Goal: Answer question/provide support: Share knowledge or assist other users

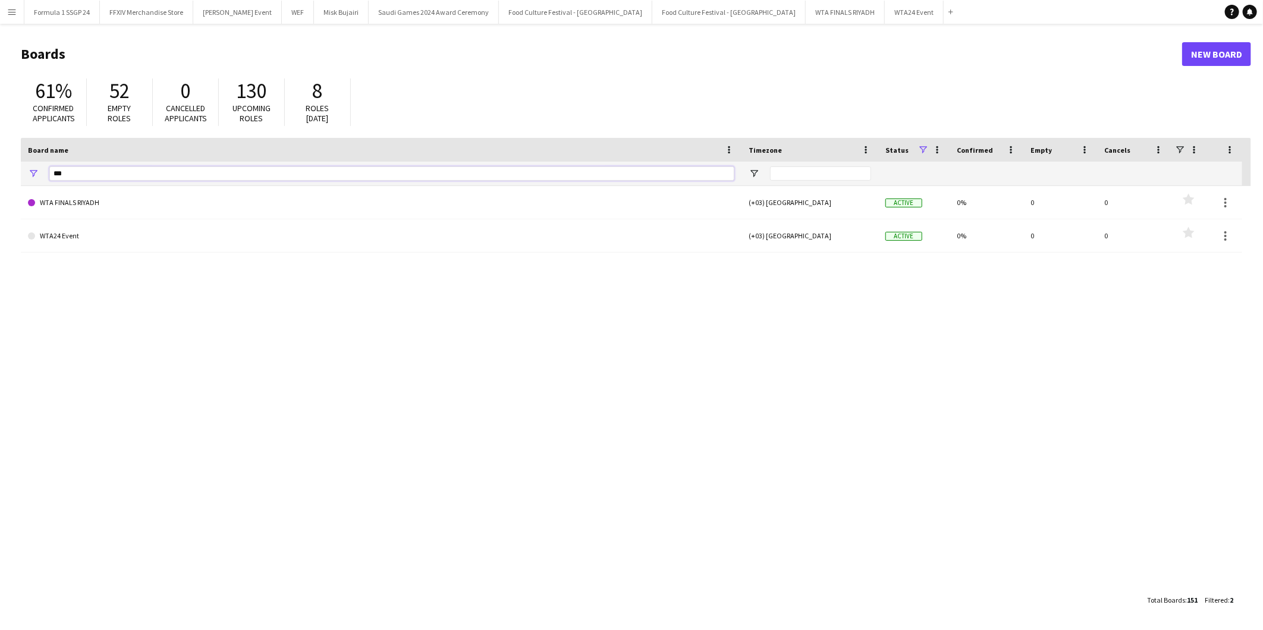
click at [134, 168] on input "***" at bounding box center [391, 174] width 685 height 14
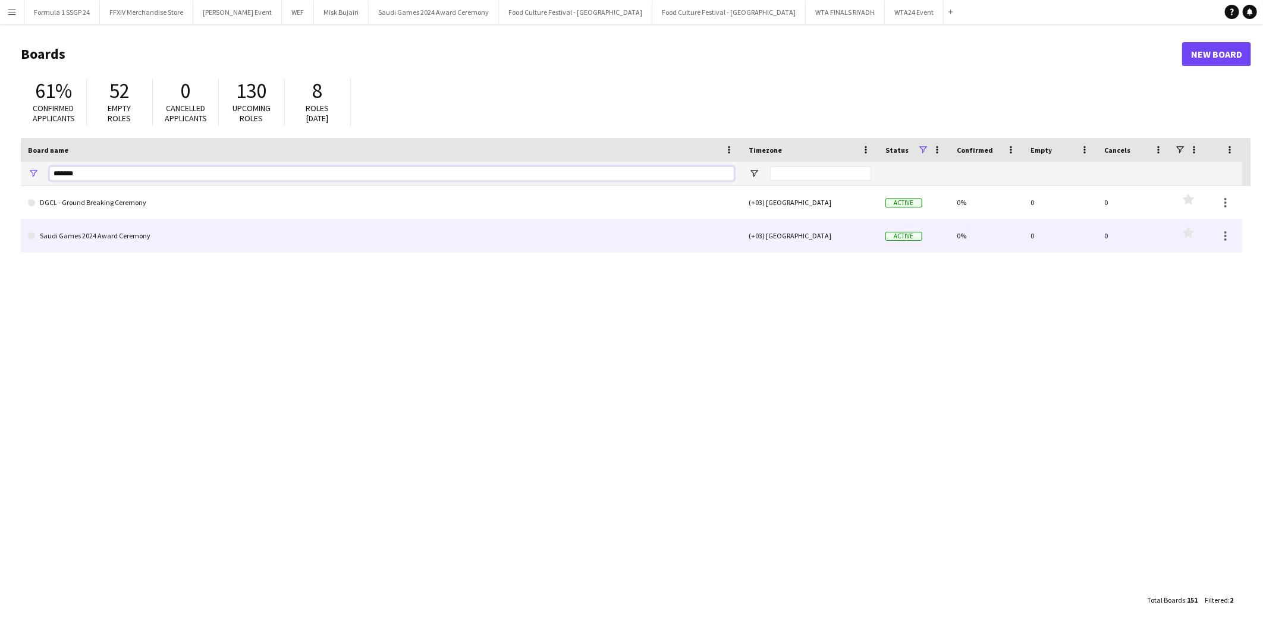
type input "*******"
click at [142, 241] on link "Saudi Games 2024 Award Ceremony" at bounding box center [381, 235] width 707 height 33
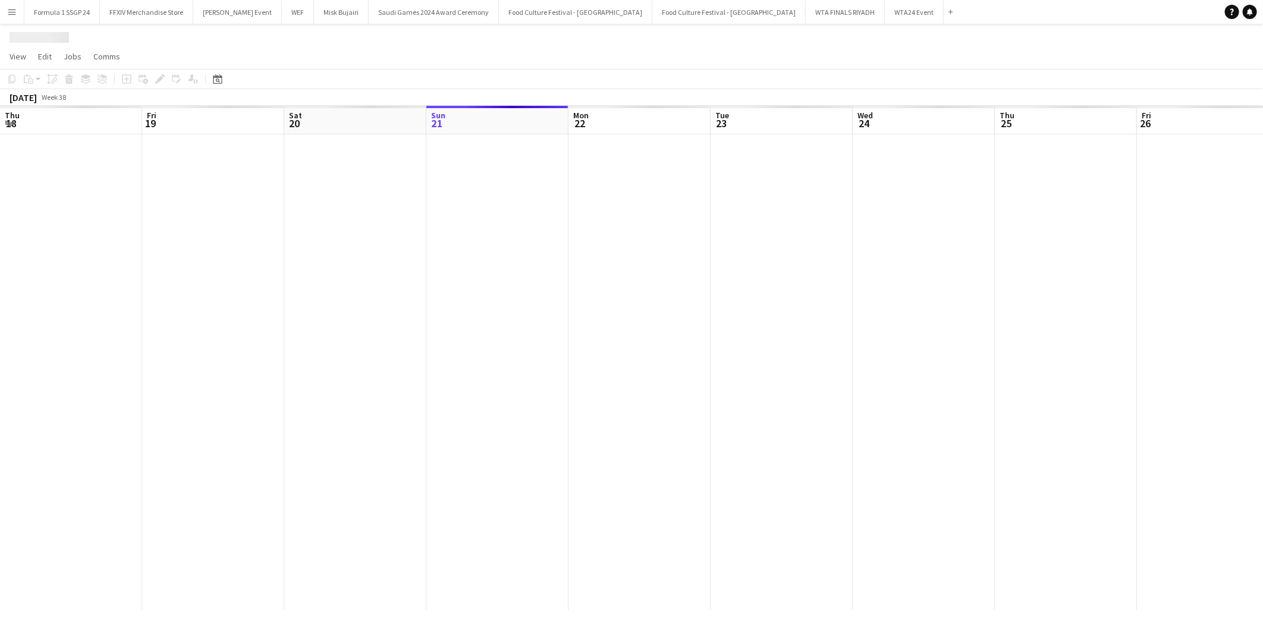
scroll to position [0, 284]
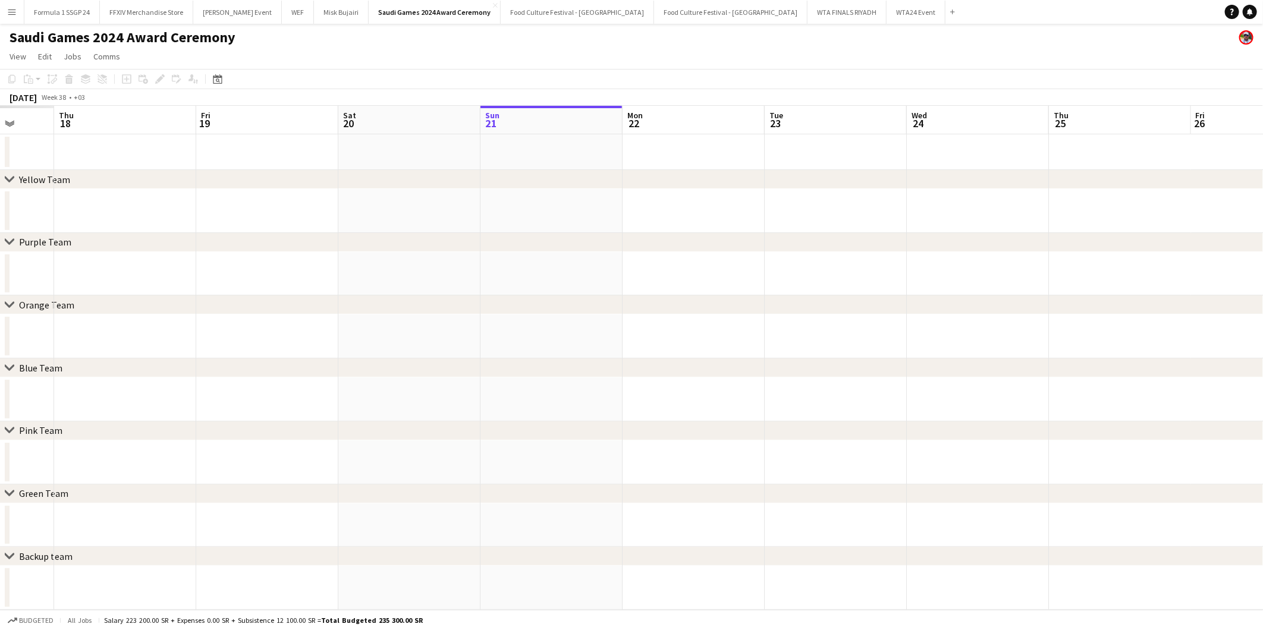
drag, startPoint x: 216, startPoint y: 253, endPoint x: 593, endPoint y: 247, distance: 376.5
click at [714, 214] on app-calendar-viewport "Tue 16 Wed 17 Thu 18 Fri 19 Sat 20 Sun 21 Mon 22 Tue 23 Wed 24 Thu 25 Fri 26 Sa…" at bounding box center [631, 358] width 1263 height 504
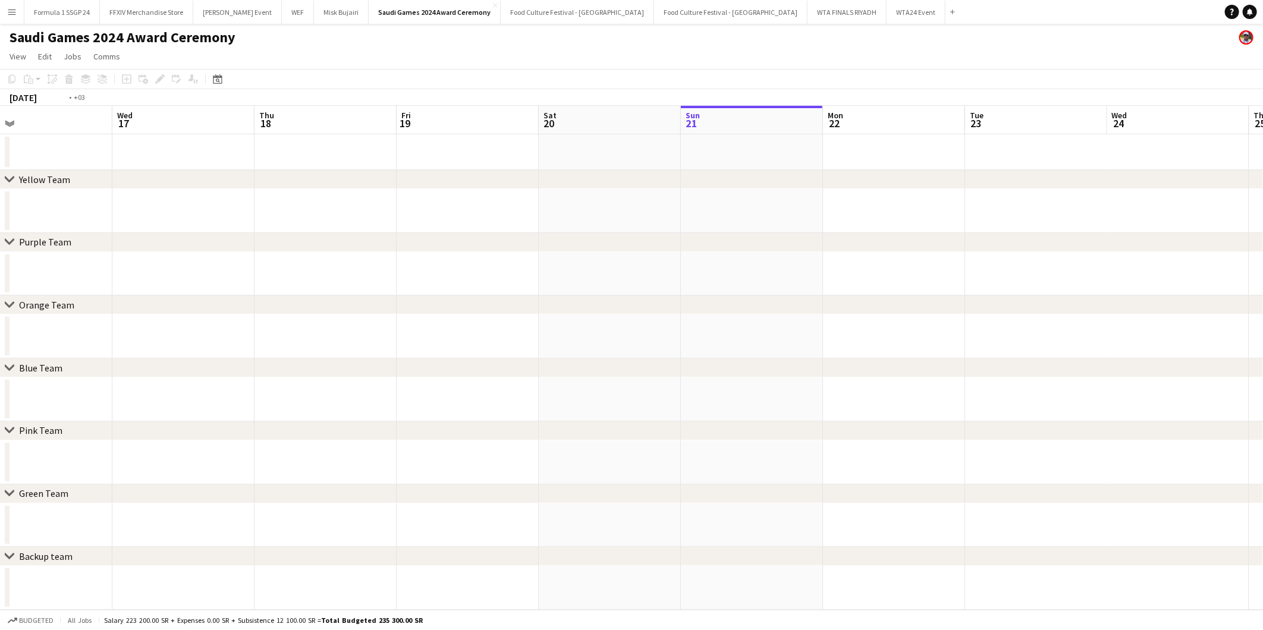
drag, startPoint x: 488, startPoint y: 251, endPoint x: 847, endPoint y: 209, distance: 361.7
click at [833, 213] on app-calendar-viewport "Sun 14 Mon 15 Tue 16 Wed 17 Thu 18 Fri 19 Sat 20 Sun 21 Mon 22 Tue 23 Wed 24 Th…" at bounding box center [631, 358] width 1263 height 504
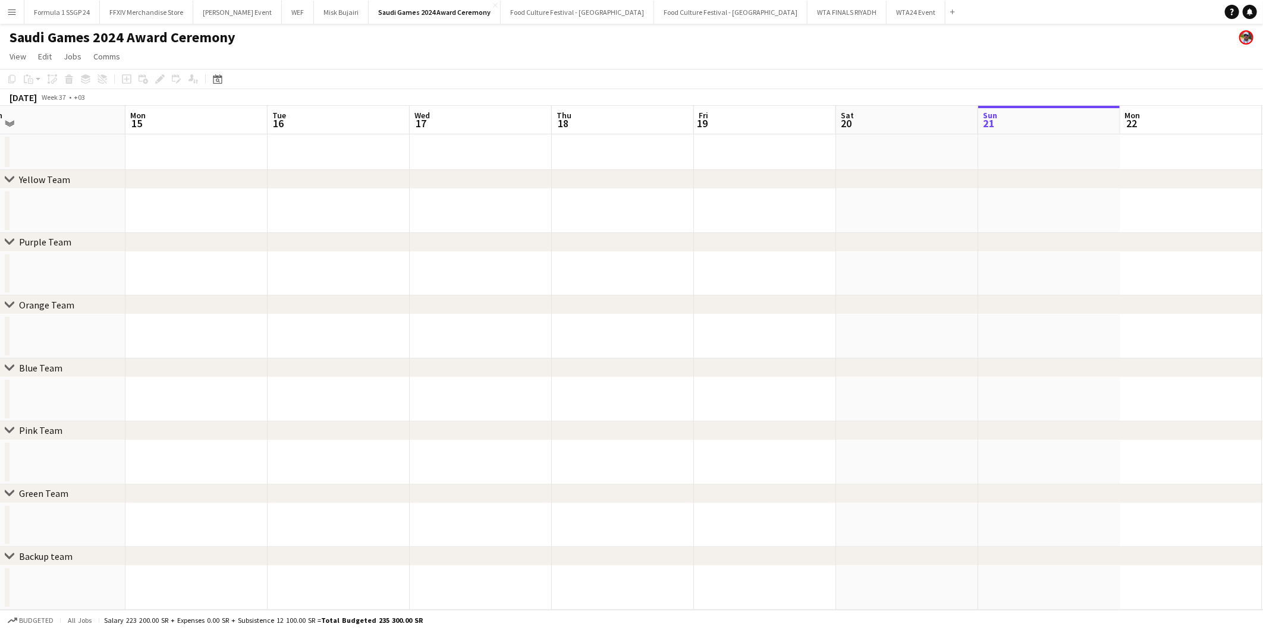
drag, startPoint x: 651, startPoint y: 246, endPoint x: 962, endPoint y: 220, distance: 312.1
click at [934, 227] on app-calendar-viewport "Fri 12 Sat 13 Sun 14 Mon 15 Tue 16 Wed 17 Thu 18 Fri 19 Sat 20 Sun 21 Mon 22 Tu…" at bounding box center [631, 358] width 1263 height 504
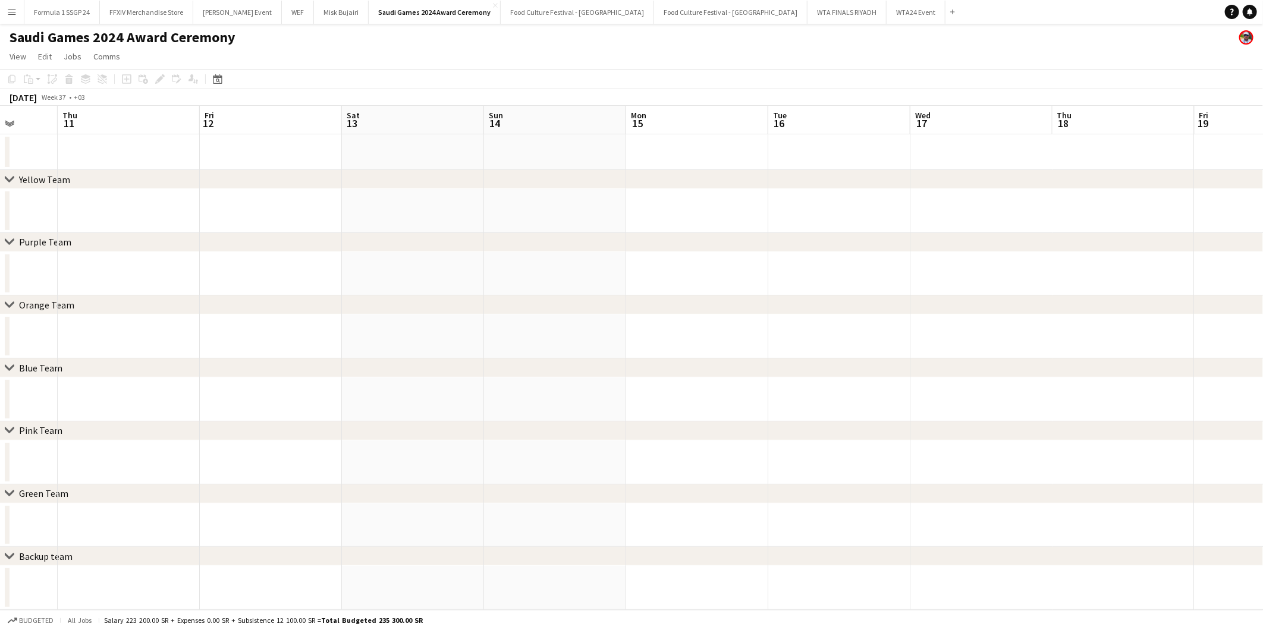
drag, startPoint x: 470, startPoint y: 256, endPoint x: 815, endPoint y: 233, distance: 345.1
click at [787, 236] on div "chevron-right Yellow Team chevron-right Purple Team chevron-right Orange Team c…" at bounding box center [631, 358] width 1263 height 504
drag, startPoint x: 521, startPoint y: 274, endPoint x: 895, endPoint y: 212, distance: 379.2
click at [894, 216] on app-calendar-viewport "Mon 8 Tue 9 Wed 10 Thu 11 Fri 12 Sat 13 Sun 14 Mon 15 Tue 16 Wed 17 Thu 18 Fri …" at bounding box center [631, 358] width 1263 height 504
drag, startPoint x: 485, startPoint y: 287, endPoint x: 1030, endPoint y: 247, distance: 546.9
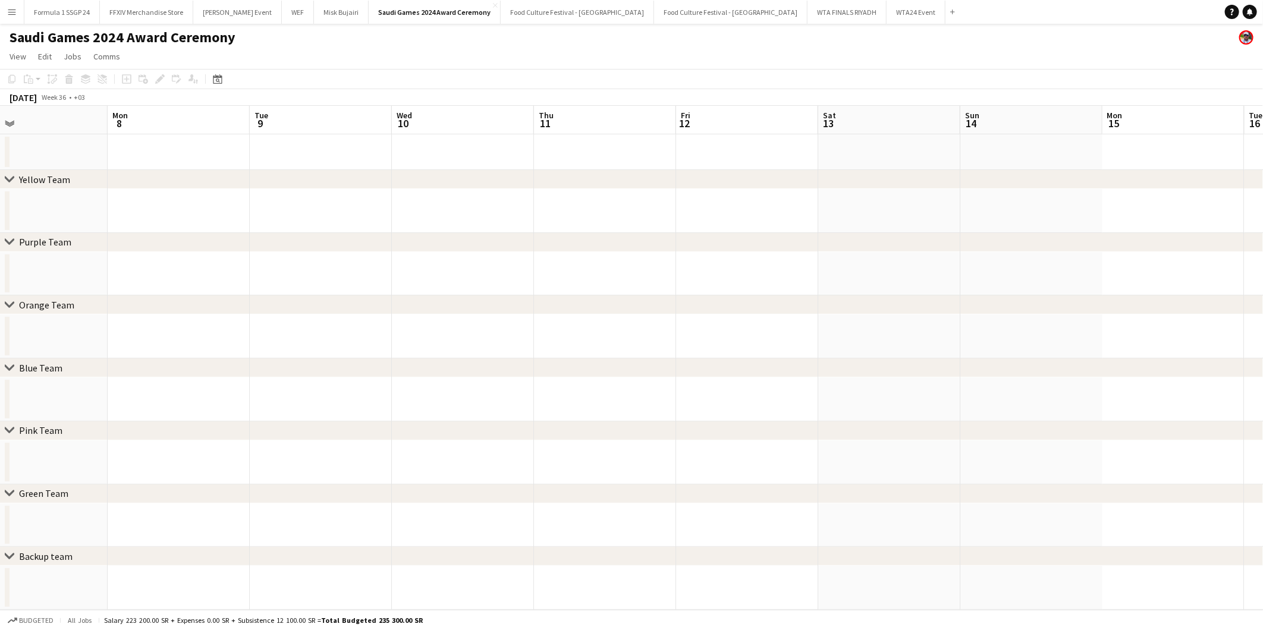
click at [919, 258] on app-calendar-viewport "Fri 5 Sat 6 Sun 7 Mon 8 Tue 9 Wed 10 Thu 11 Fri 12 Sat 13 Sun 14 Mon 15 Tue 16 …" at bounding box center [631, 358] width 1263 height 504
drag, startPoint x: 560, startPoint y: 280, endPoint x: 880, endPoint y: 240, distance: 323.0
click at [948, 246] on div "chevron-right Yellow Team chevron-right Purple Team chevron-right Orange Team c…" at bounding box center [631, 358] width 1263 height 504
drag, startPoint x: 449, startPoint y: 260, endPoint x: 1006, endPoint y: 199, distance: 560.0
click at [863, 216] on app-calendar-viewport "Sat 30 Sun 31 Mon 1 Tue 2 Wed 3 Thu 4 Fri 5 Sat 6 Sun 7 Mon 8 Tue 9 Wed 10 Thu …" at bounding box center [631, 358] width 1263 height 504
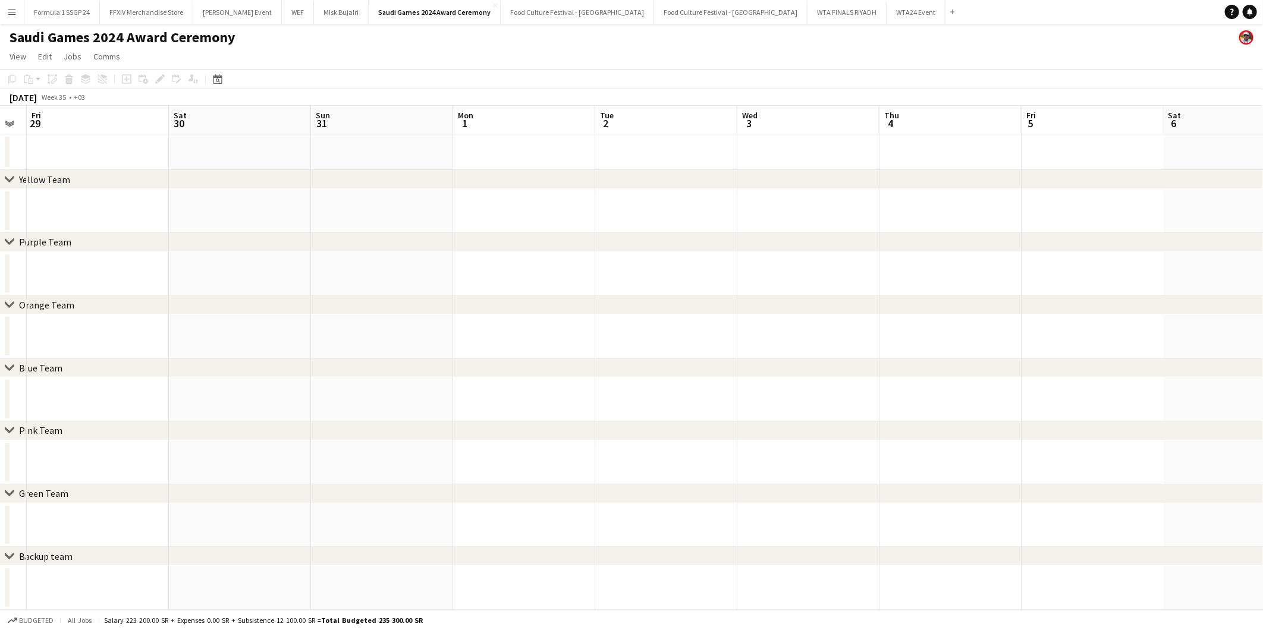
drag, startPoint x: 581, startPoint y: 224, endPoint x: 881, endPoint y: 185, distance: 302.8
click at [781, 199] on app-calendar-viewport "Wed 27 Thu 28 Fri 29 Sat 30 Sun 31 Mon 1 Tue 2 Wed 3 Thu 4 Fri 5 Sat 6 Sun 7 Mo…" at bounding box center [631, 358] width 1263 height 504
drag, startPoint x: 588, startPoint y: 221, endPoint x: 1145, endPoint y: 129, distance: 564.8
click at [855, 175] on div "chevron-right Yellow Team chevron-right Purple Team chevron-right Orange Team c…" at bounding box center [631, 358] width 1263 height 504
drag, startPoint x: 683, startPoint y: 189, endPoint x: 1249, endPoint y: 146, distance: 567.8
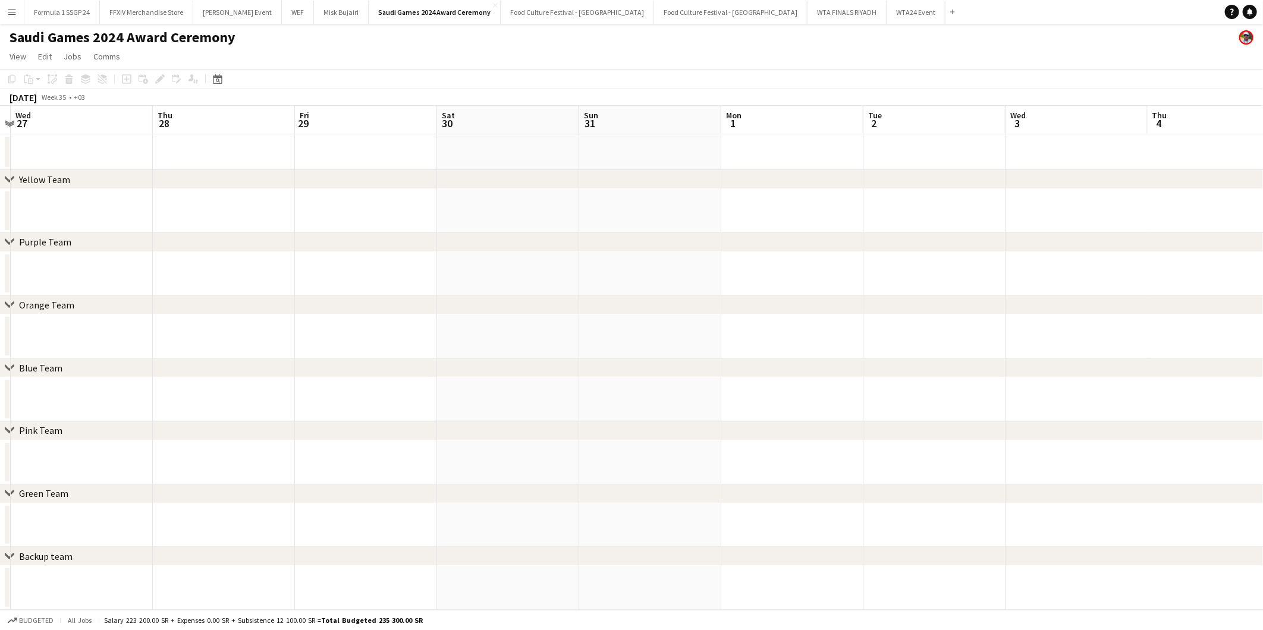
click at [1040, 174] on div "chevron-right Yellow Team" at bounding box center [631, 179] width 1263 height 19
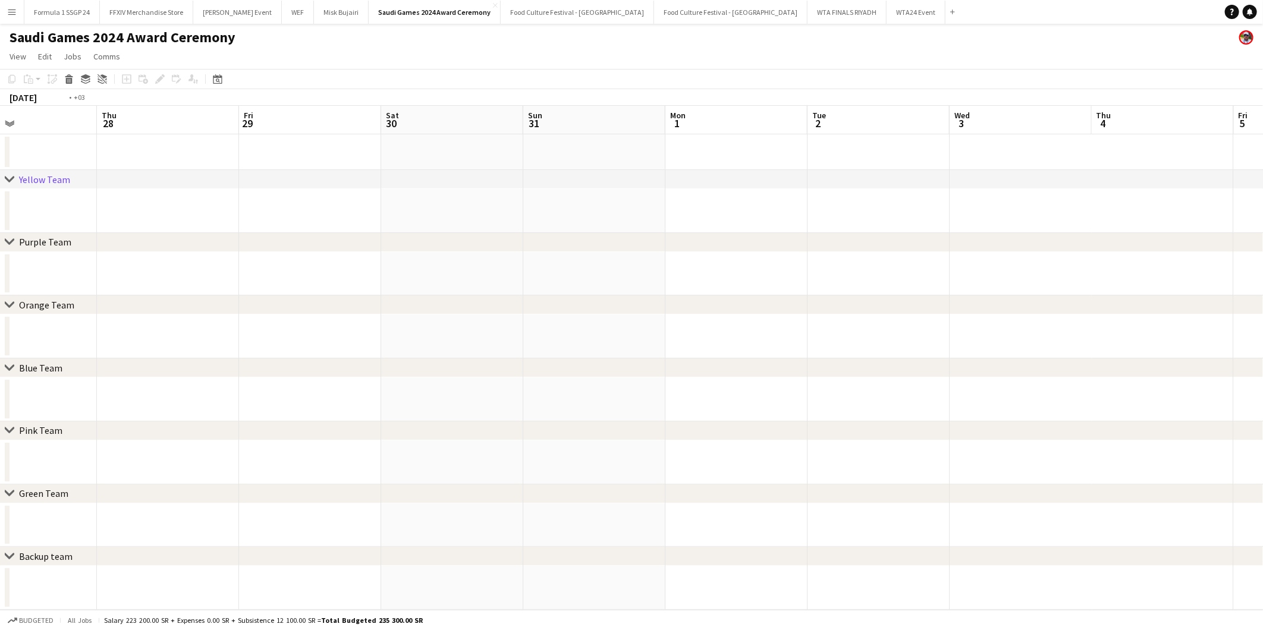
drag, startPoint x: 459, startPoint y: 215, endPoint x: 987, endPoint y: 187, distance: 529.5
click at [891, 195] on app-calendar-viewport "Mon 25 Tue 26 Wed 27 Thu 28 Fri 29 Sat 30 Sun 31 Mon 1 Tue 2 Wed 3 Thu 4 Fri 5 …" at bounding box center [631, 358] width 1263 height 504
drag, startPoint x: 388, startPoint y: 244, endPoint x: 1079, endPoint y: 219, distance: 691.5
click at [1000, 227] on div "chevron-right Yellow Team chevron-right Purple Team chevron-right Orange Team c…" at bounding box center [631, 358] width 1263 height 504
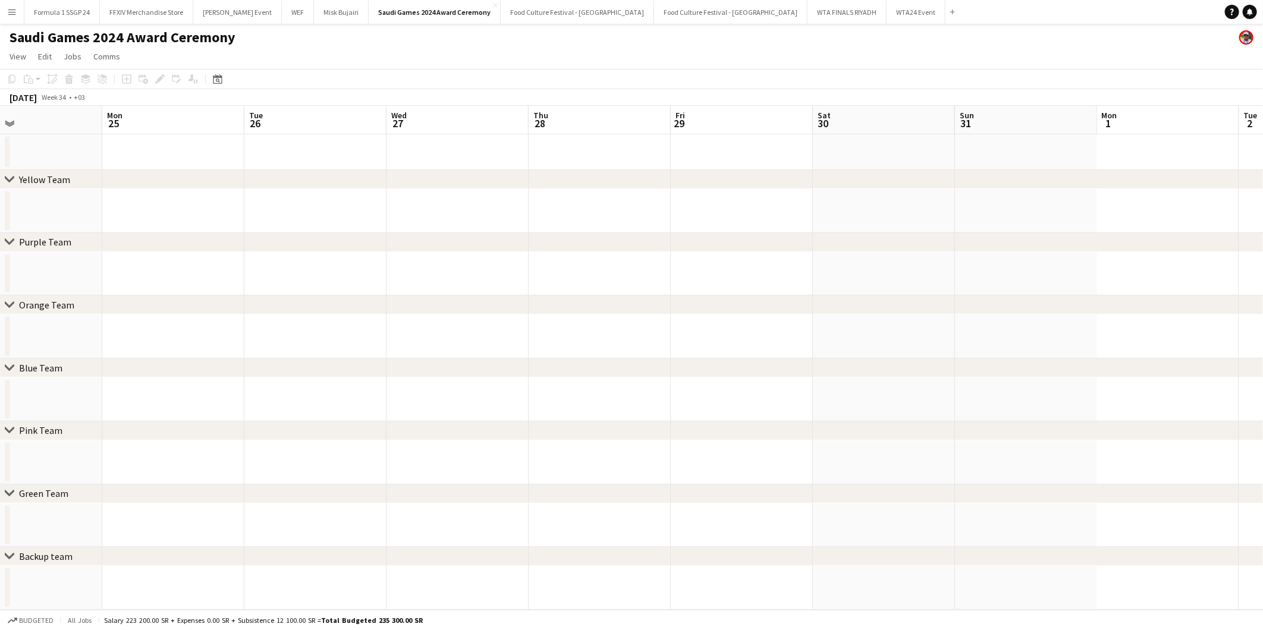
drag, startPoint x: 491, startPoint y: 240, endPoint x: 799, endPoint y: 219, distance: 309.4
click at [771, 222] on app-calendar-viewport "Fri 22 Sat 23 Sun 24 Mon 25 Tue 26 Wed 27 Thu 28 Fri 29 Sat 30 Sun 31 Mon 1 Tue…" at bounding box center [631, 358] width 1263 height 504
drag, startPoint x: 340, startPoint y: 234, endPoint x: 967, endPoint y: 203, distance: 628.2
click at [950, 205] on div "chevron-right Yellow Team chevron-right Purple Team chevron-right Orange Team c…" at bounding box center [631, 358] width 1263 height 504
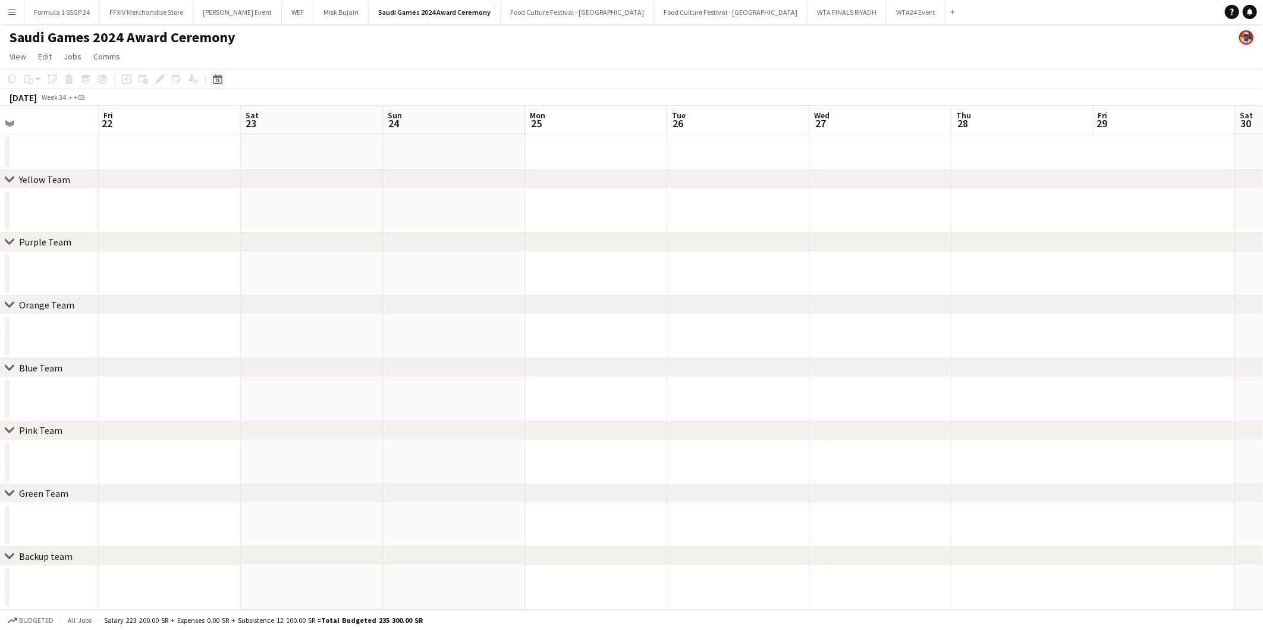
click at [216, 79] on icon at bounding box center [218, 81] width 4 height 4
click at [290, 119] on span "Previous month" at bounding box center [290, 120] width 24 height 24
click at [287, 124] on span "Previous month" at bounding box center [290, 120] width 24 height 24
click at [247, 120] on icon "Choose month and year" at bounding box center [244, 121] width 6 height 3
click at [227, 178] on span "2024" at bounding box center [225, 181] width 24 height 14
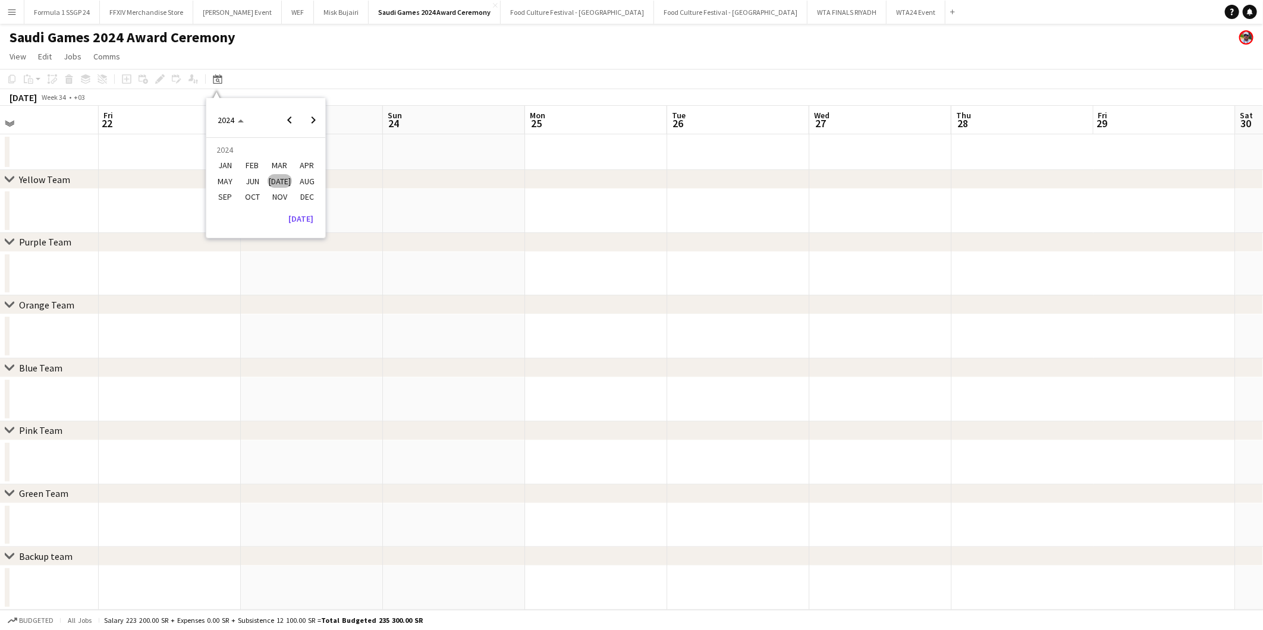
click at [256, 194] on span "OCT" at bounding box center [252, 197] width 24 height 14
click at [252, 213] on span "16" at bounding box center [250, 212] width 14 height 14
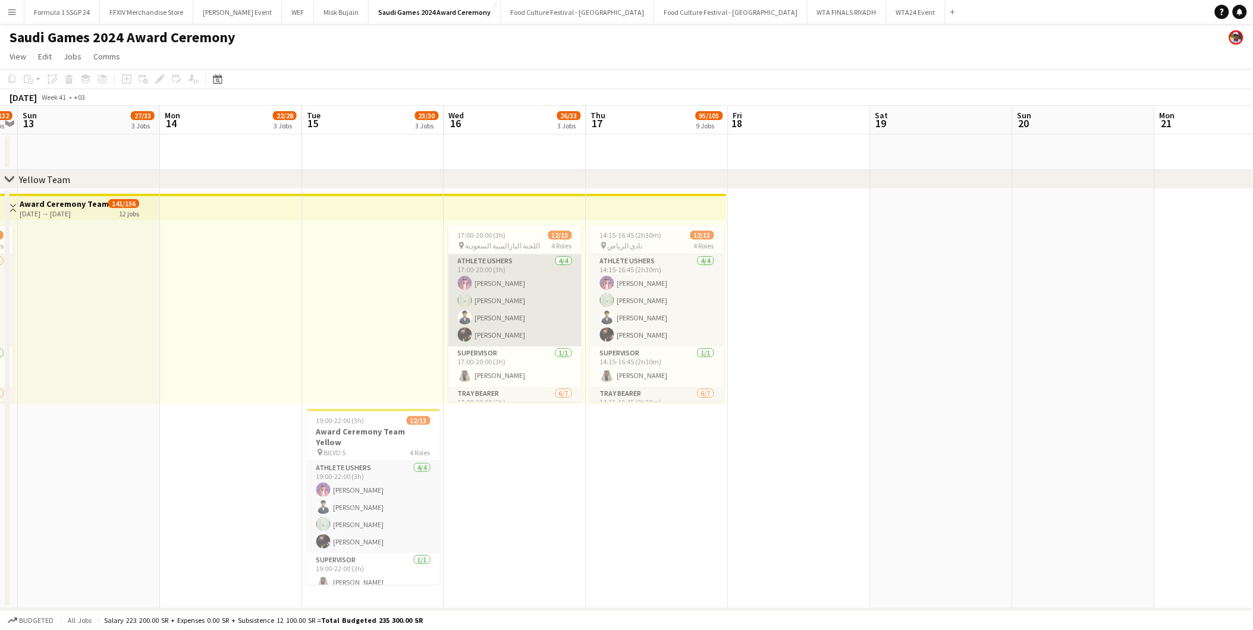
click at [510, 299] on app-card-role "Athlete Ushers [DATE] 17:00-20:00 (3h) [PERSON_NAME] Saqer Aljaian [PERSON_NAME…" at bounding box center [514, 301] width 133 height 92
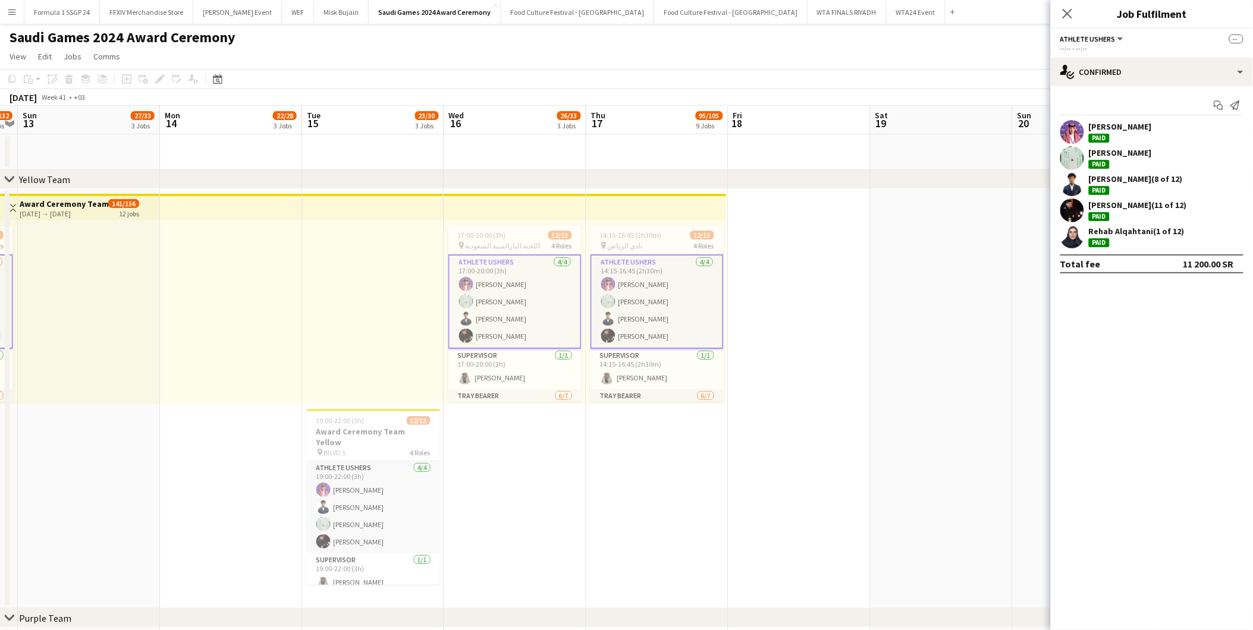
click at [1096, 134] on div "Paid" at bounding box center [1099, 138] width 21 height 9
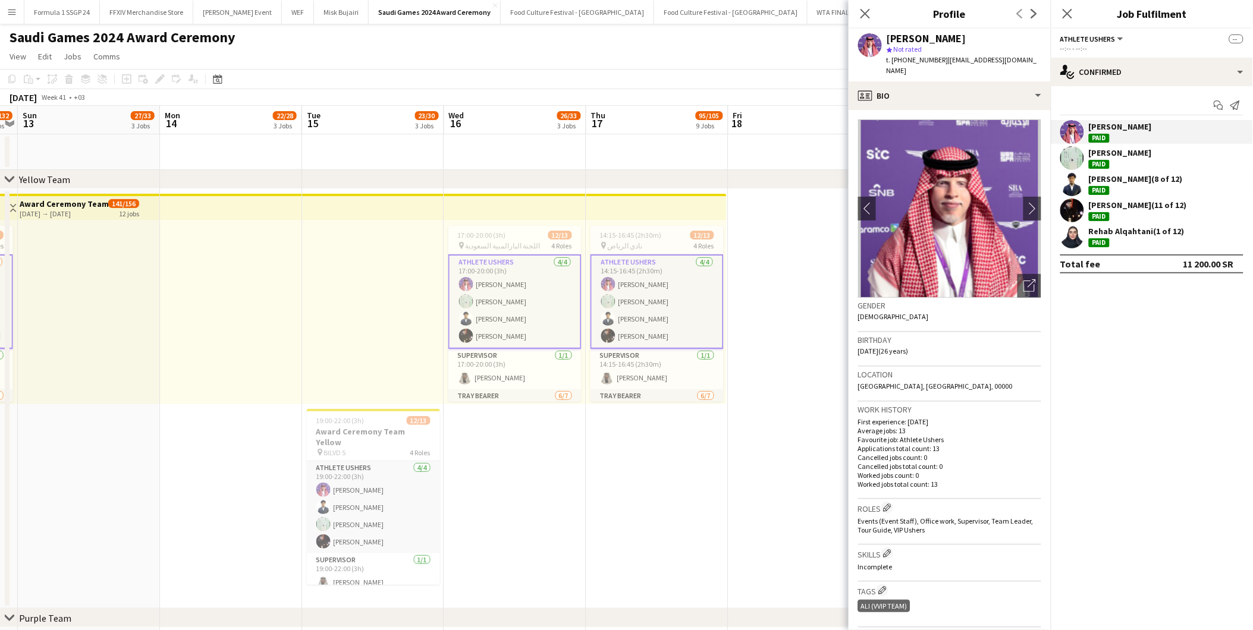
click at [1096, 150] on div "[PERSON_NAME]" at bounding box center [1120, 152] width 63 height 11
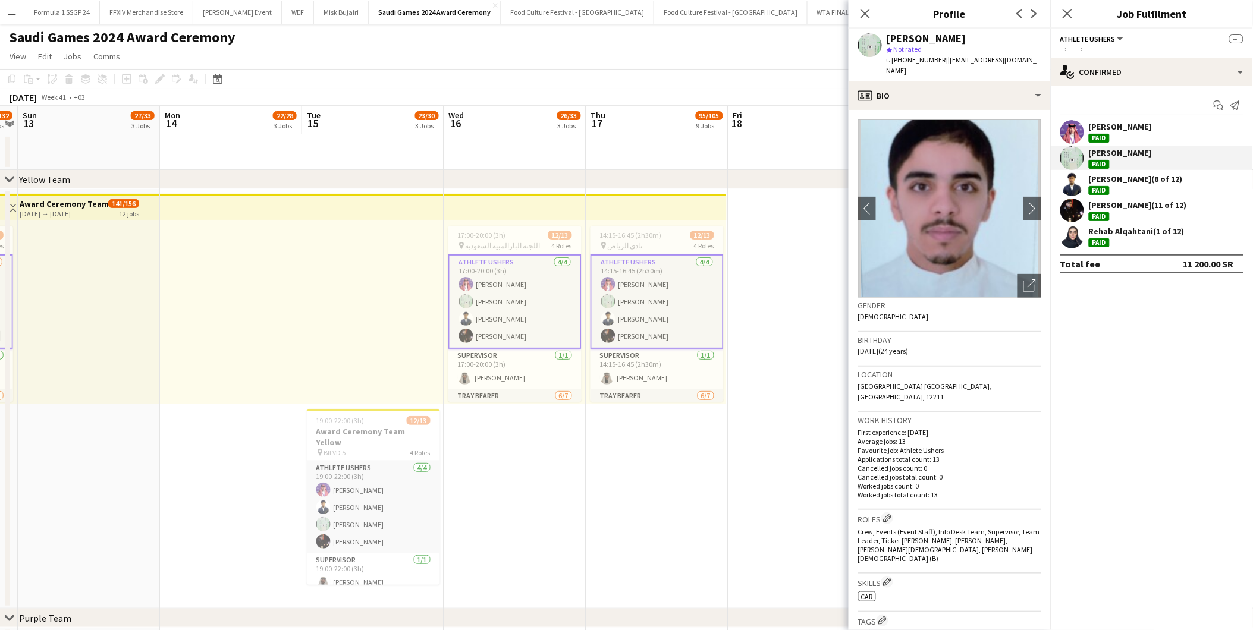
click at [1103, 179] on div "[PERSON_NAME] (8 of 12)" at bounding box center [1136, 179] width 94 height 11
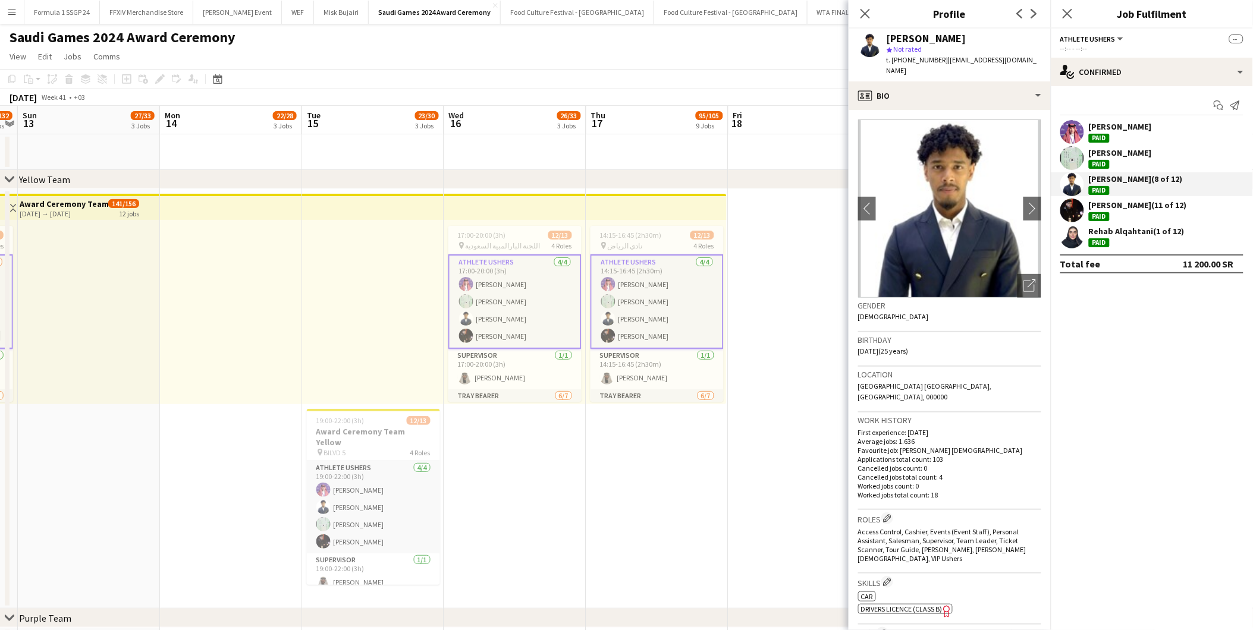
click at [1103, 200] on div "[PERSON_NAME] (11 of 12)" at bounding box center [1138, 205] width 98 height 11
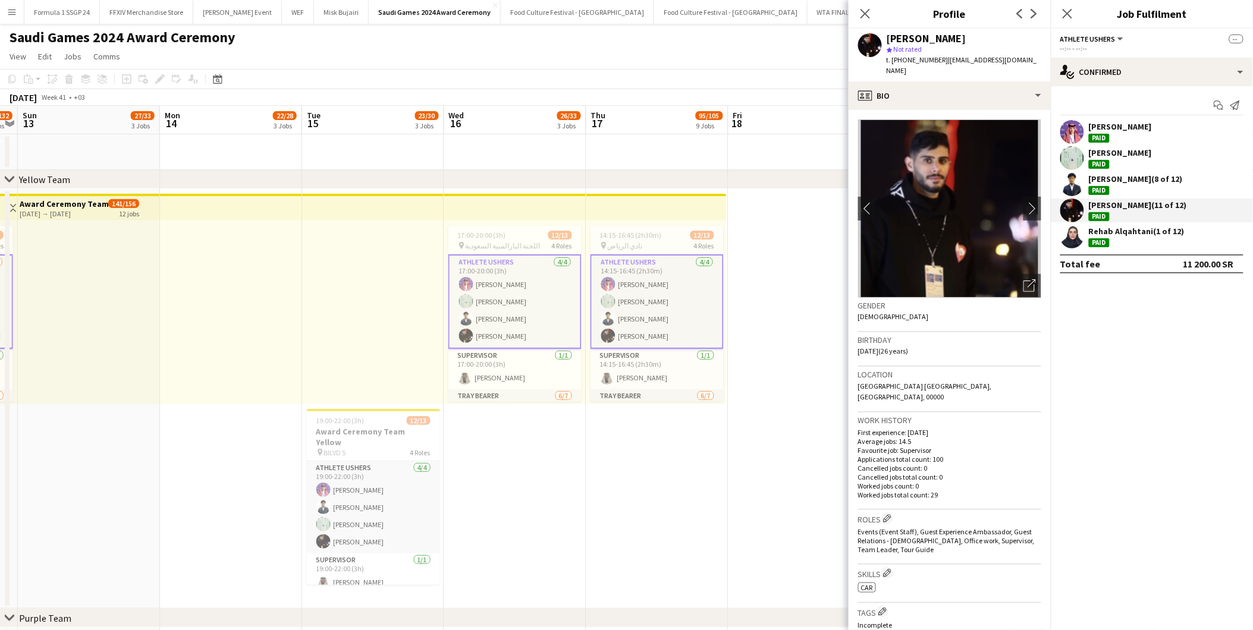
click at [1104, 220] on div "Paid" at bounding box center [1099, 216] width 21 height 9
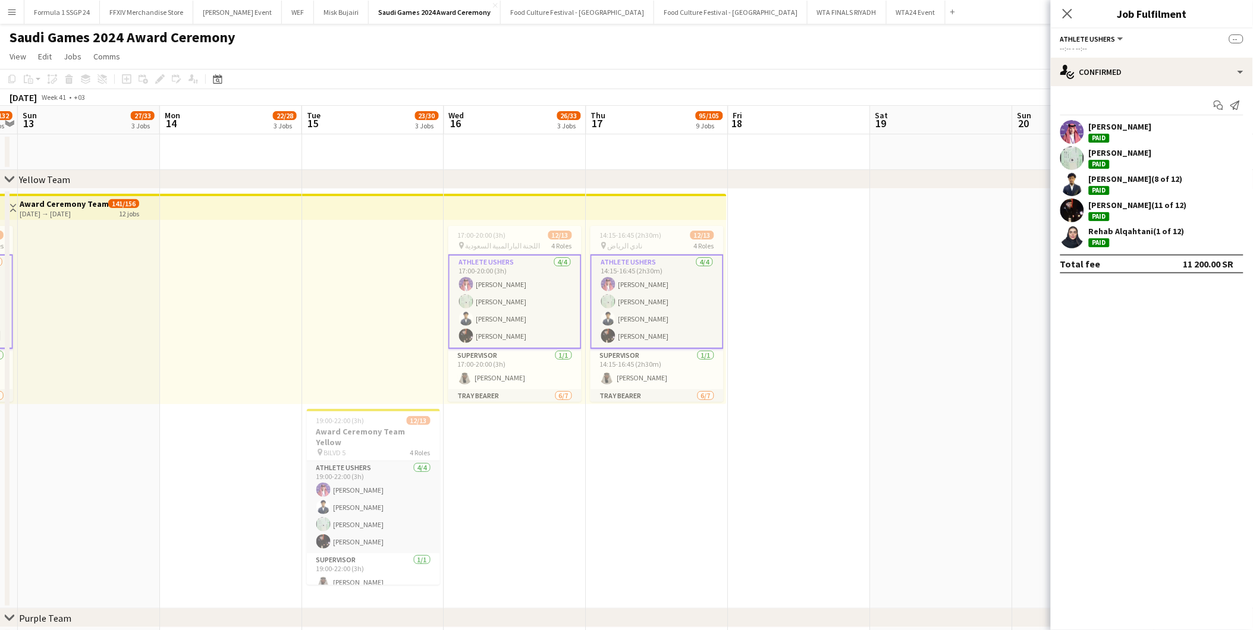
click at [1104, 228] on div "[PERSON_NAME] (1 of 12)" at bounding box center [1137, 231] width 96 height 11
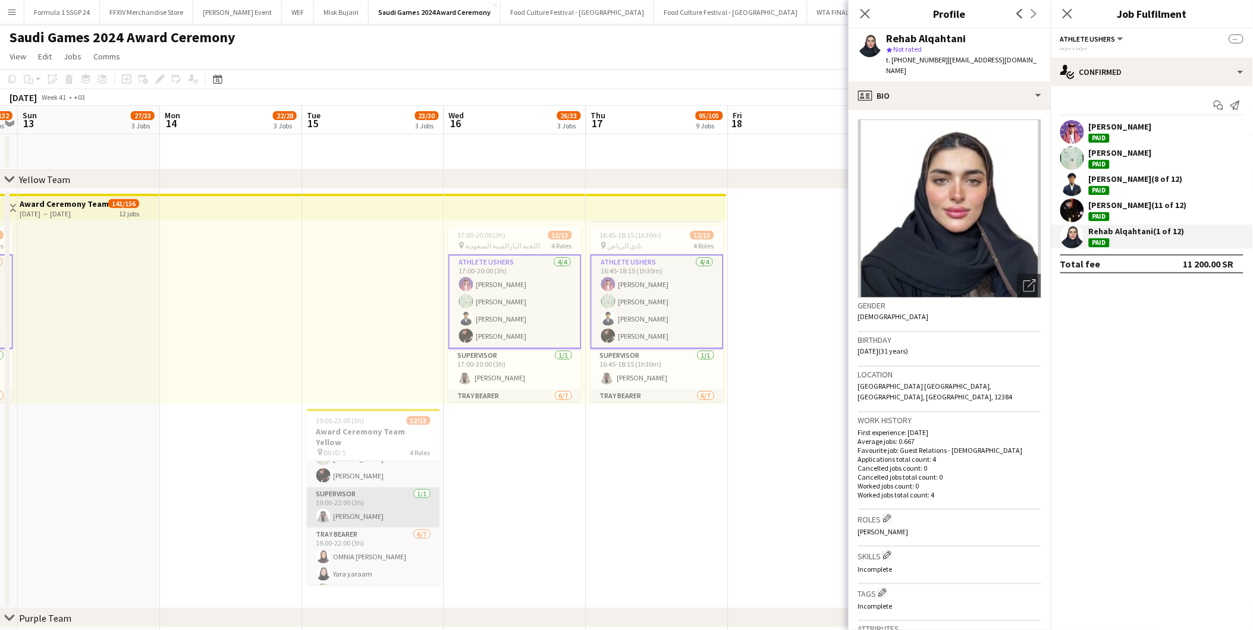
scroll to position [0, 0]
click at [371, 495] on app-card-role "Athlete Ushers [DATE] 19:00-22:00 (3h) [PERSON_NAME] [PERSON_NAME] Saqer Aljaia…" at bounding box center [373, 508] width 133 height 92
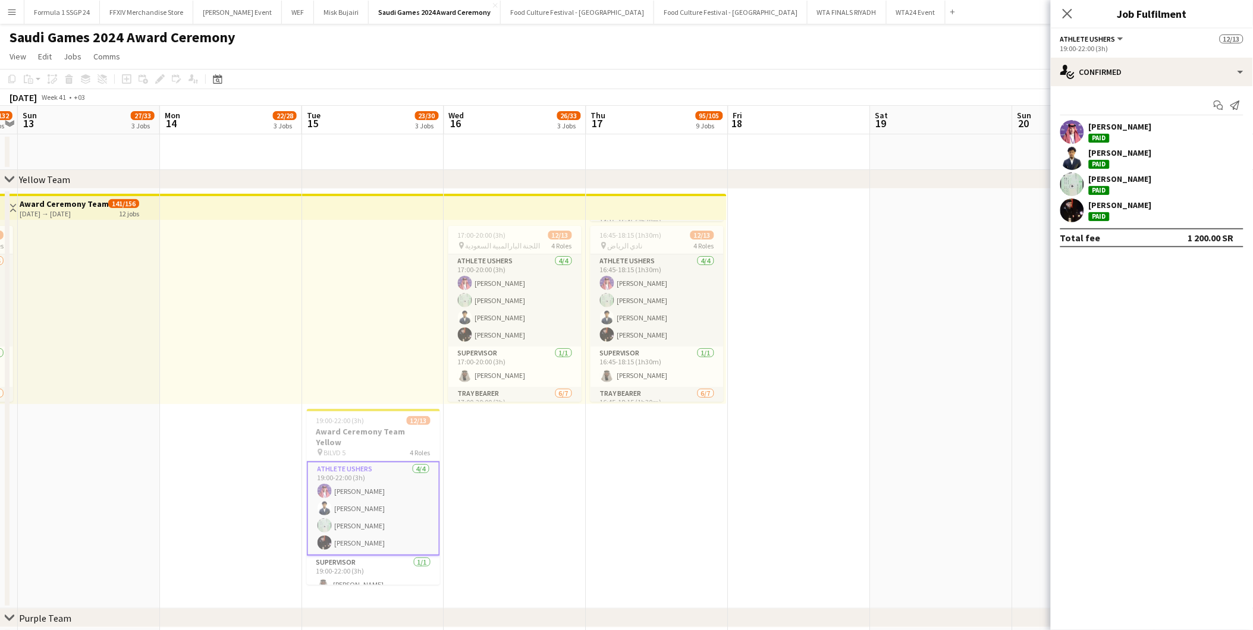
click at [1126, 132] on div "[PERSON_NAME] Paid" at bounding box center [1120, 131] width 63 height 21
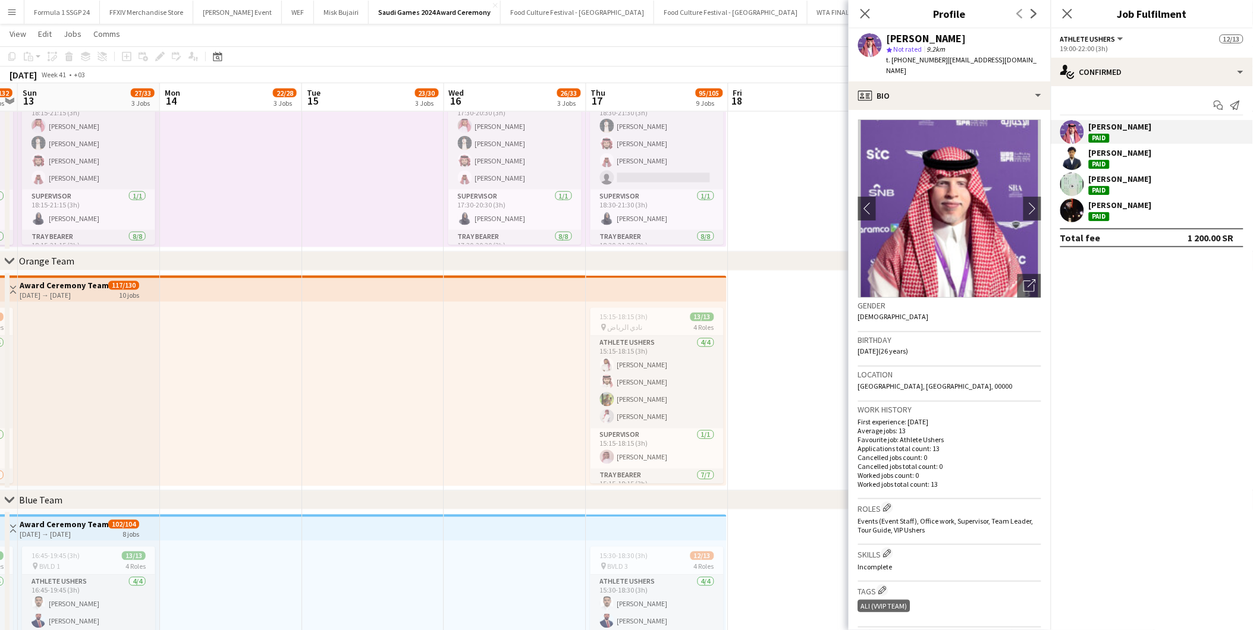
scroll to position [661, 0]
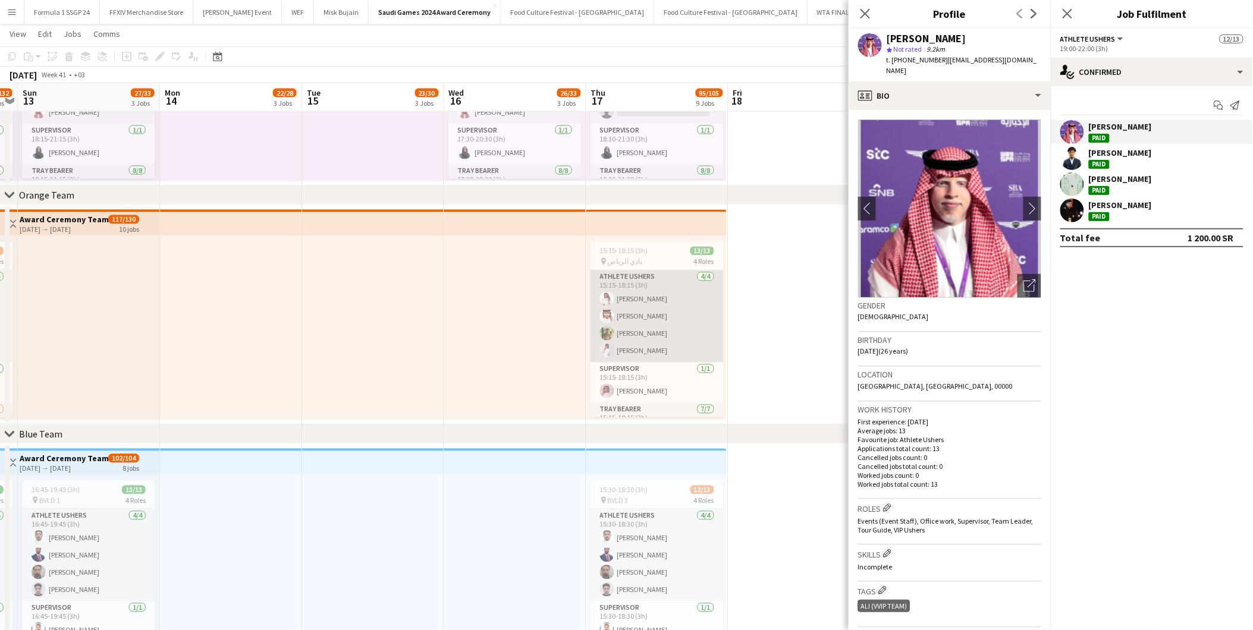
click at [682, 295] on app-card-role "Athlete Ushers [DATE] 15:15-18:15 (3h) [PERSON_NAME] [PERSON_NAME] Khaled [PERS…" at bounding box center [657, 317] width 133 height 92
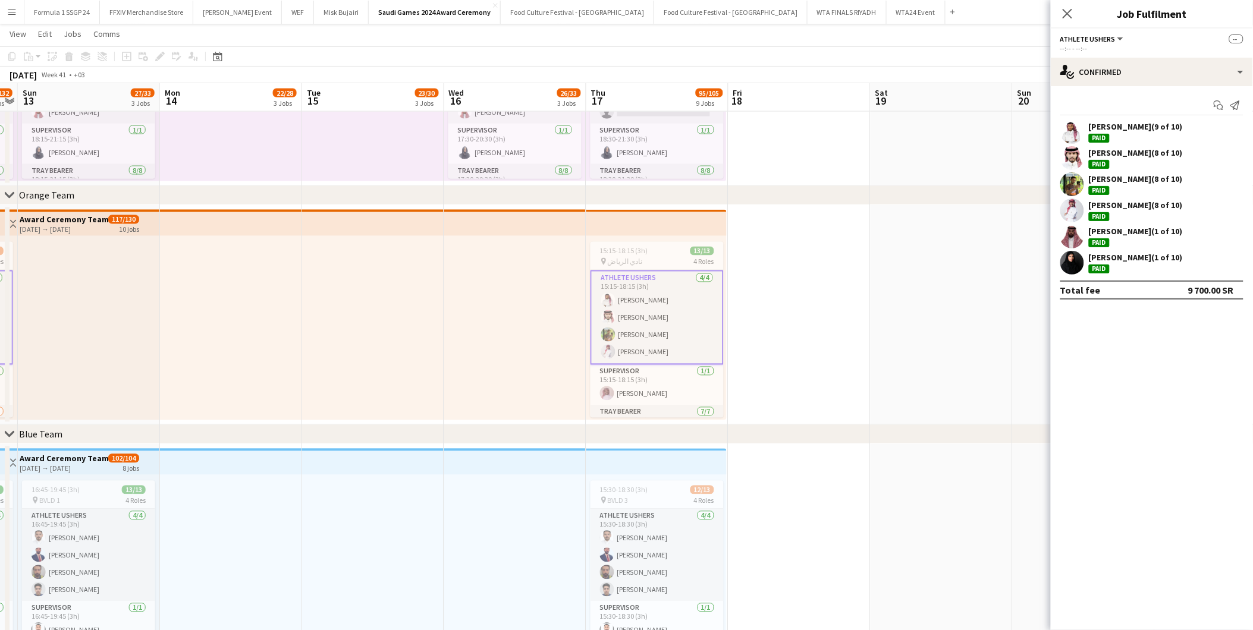
click at [1162, 141] on div "[PERSON_NAME] (9 of 10) Paid" at bounding box center [1136, 131] width 94 height 21
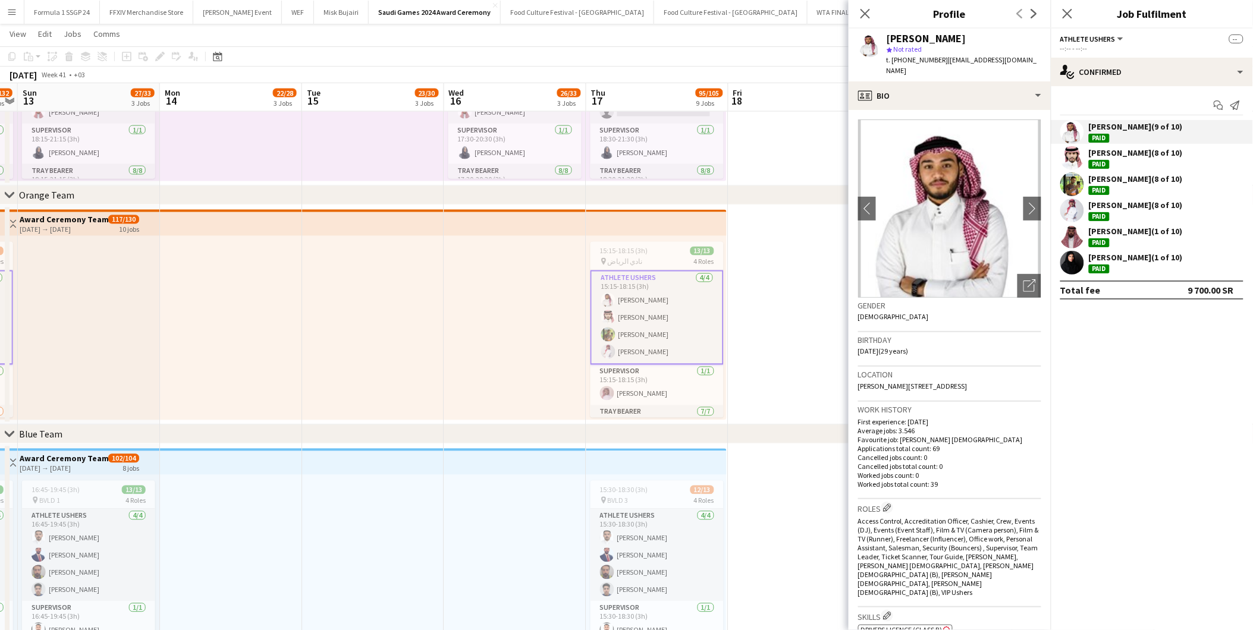
click at [1127, 167] on div "[PERSON_NAME] (8 of 10) Paid" at bounding box center [1136, 157] width 94 height 21
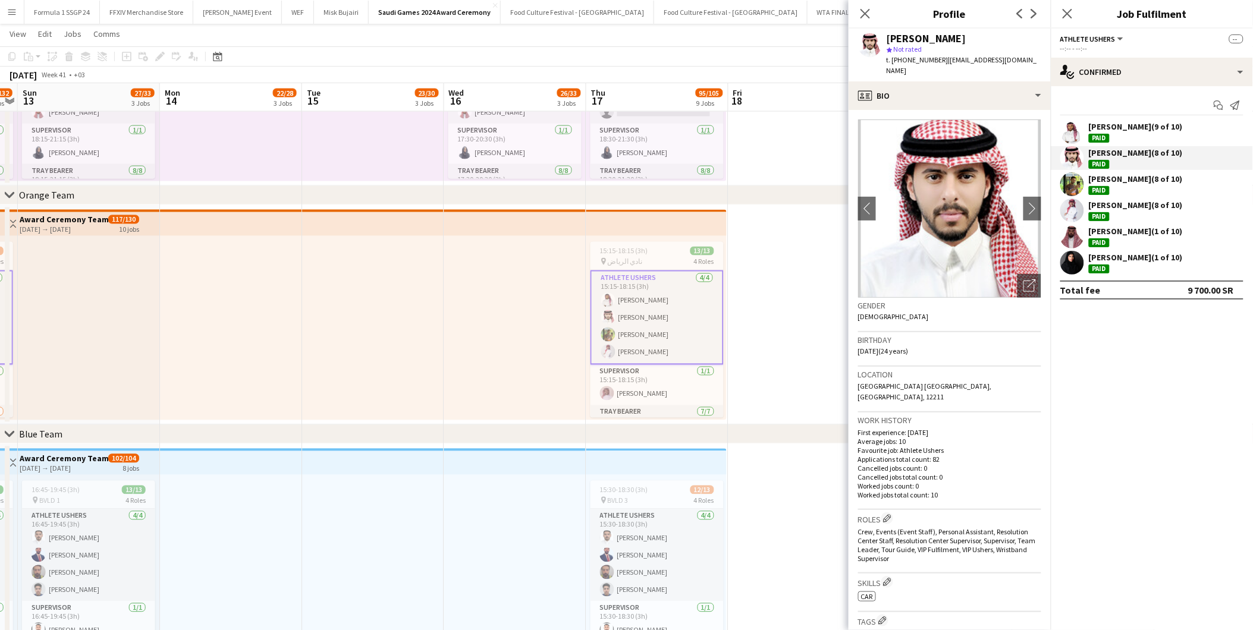
click at [1122, 180] on div "[PERSON_NAME] (8 of 10)" at bounding box center [1136, 179] width 94 height 11
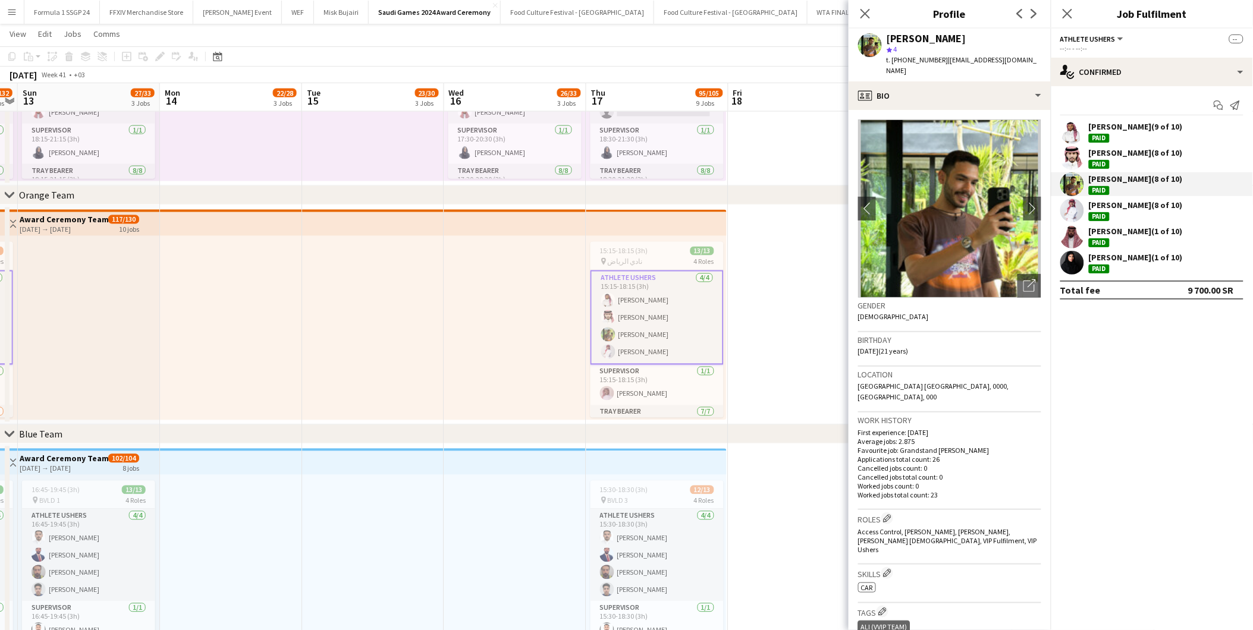
click at [1124, 203] on div "[PERSON_NAME] (8 of 10)" at bounding box center [1136, 205] width 94 height 11
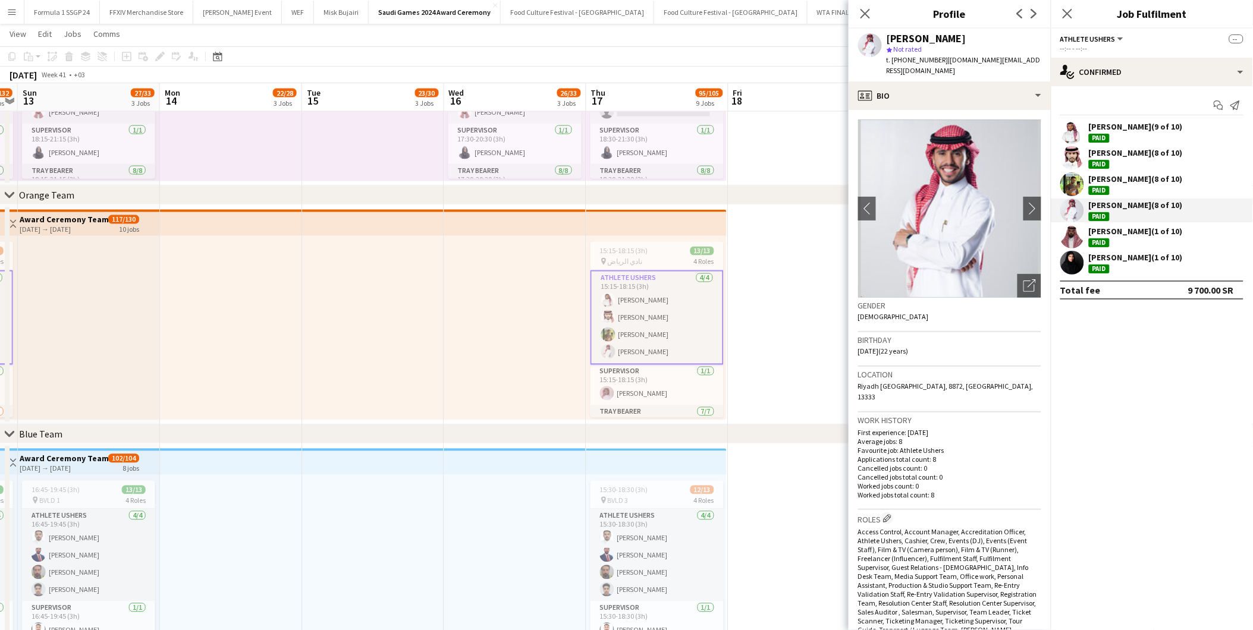
click at [1126, 229] on div "[PERSON_NAME] (1 of 10)" at bounding box center [1136, 231] width 94 height 11
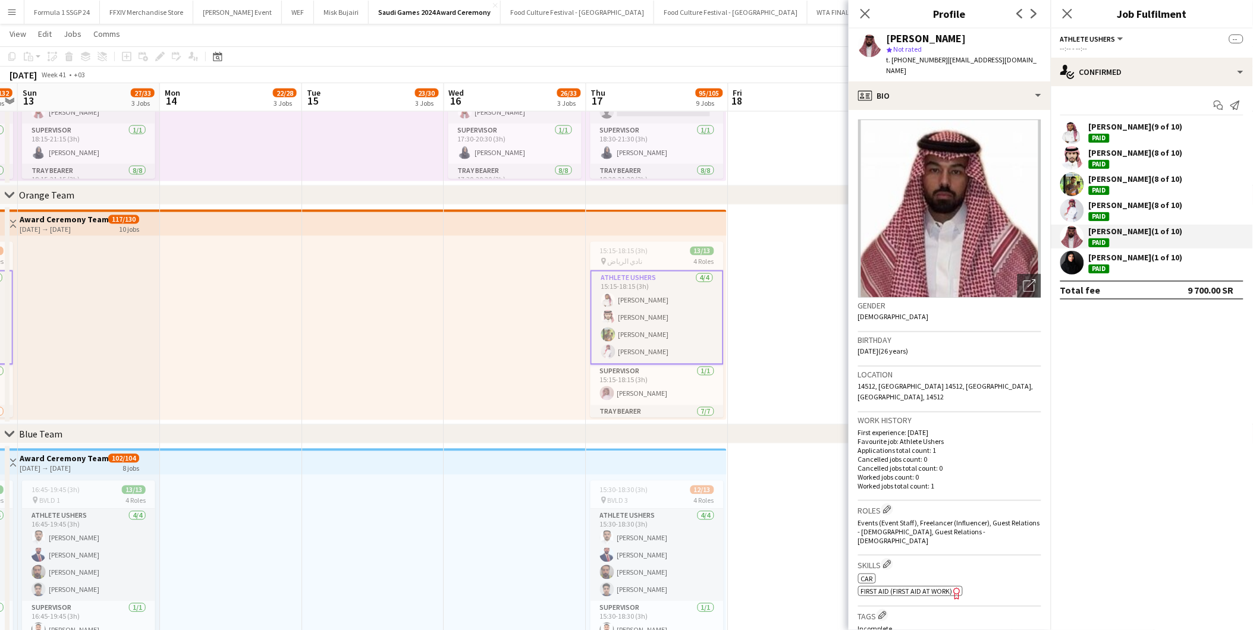
click at [1127, 256] on div "[PERSON_NAME] (1 of 10)" at bounding box center [1136, 257] width 94 height 11
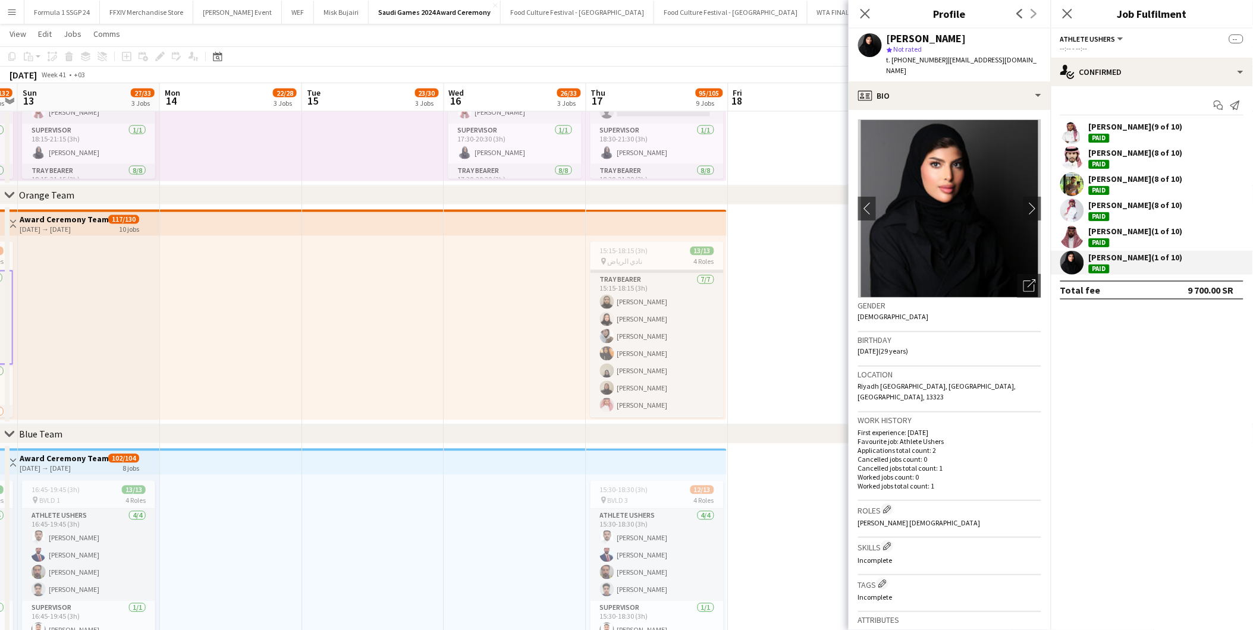
scroll to position [132, 0]
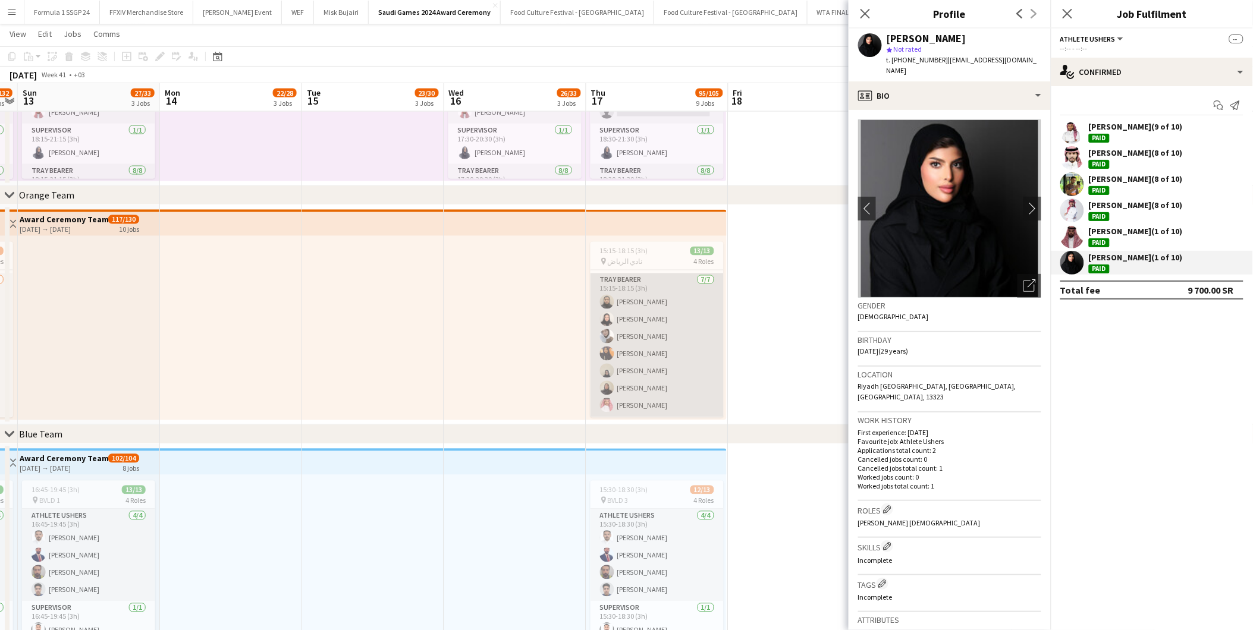
click at [636, 355] on app-card-role "Tray Bearer [DATE] 15:15-18:15 (3h) [PERSON_NAME] [PERSON_NAME] [PERSON_NAME] […" at bounding box center [657, 346] width 133 height 144
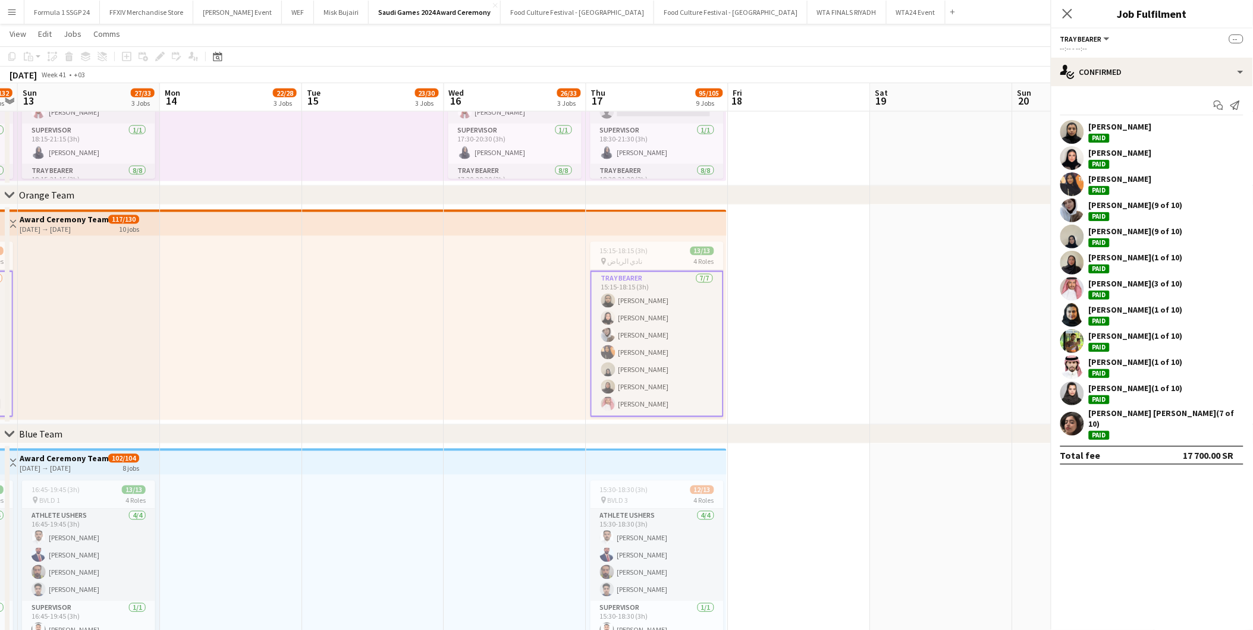
scroll to position [131, 0]
click at [1079, 134] on app-user-avatar at bounding box center [1072, 132] width 24 height 24
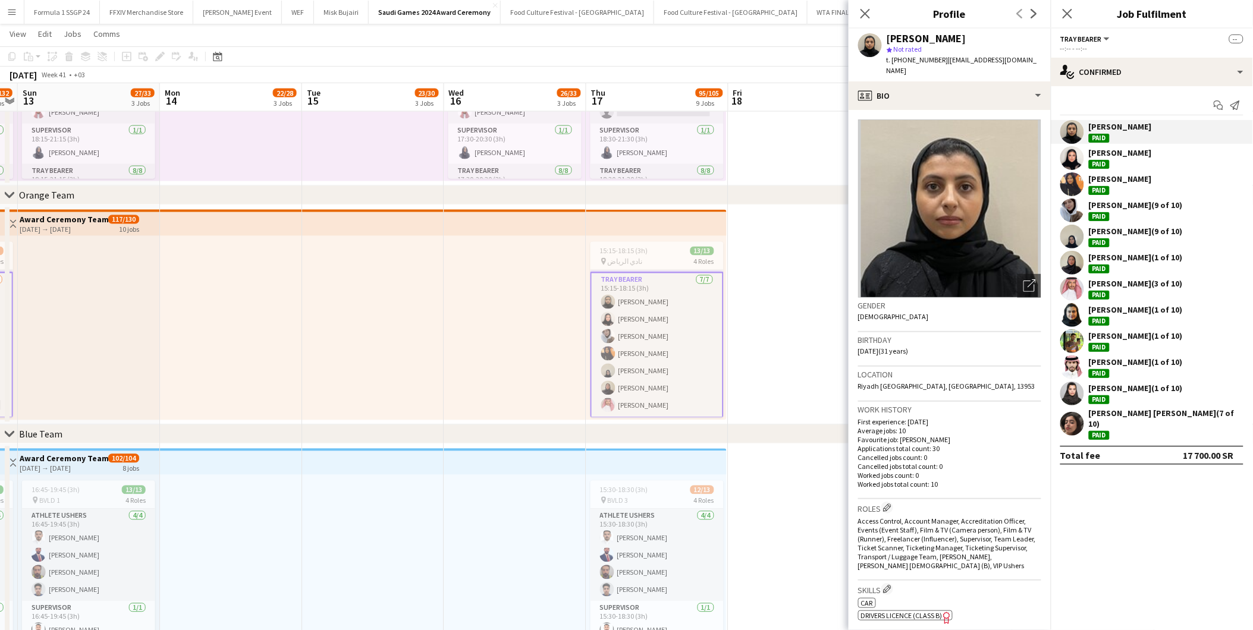
click at [1086, 158] on div "[PERSON_NAME] Paid" at bounding box center [1152, 158] width 202 height 24
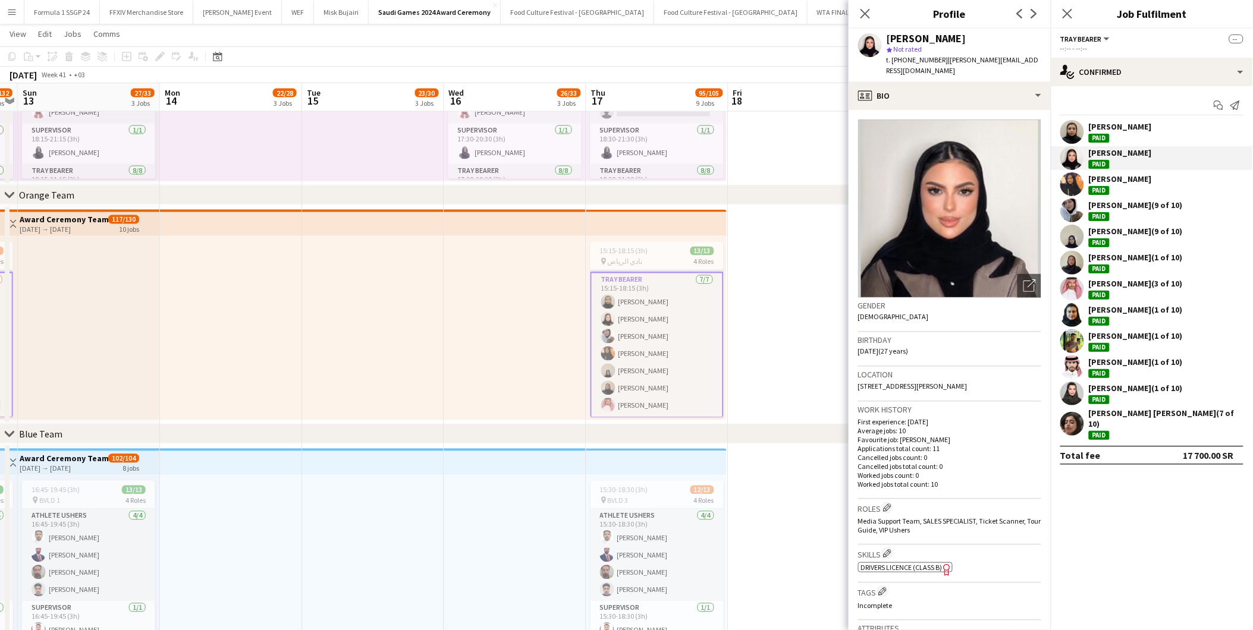
click at [1094, 180] on div "[PERSON_NAME]" at bounding box center [1120, 179] width 63 height 11
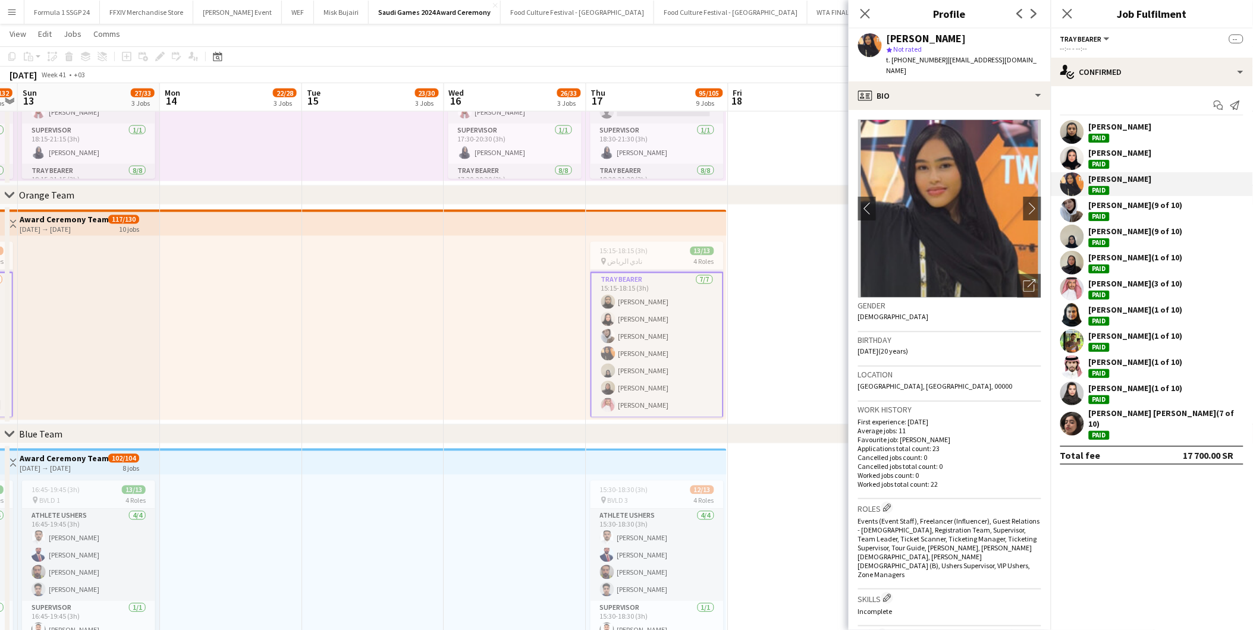
click at [1091, 193] on div "Paid" at bounding box center [1099, 190] width 21 height 9
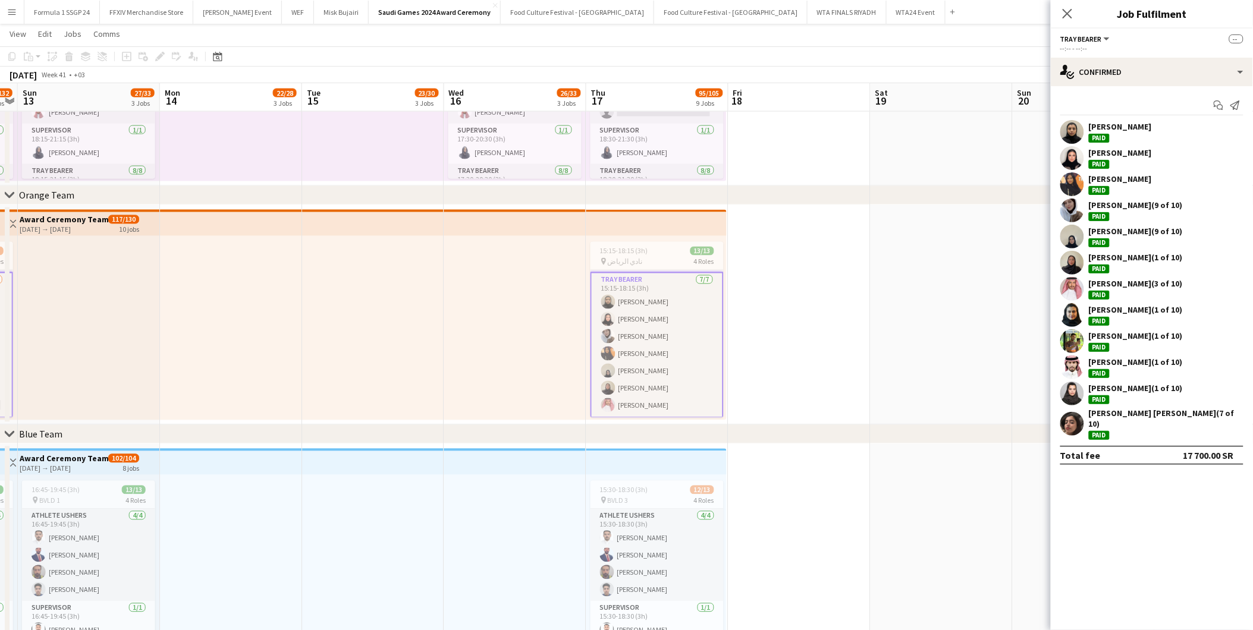
click at [1091, 203] on div "[PERSON_NAME] (9 of 10)" at bounding box center [1136, 205] width 94 height 11
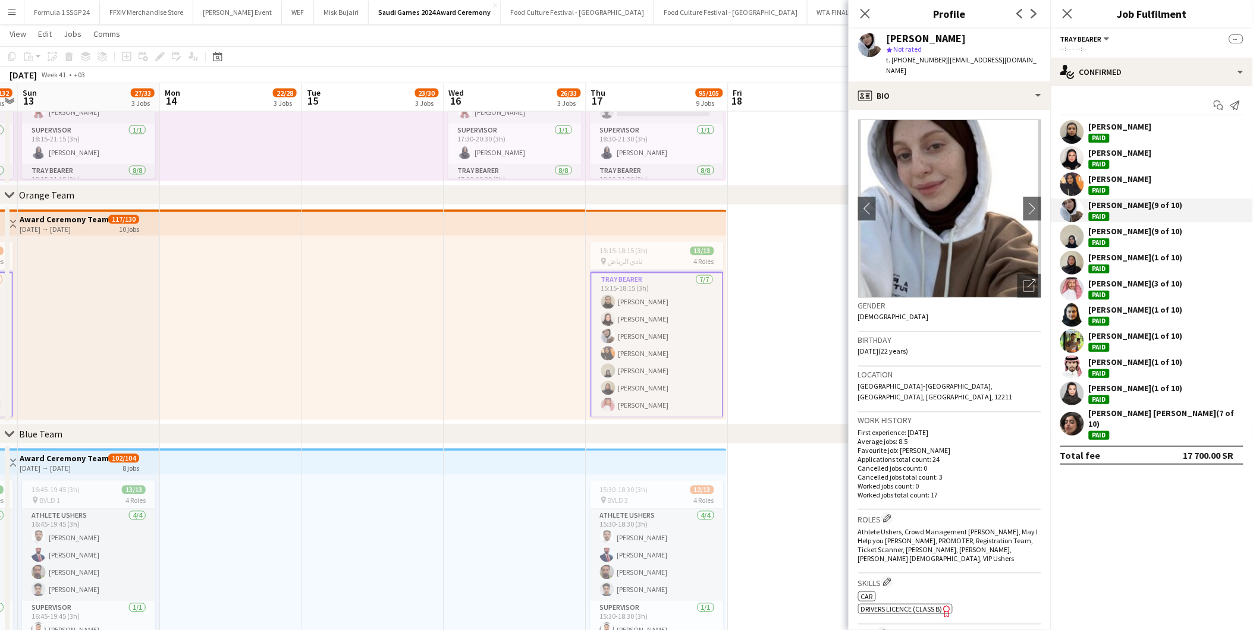
click at [1094, 230] on div "[PERSON_NAME] (9 of 10)" at bounding box center [1136, 231] width 94 height 11
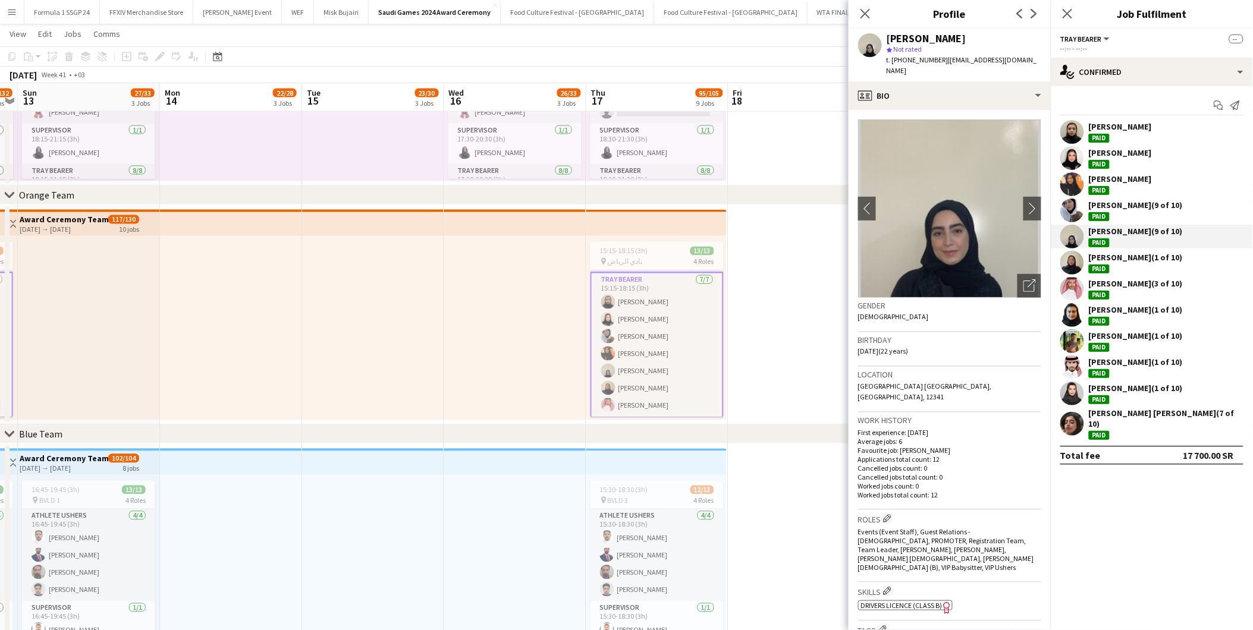
click at [1098, 253] on div "[PERSON_NAME] (1 of 10)" at bounding box center [1136, 257] width 94 height 11
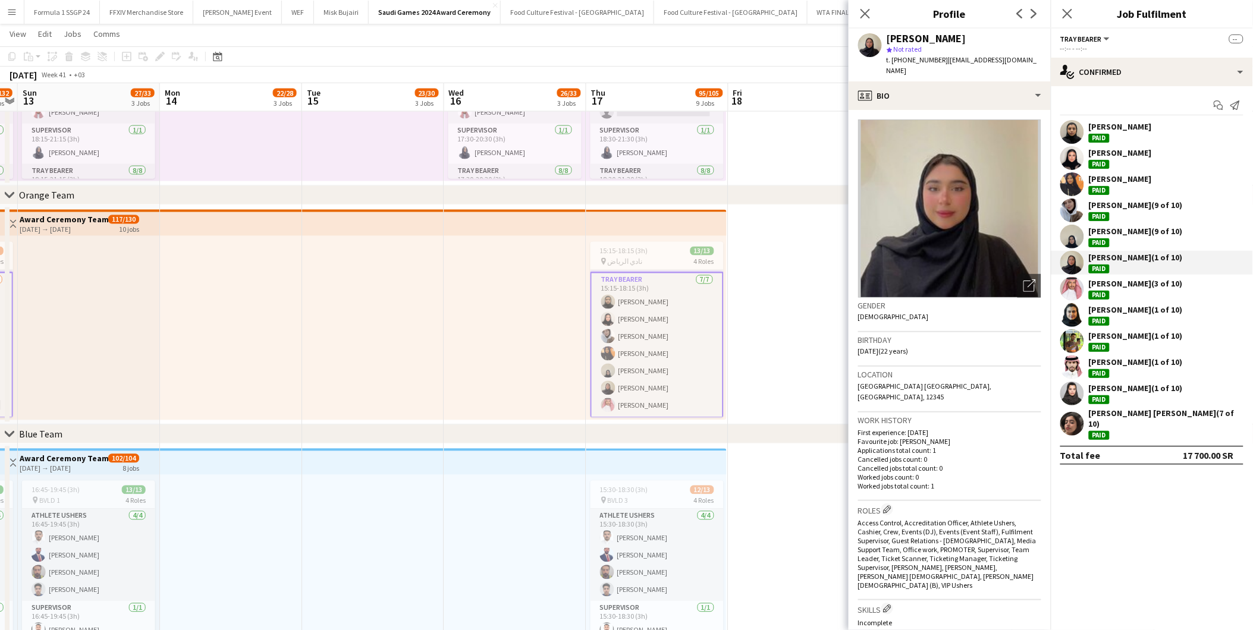
click at [1097, 292] on div "Paid" at bounding box center [1099, 295] width 21 height 9
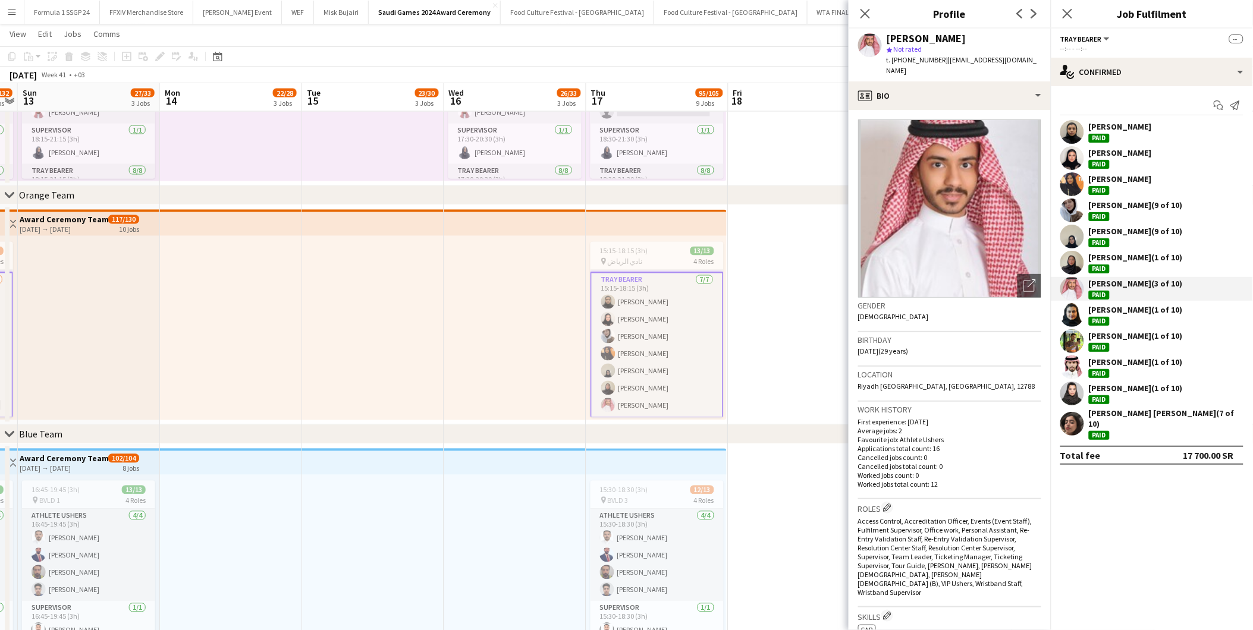
click at [1102, 322] on div "Paid" at bounding box center [1099, 321] width 21 height 9
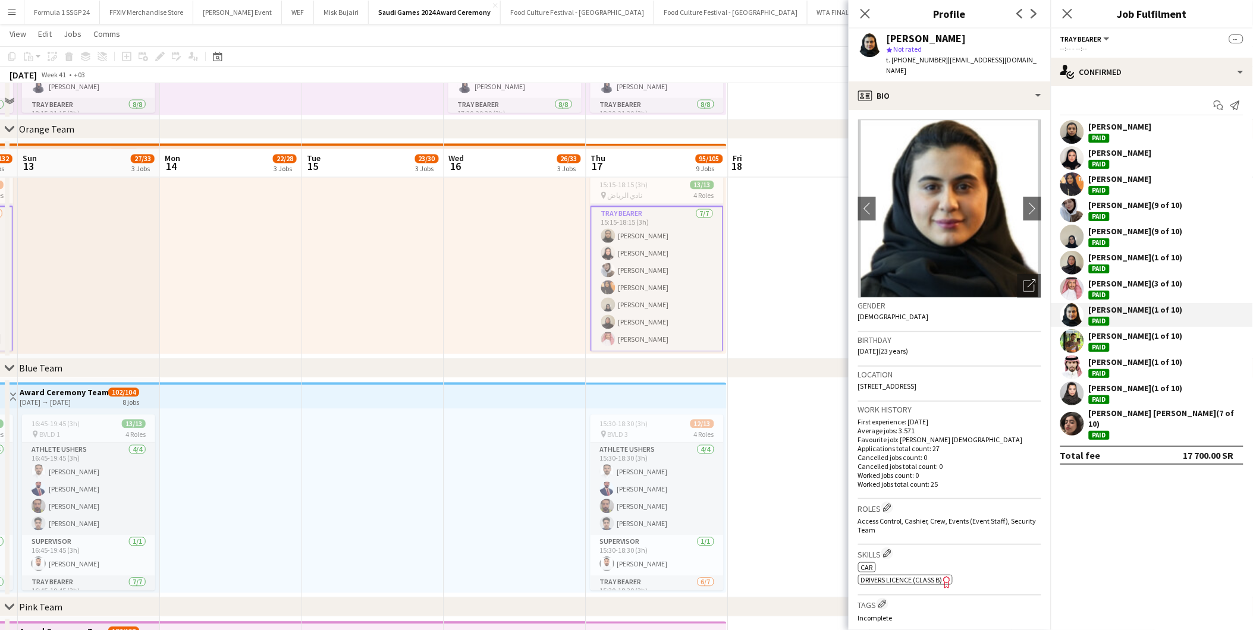
scroll to position [859, 0]
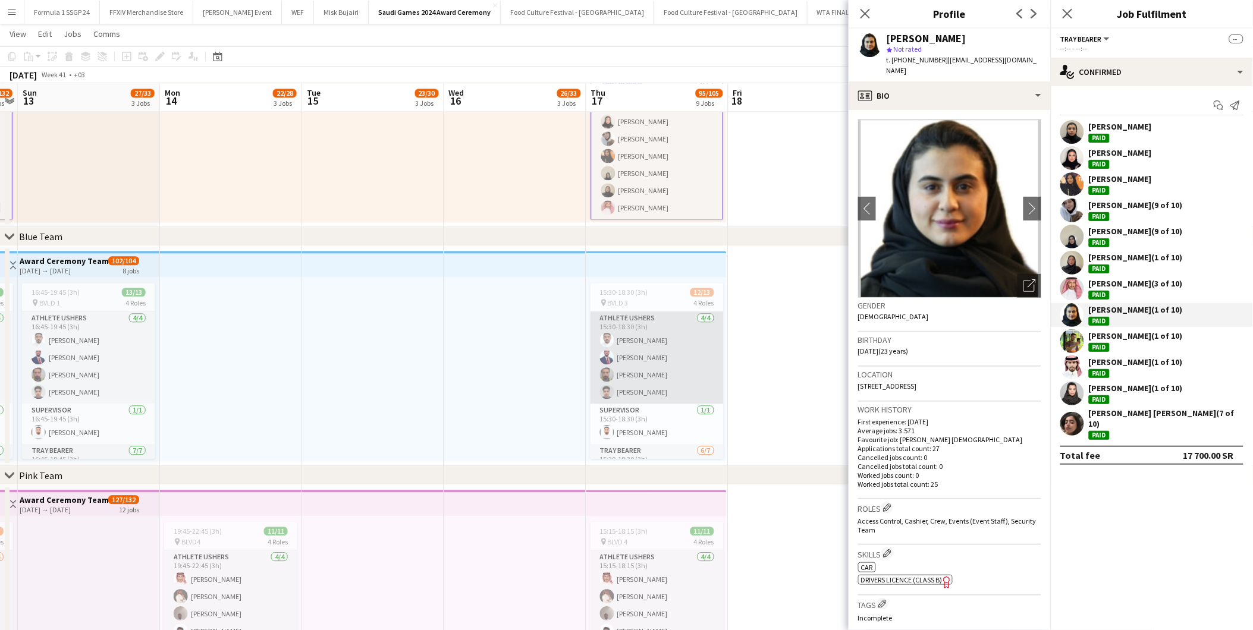
click at [611, 346] on app-card-role "Athlete Ushers [DATE] 15:30-18:30 (3h) [PERSON_NAME] [PERSON_NAME] [PERSON_NAME…" at bounding box center [657, 358] width 133 height 92
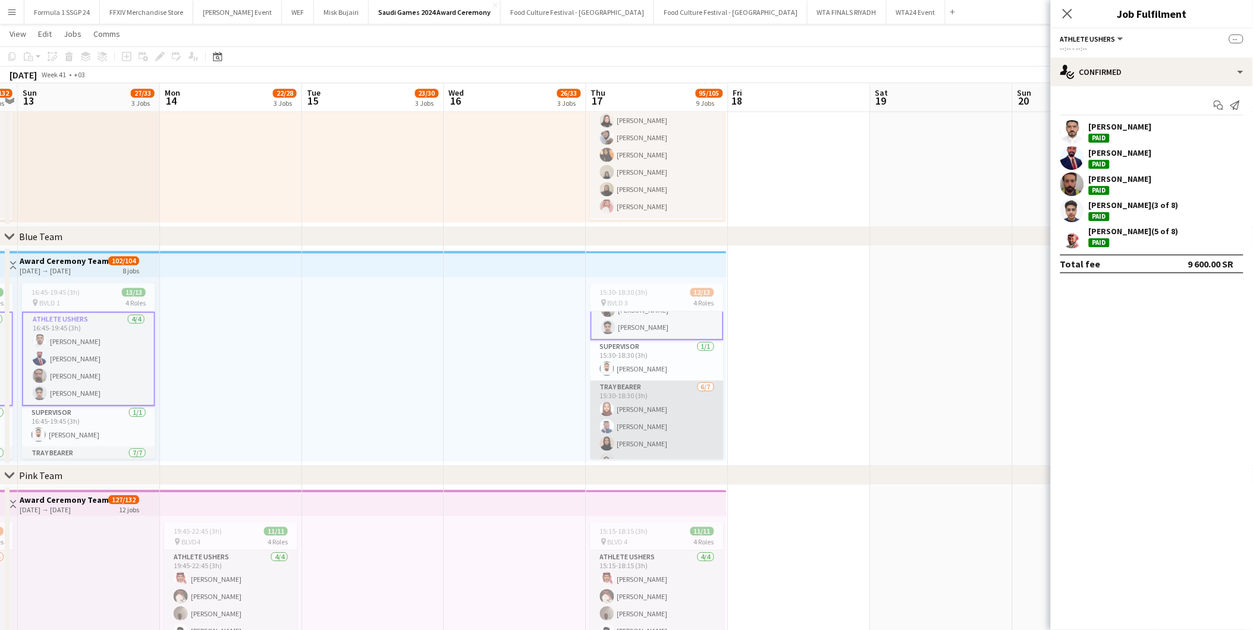
scroll to position [171, 0]
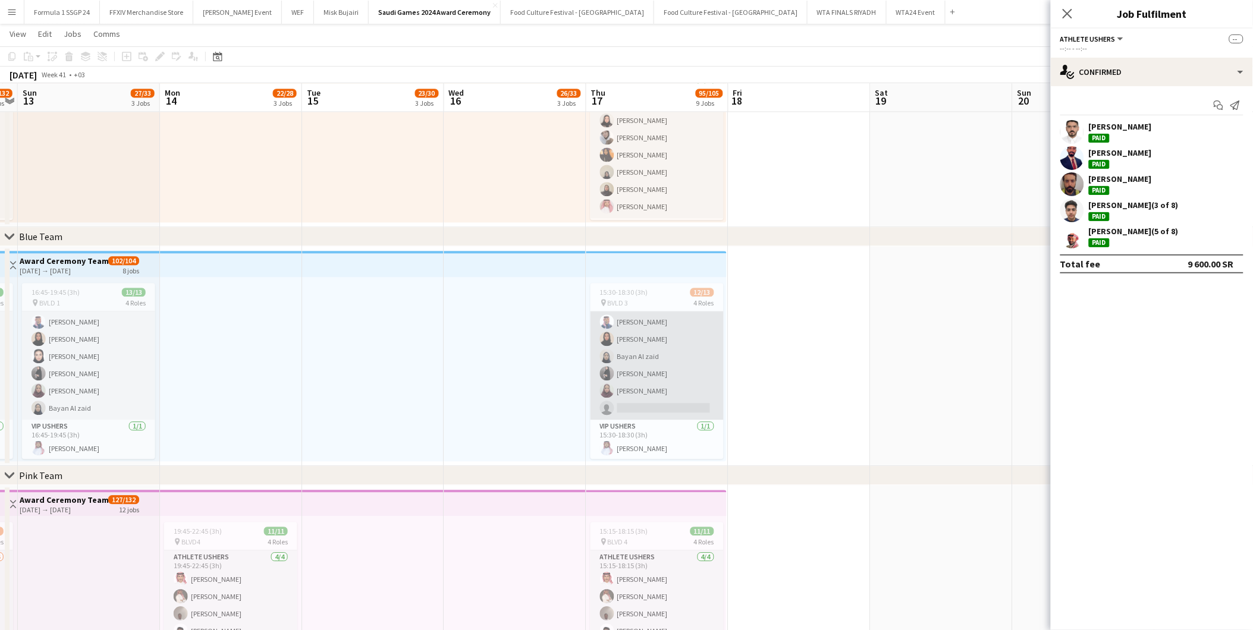
click at [648, 373] on app-card-role "Tray Bearer [DATE] 15:30-18:30 (3h) [PERSON_NAME] [PERSON_NAME] [PERSON_NAME] B…" at bounding box center [657, 348] width 133 height 144
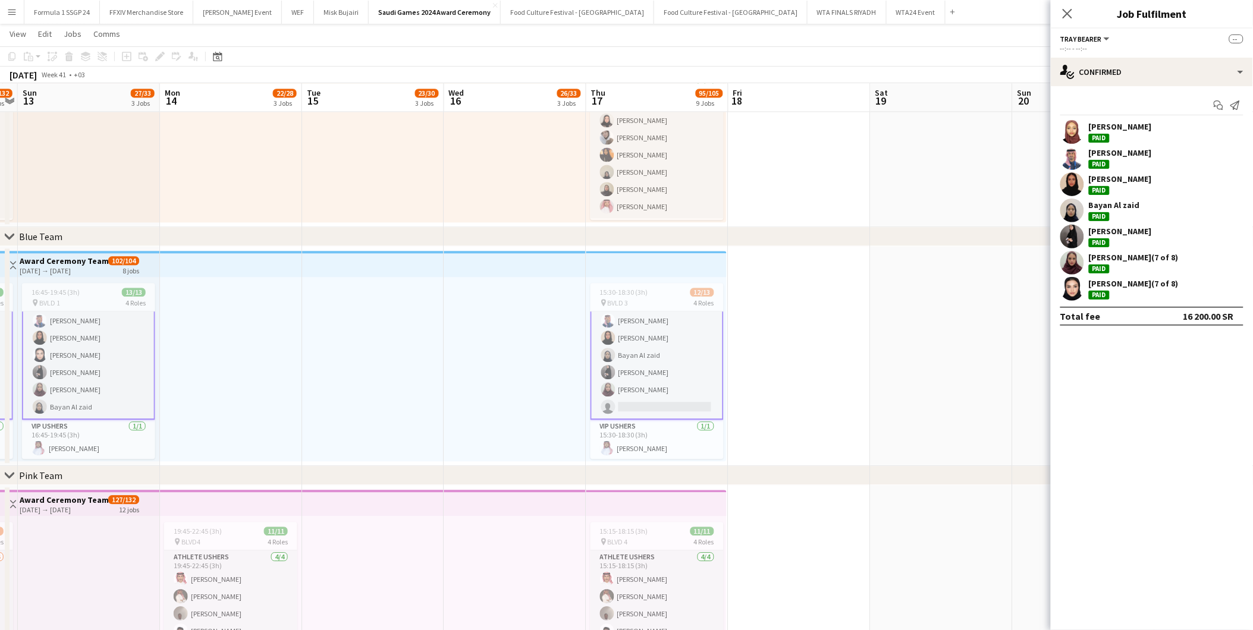
scroll to position [170, 0]
click at [1118, 136] on div "[PERSON_NAME]" at bounding box center [1120, 131] width 63 height 21
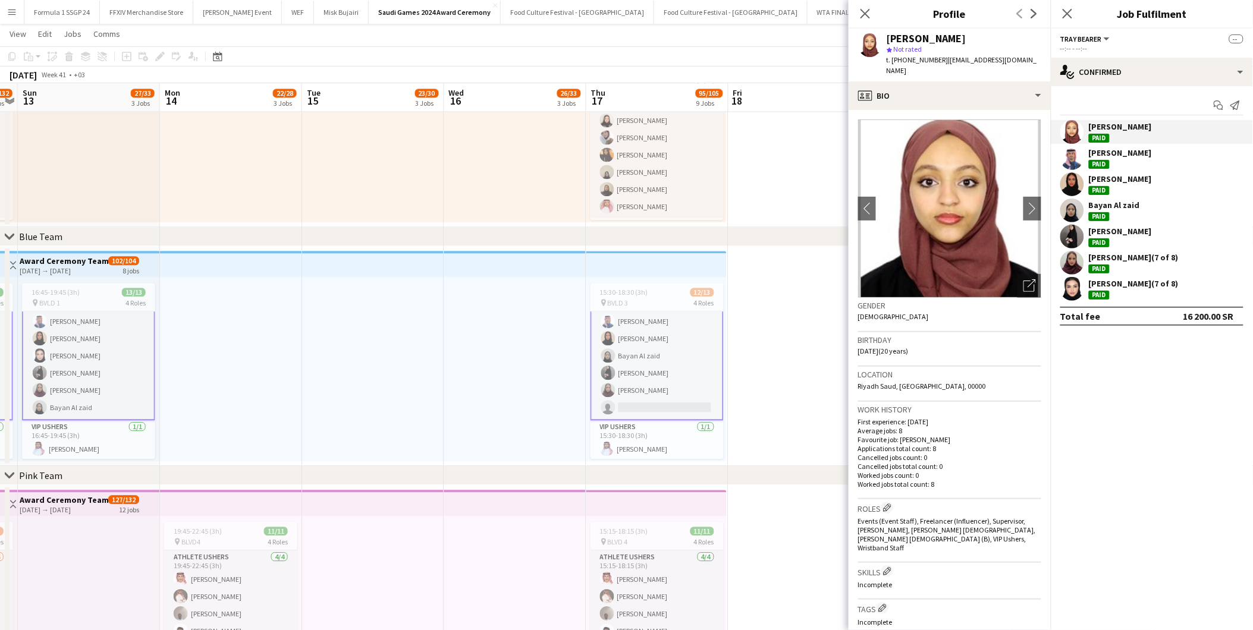
click at [1115, 157] on div "[PERSON_NAME]" at bounding box center [1120, 152] width 63 height 11
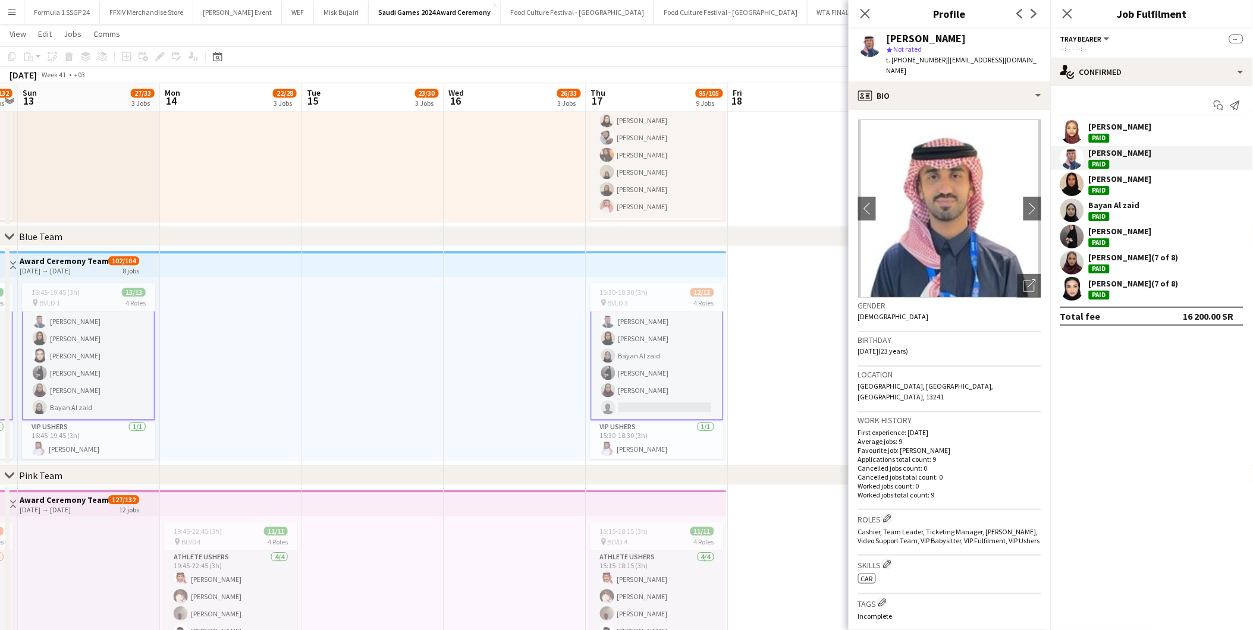
click at [1120, 178] on div "[PERSON_NAME]" at bounding box center [1120, 179] width 63 height 11
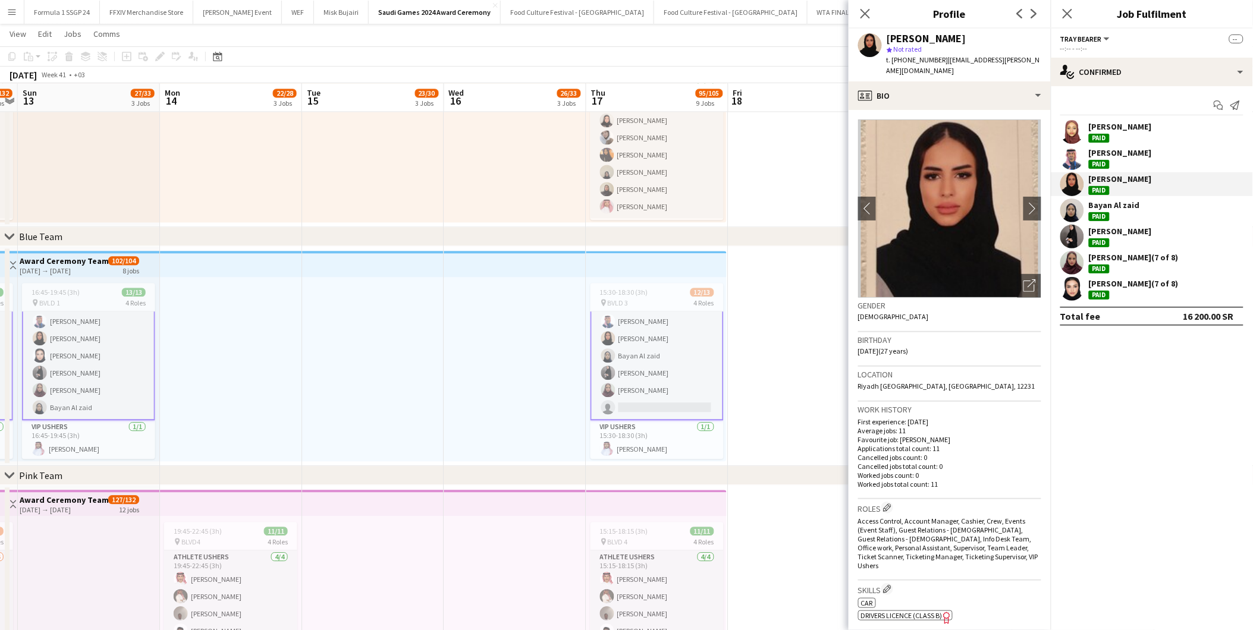
click at [1125, 156] on div "[PERSON_NAME]" at bounding box center [1120, 152] width 63 height 11
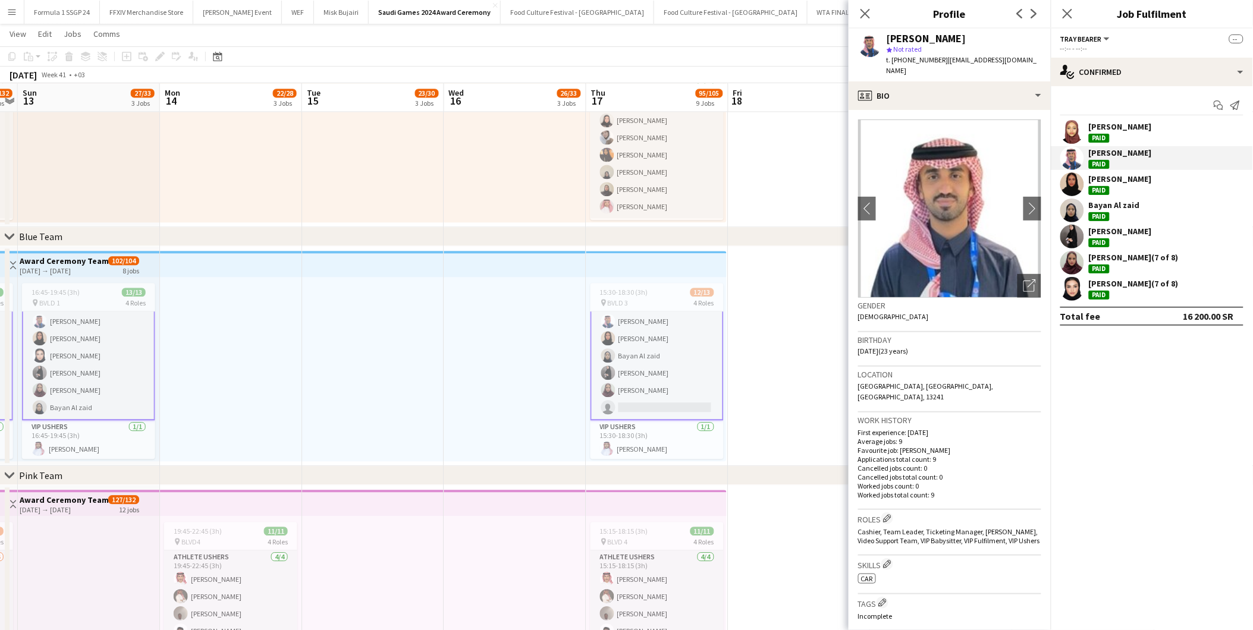
click at [1120, 196] on div "[PERSON_NAME] Paid" at bounding box center [1152, 184] width 202 height 24
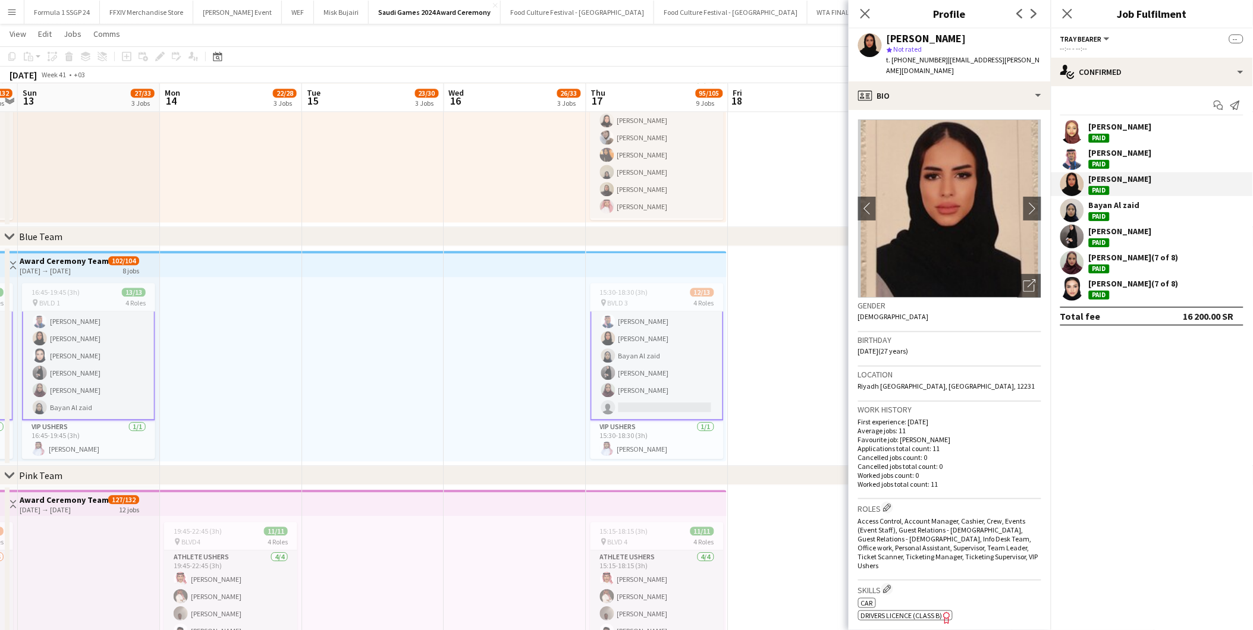
click at [1118, 217] on div "Bayan Al zaid Paid" at bounding box center [1114, 210] width 51 height 21
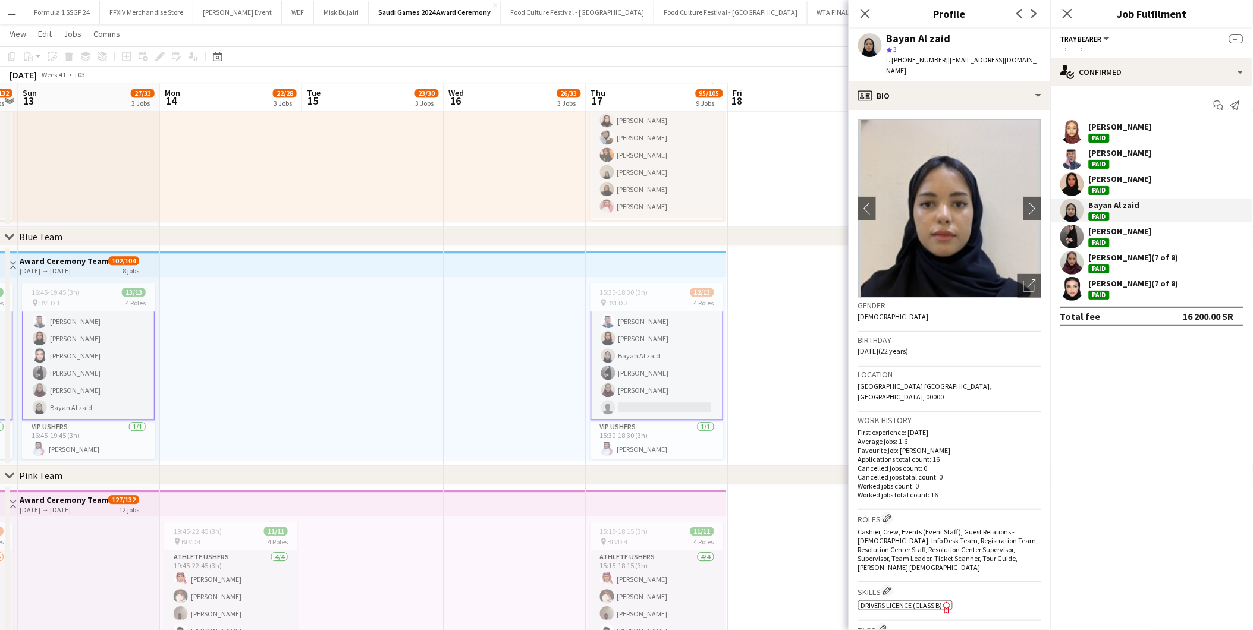
click at [1109, 236] on div "[PERSON_NAME]" at bounding box center [1120, 231] width 63 height 11
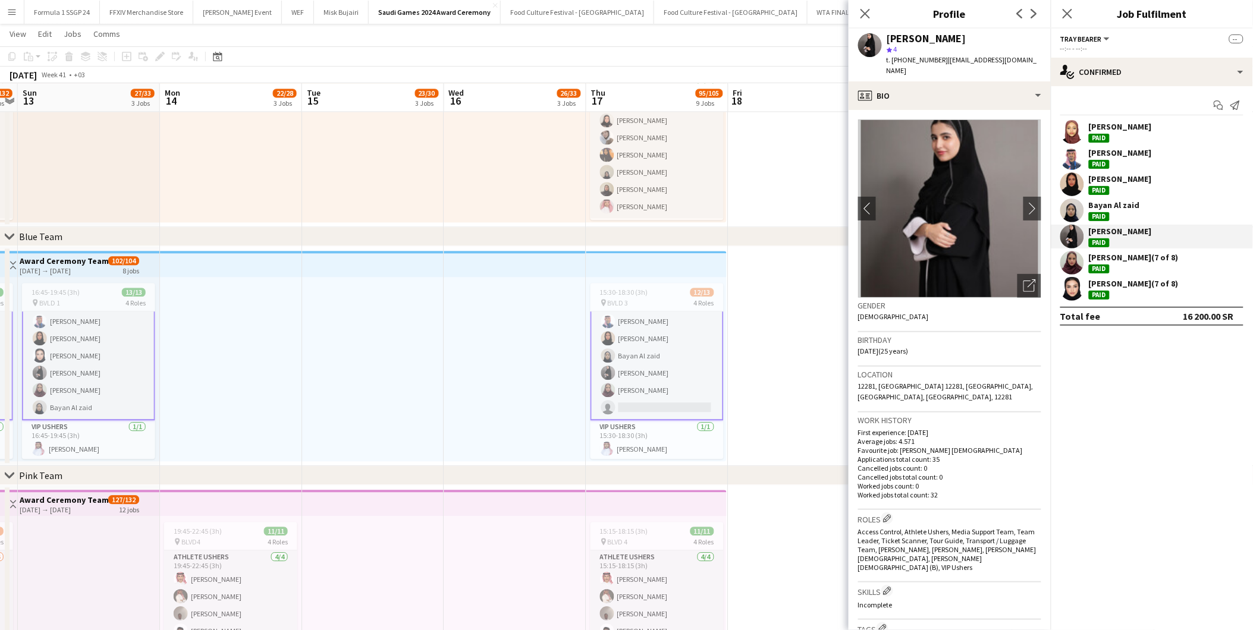
click at [1099, 254] on div "[PERSON_NAME] (7 of 8)" at bounding box center [1134, 257] width 90 height 11
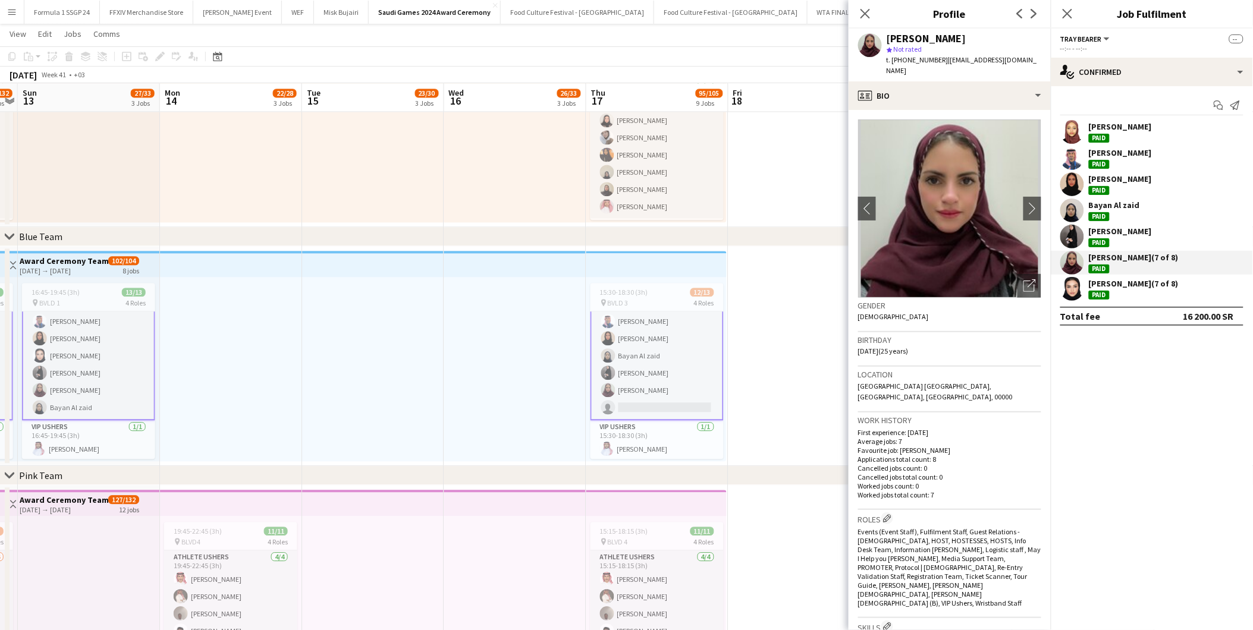
click at [1103, 281] on div "[PERSON_NAME] (7 of 8)" at bounding box center [1134, 283] width 90 height 11
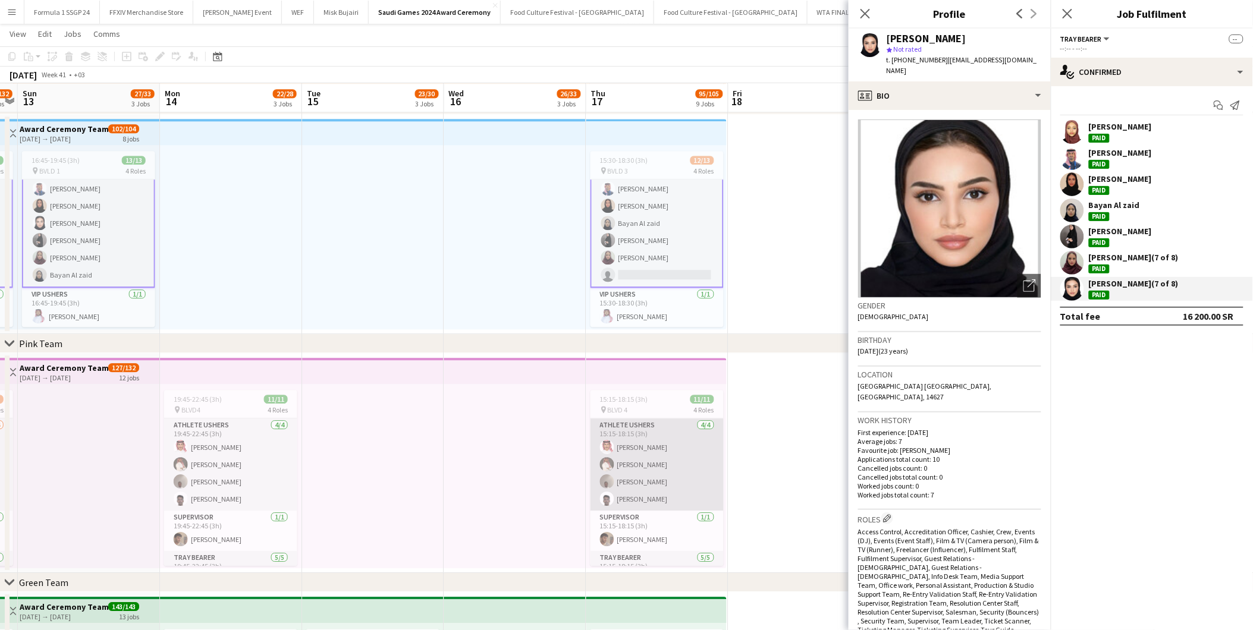
scroll to position [0, 0]
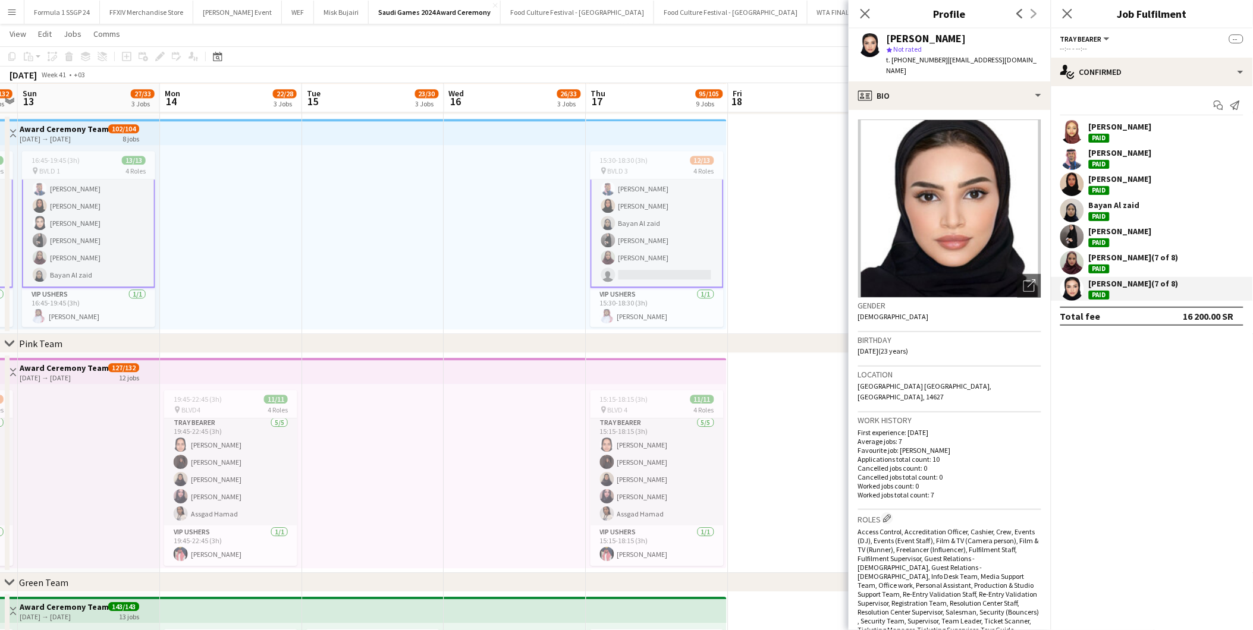
click at [673, 469] on app-card-role "Tray Bearer [DATE] 15:15-18:15 (3h) [PERSON_NAME] [PERSON_NAME] [PERSON_NAME] […" at bounding box center [657, 470] width 133 height 109
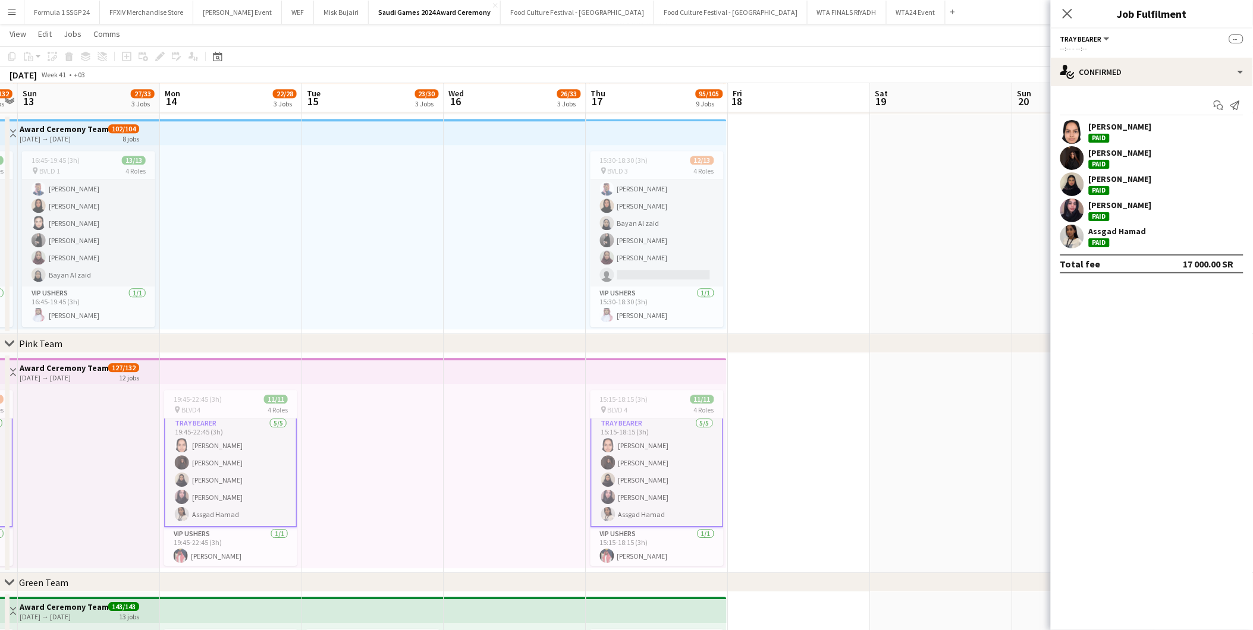
click at [1097, 207] on div "[PERSON_NAME]" at bounding box center [1120, 205] width 63 height 11
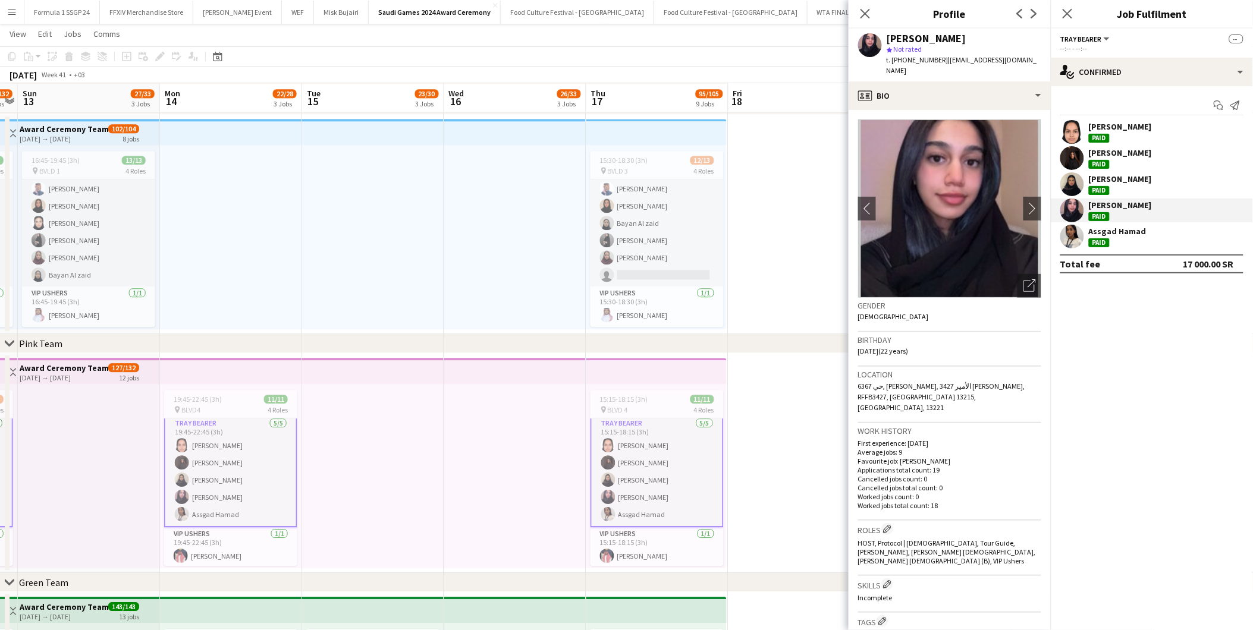
click at [1099, 192] on div "Paid" at bounding box center [1099, 190] width 21 height 9
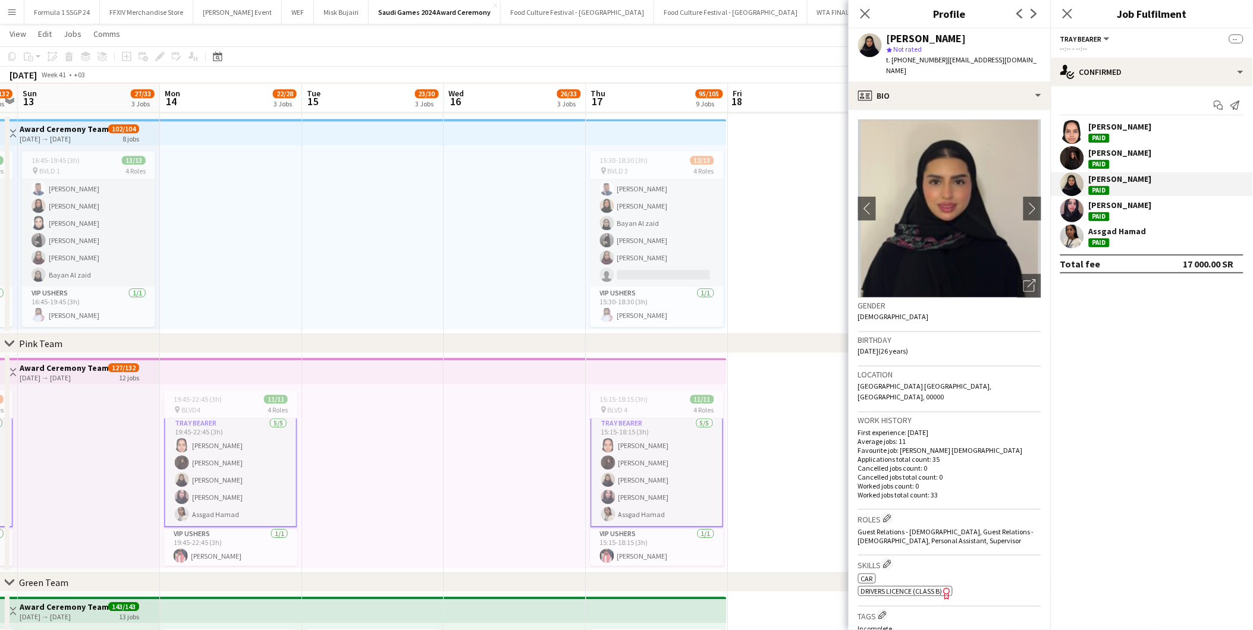
click at [1100, 163] on div "Paid" at bounding box center [1099, 164] width 21 height 9
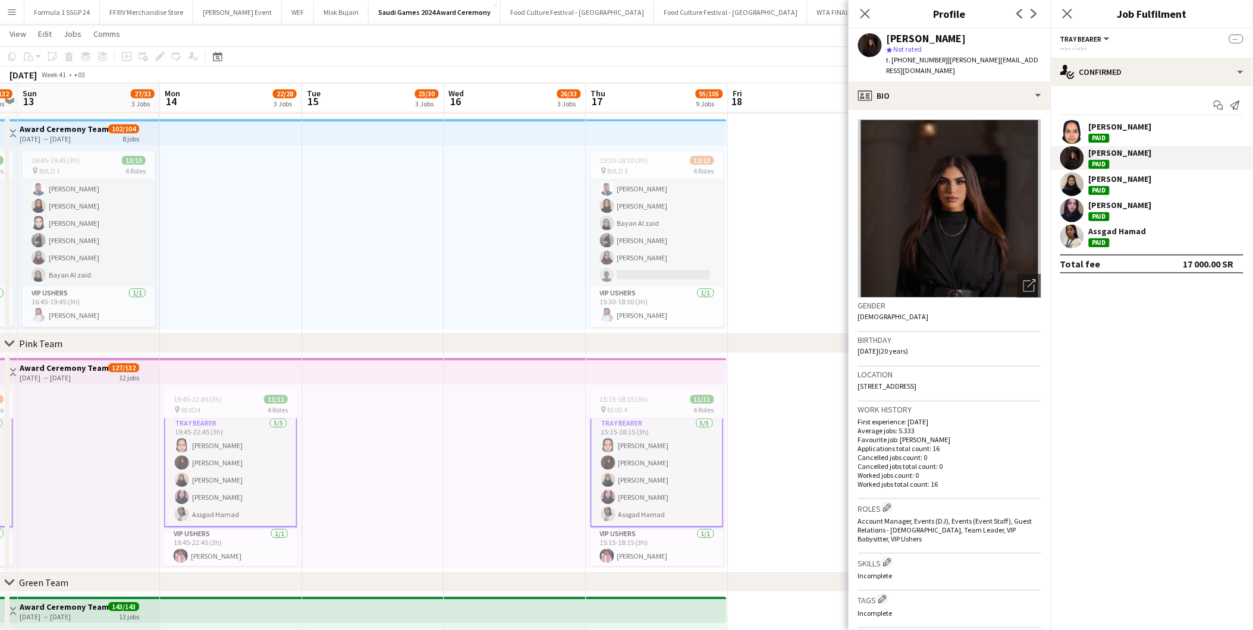
click at [1104, 134] on div "Paid" at bounding box center [1099, 138] width 21 height 9
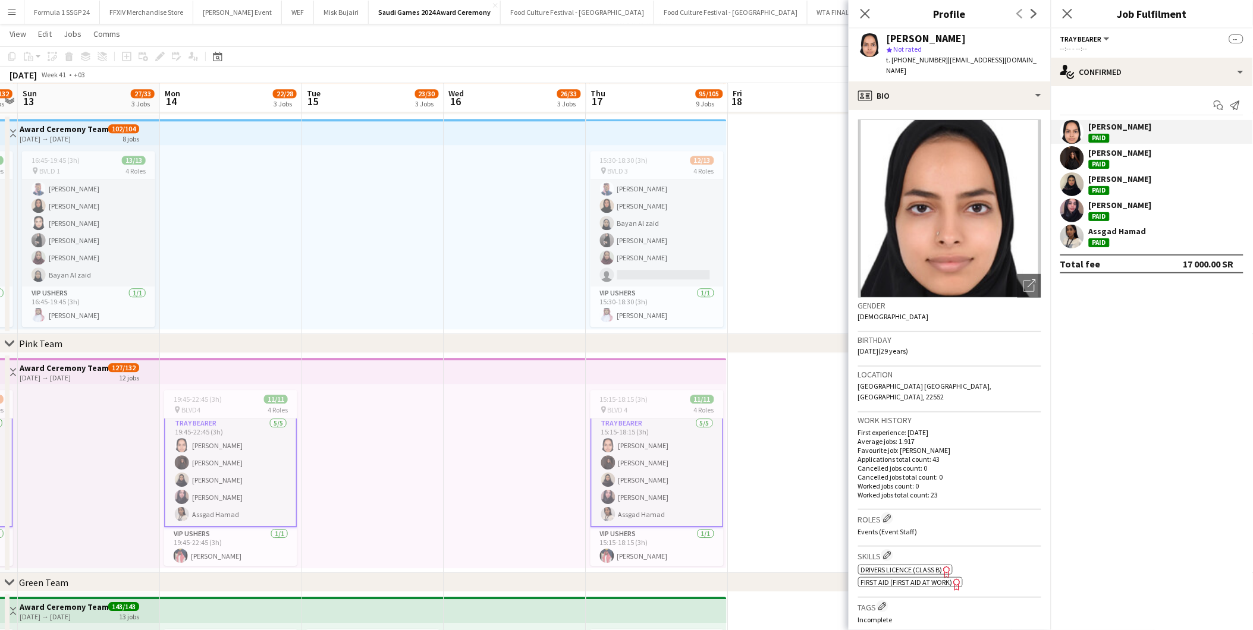
click at [1103, 186] on div "Paid" at bounding box center [1099, 190] width 21 height 9
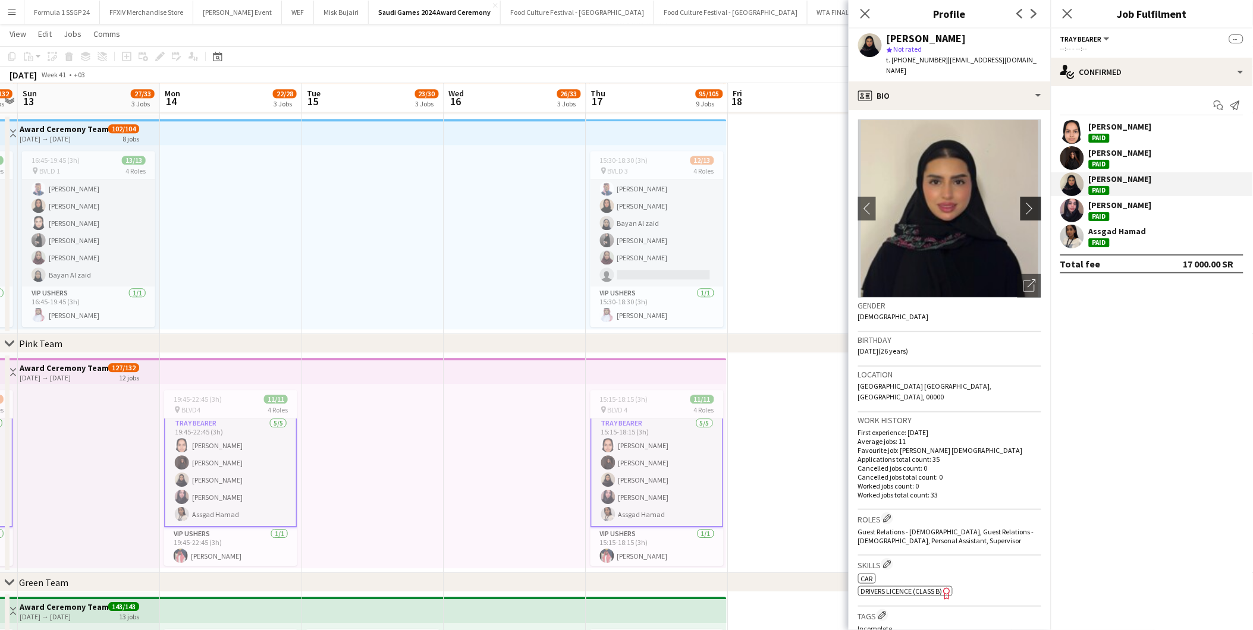
click at [1024, 202] on app-icon "chevron-right" at bounding box center [1033, 208] width 18 height 12
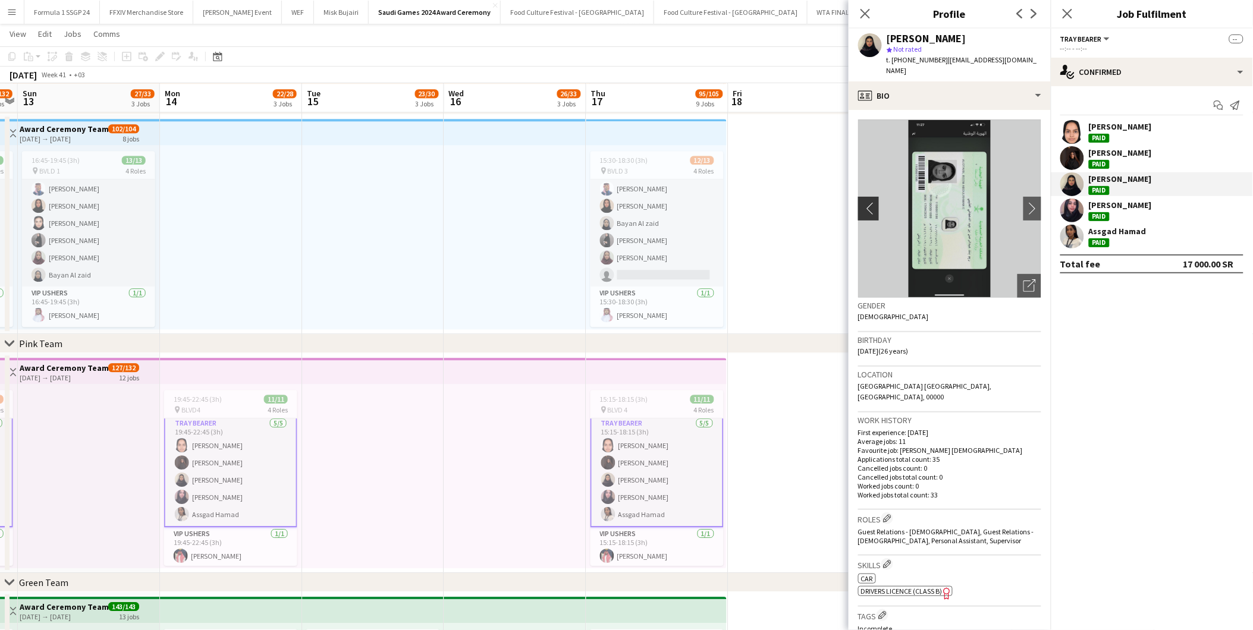
click at [861, 202] on app-icon "chevron-left" at bounding box center [867, 208] width 18 height 12
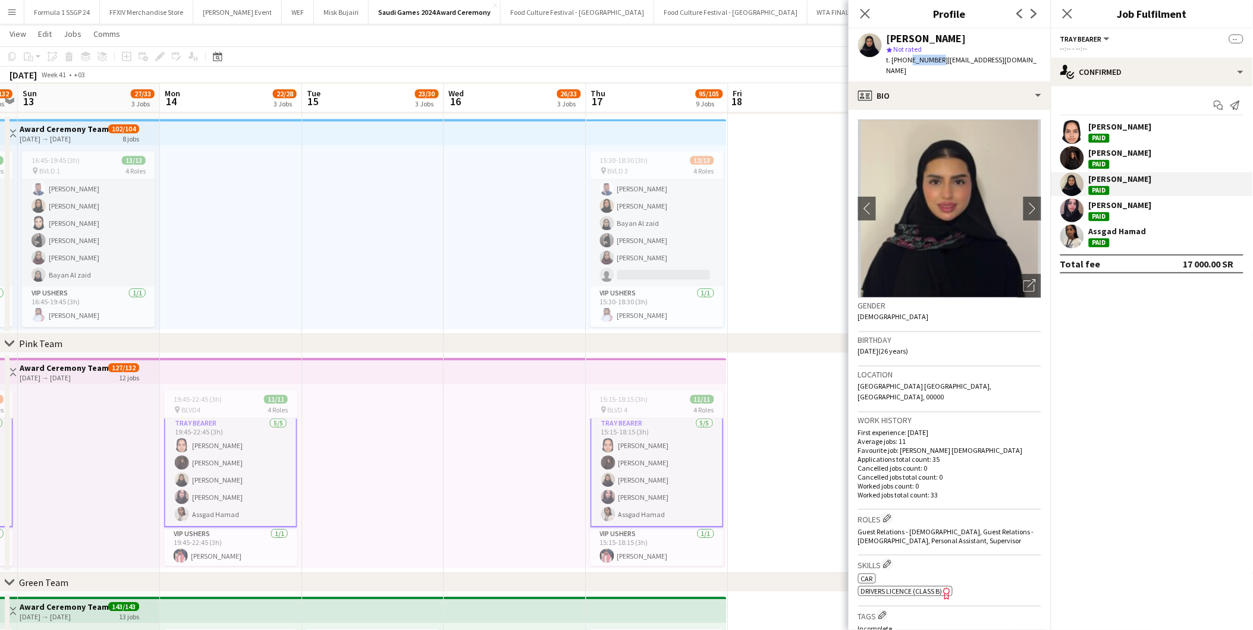
drag, startPoint x: 937, startPoint y: 61, endPoint x: 908, endPoint y: 58, distance: 28.7
click at [908, 58] on span "t. [PHONE_NUMBER]" at bounding box center [918, 59] width 62 height 9
copy span "55911313"
drag, startPoint x: 938, startPoint y: 62, endPoint x: 892, endPoint y: 60, distance: 45.9
click at [892, 60] on span "t. [PHONE_NUMBER]" at bounding box center [918, 59] width 62 height 9
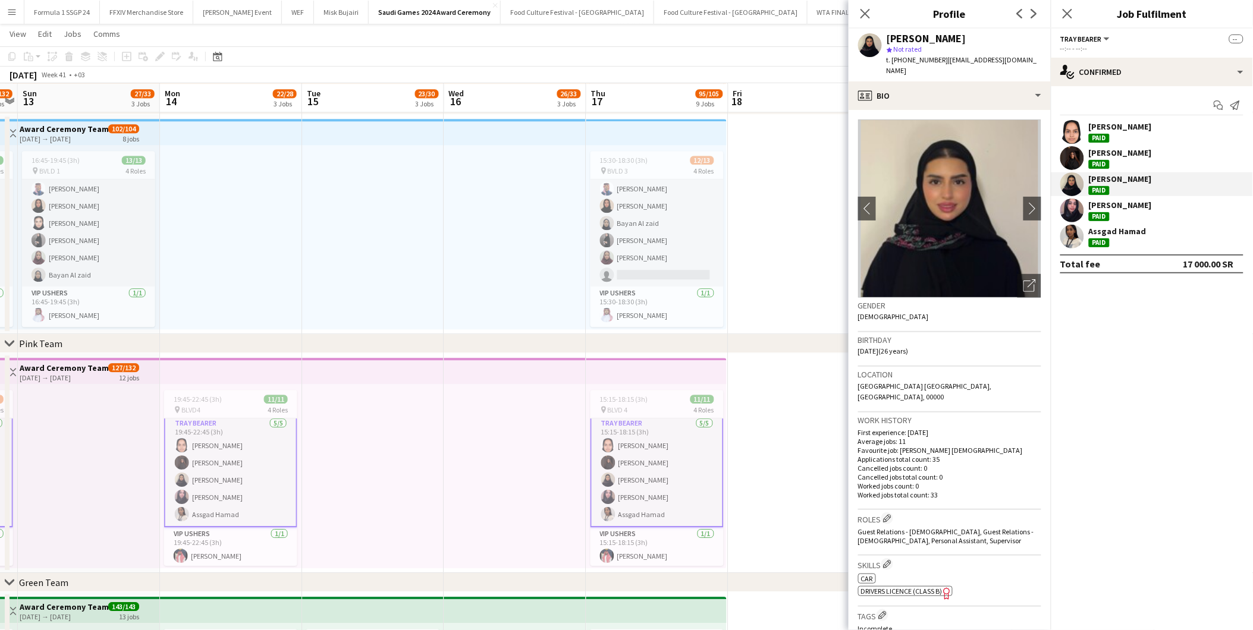
drag, startPoint x: 892, startPoint y: 60, endPoint x: 893, endPoint y: 15, distance: 44.6
click at [893, 15] on h3 "Profile" at bounding box center [950, 13] width 202 height 15
drag, startPoint x: 893, startPoint y: 57, endPoint x: 938, endPoint y: 57, distance: 45.2
click at [938, 57] on span "t. [PHONE_NUMBER]" at bounding box center [918, 59] width 62 height 9
copy span "[PHONE_NUMBER]"
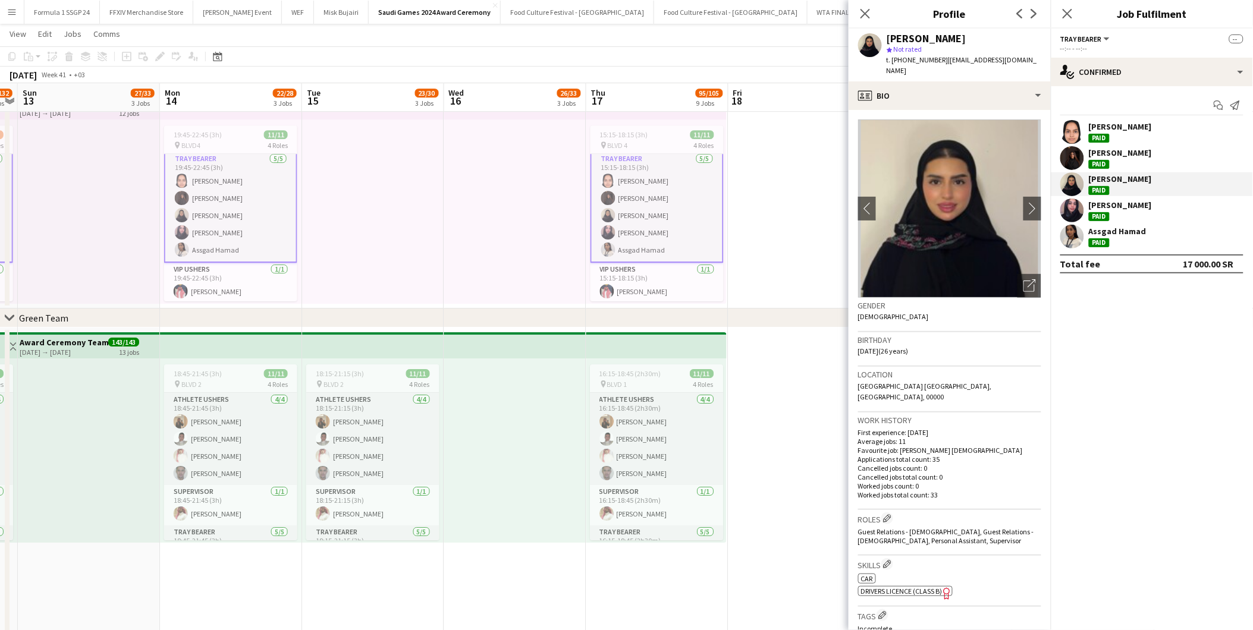
click at [1120, 211] on div "[PERSON_NAME] Paid" at bounding box center [1120, 210] width 63 height 21
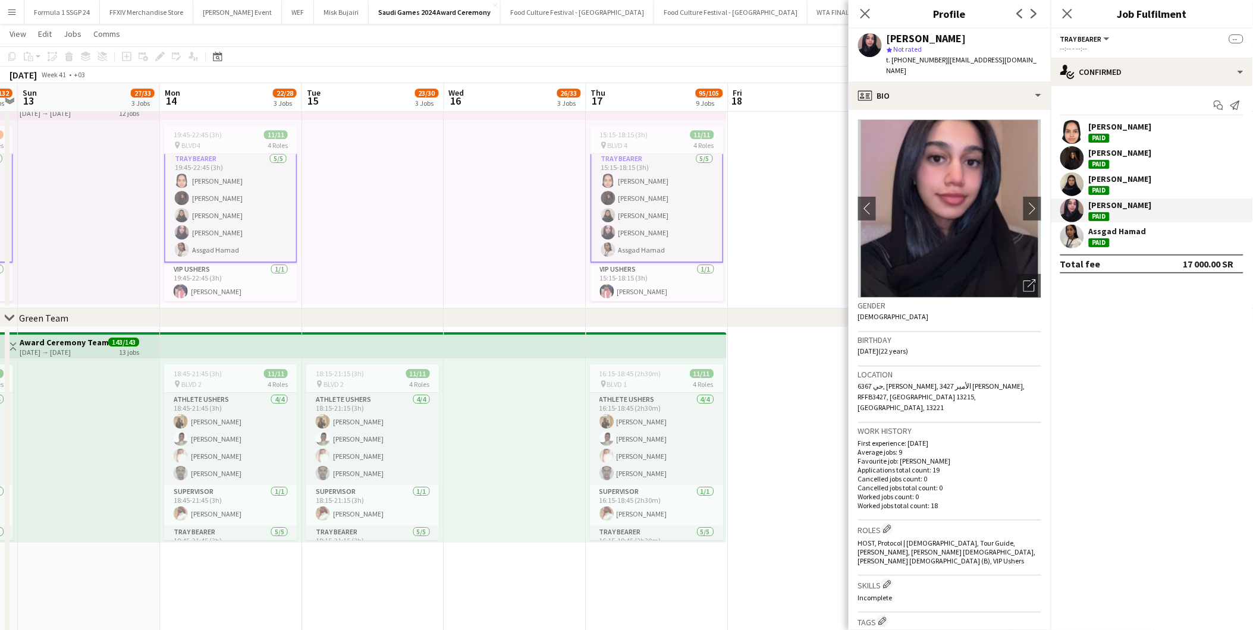
click at [1125, 223] on div "[PERSON_NAME] Paid [PERSON_NAME] Paid [PERSON_NAME] Paid [PERSON_NAME] Paid Ass…" at bounding box center [1152, 184] width 202 height 128
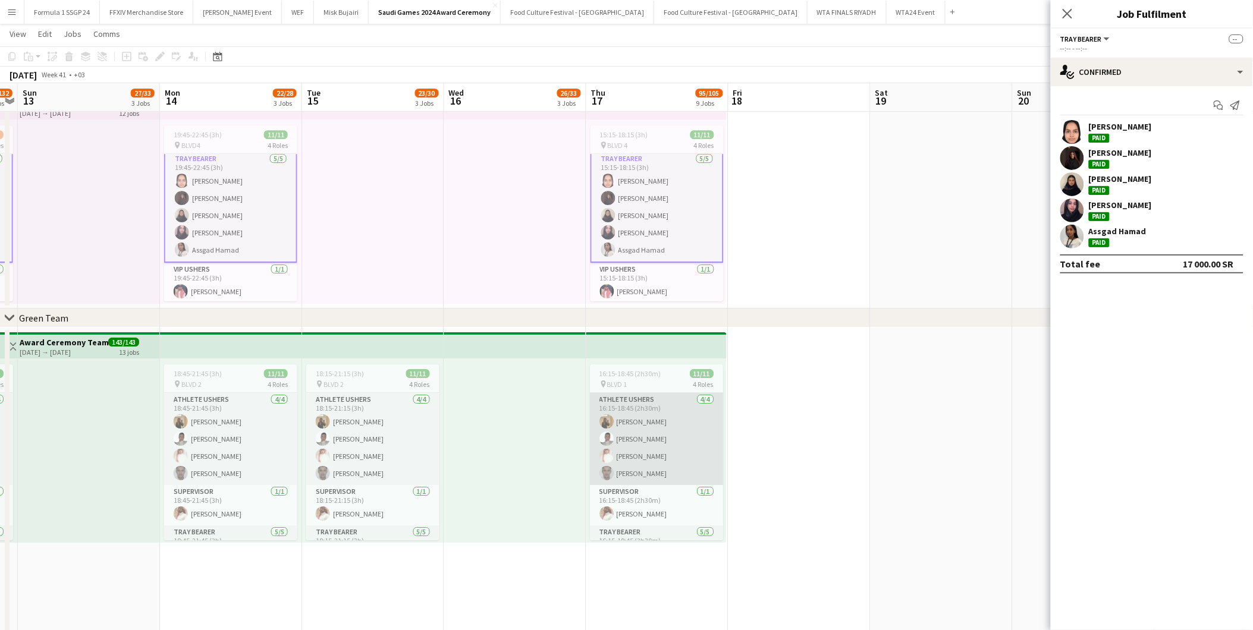
click at [607, 436] on app-user-avatar at bounding box center [607, 439] width 14 height 14
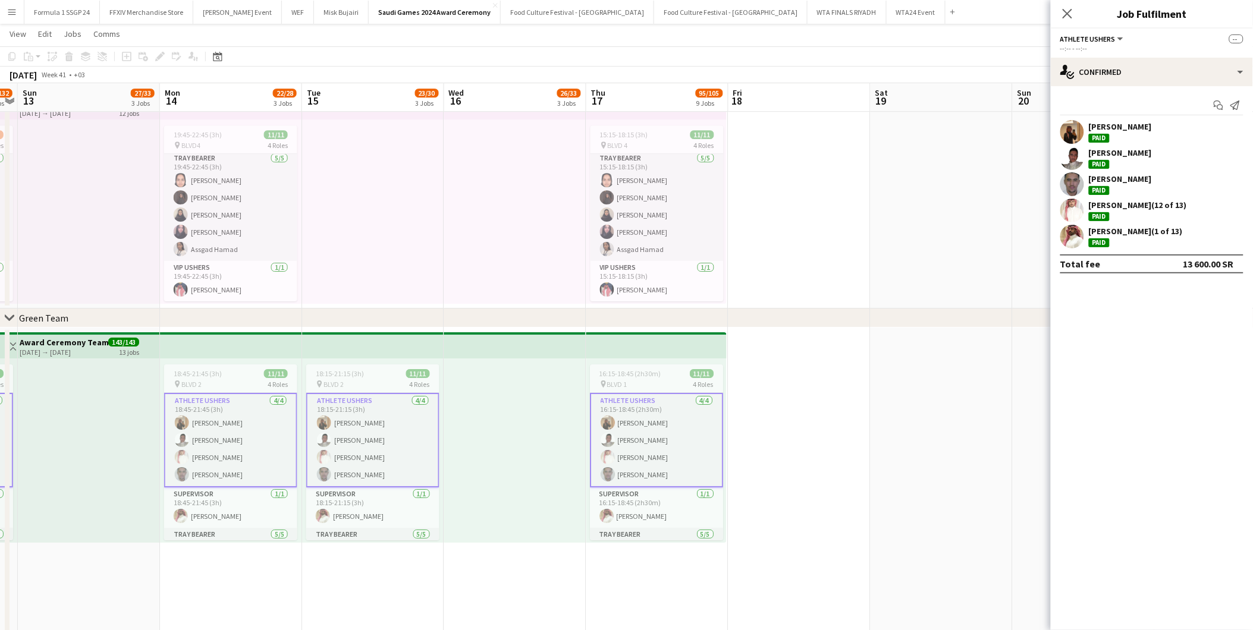
click at [1097, 129] on div "[PERSON_NAME]" at bounding box center [1120, 126] width 63 height 11
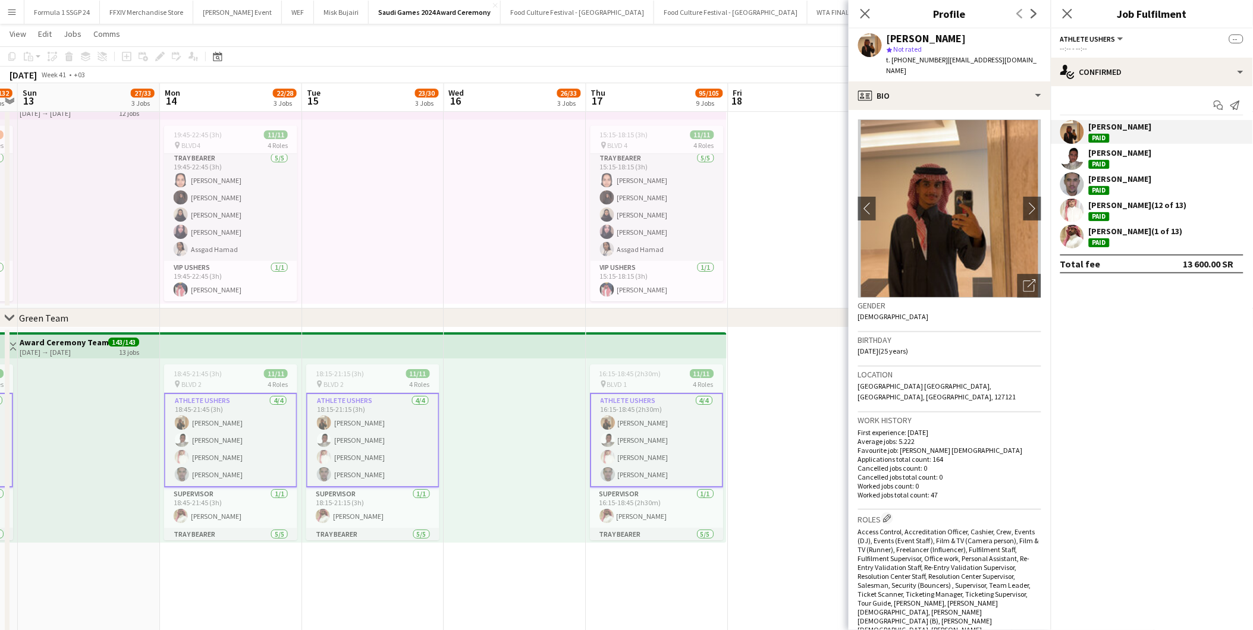
click at [1118, 162] on div "[PERSON_NAME] Paid" at bounding box center [1120, 157] width 63 height 21
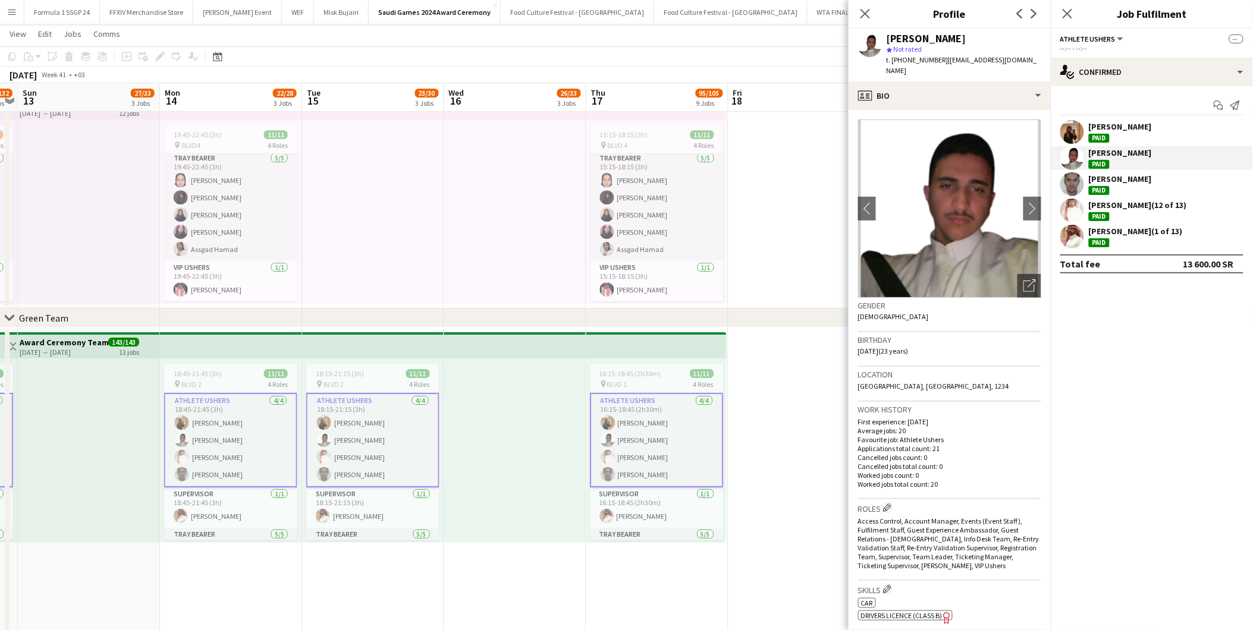
click at [1120, 182] on div "[PERSON_NAME]" at bounding box center [1120, 179] width 63 height 11
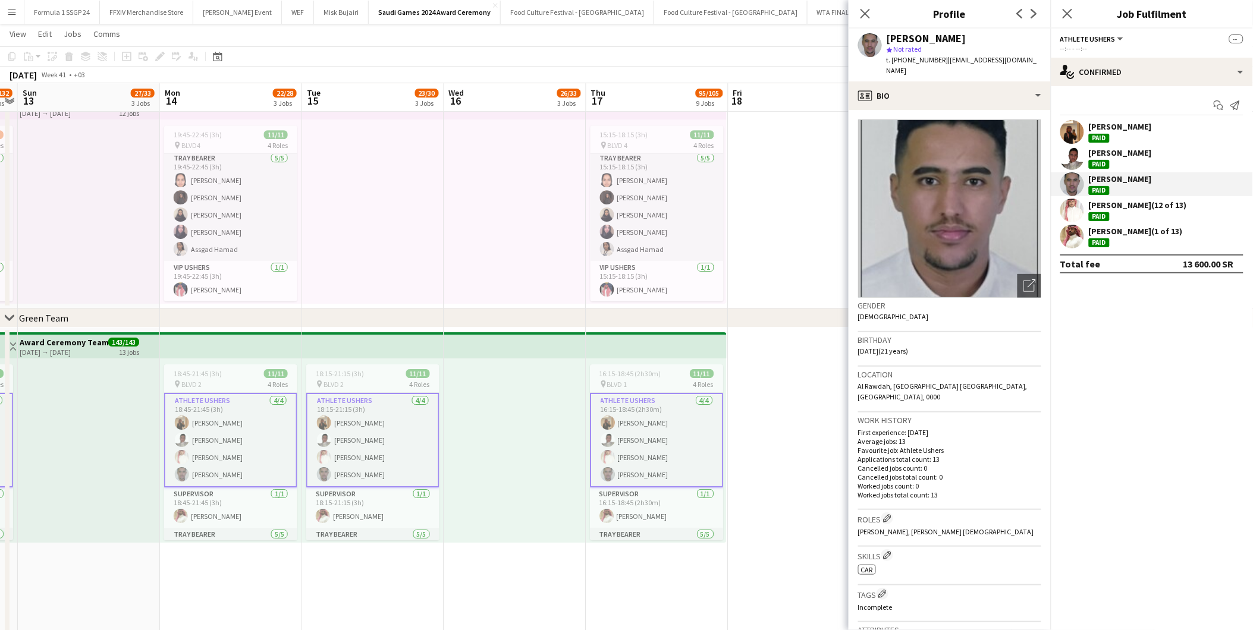
click at [1119, 197] on div "[PERSON_NAME] العنزي Paid [PERSON_NAME] Paid [PERSON_NAME] Paid عبدالخالق الشهر…" at bounding box center [1152, 184] width 202 height 128
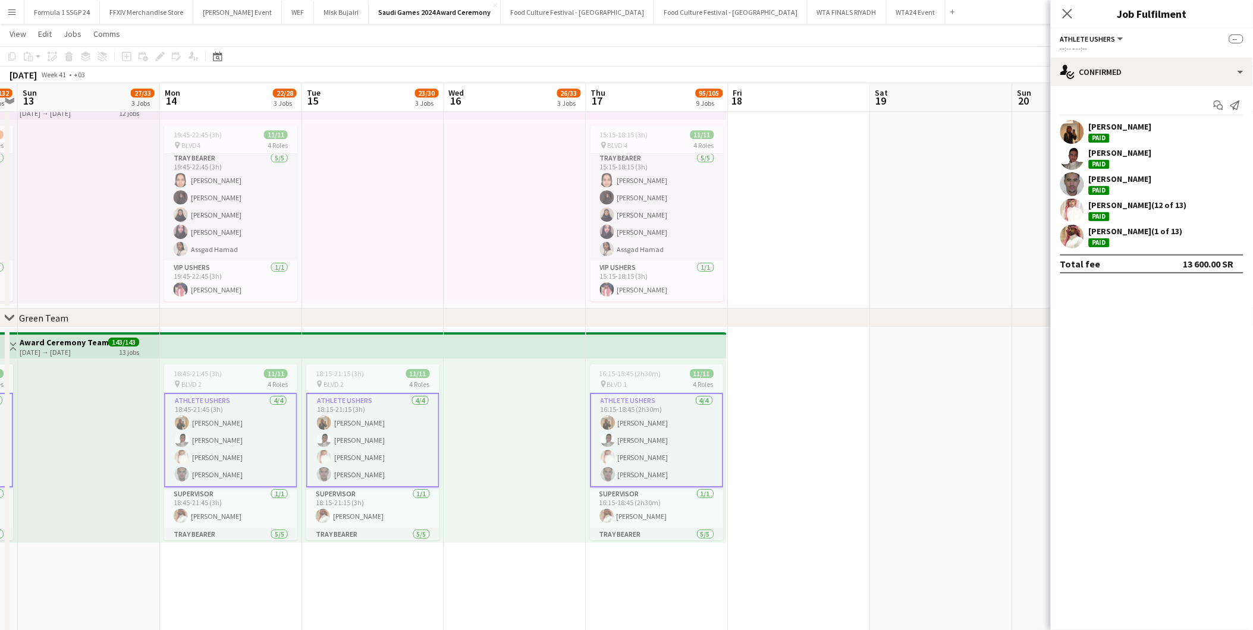
click at [1119, 205] on div "[PERSON_NAME] (12 of 13)" at bounding box center [1138, 205] width 98 height 11
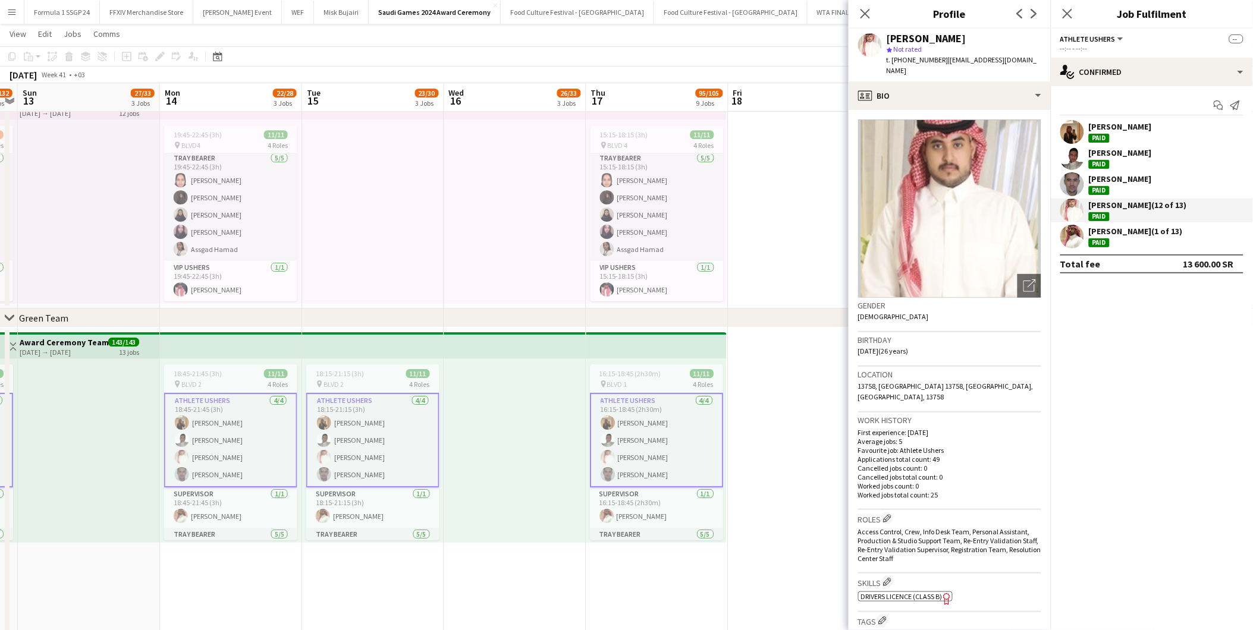
click at [1119, 219] on div "[PERSON_NAME] (12 of 13) Paid" at bounding box center [1138, 210] width 98 height 21
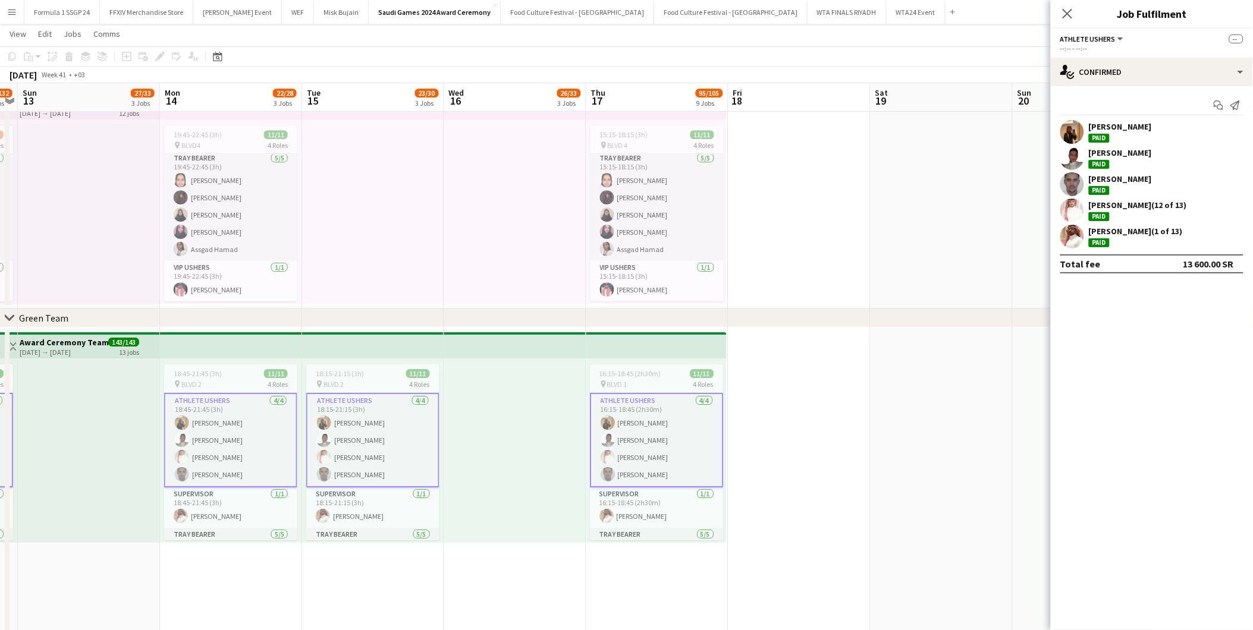
click at [1144, 228] on div "[PERSON_NAME] (1 of 13)" at bounding box center [1136, 231] width 94 height 11
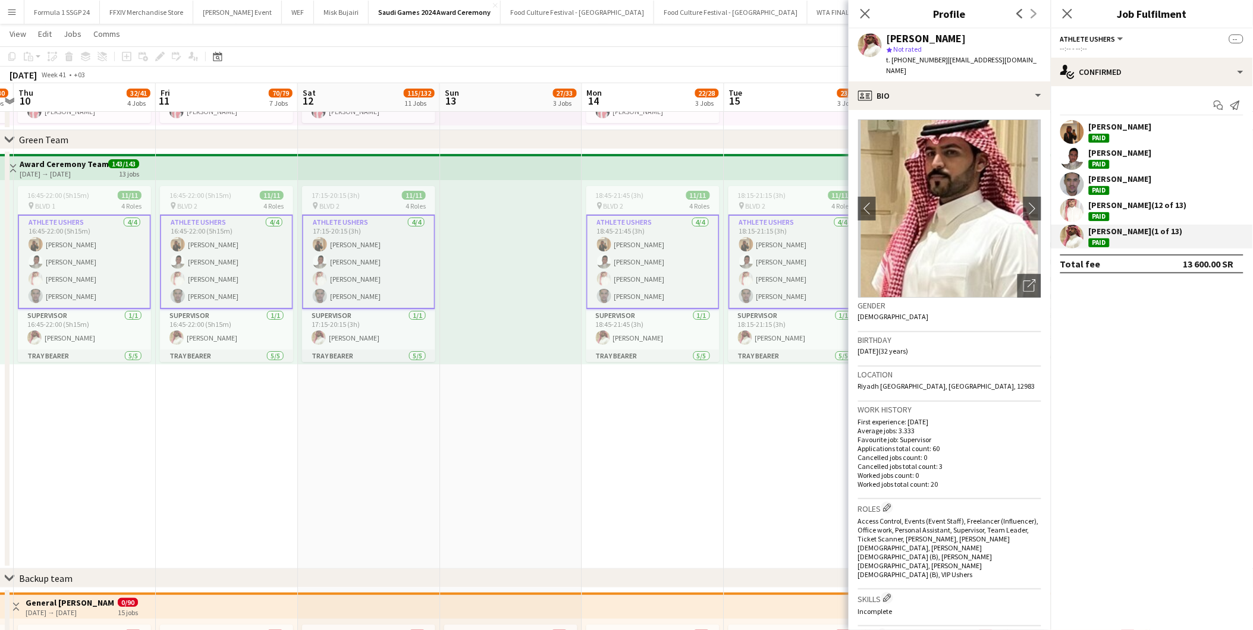
scroll to position [135, 0]
drag, startPoint x: 417, startPoint y: 388, endPoint x: 839, endPoint y: 379, distance: 422.4
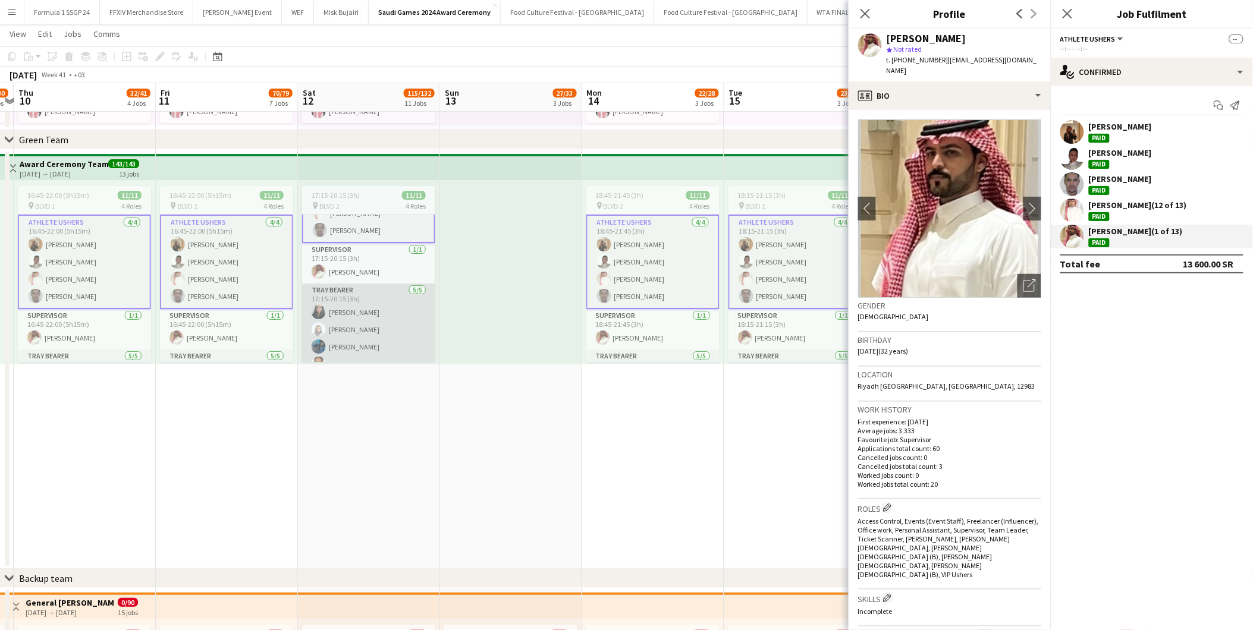
scroll to position [132, 0]
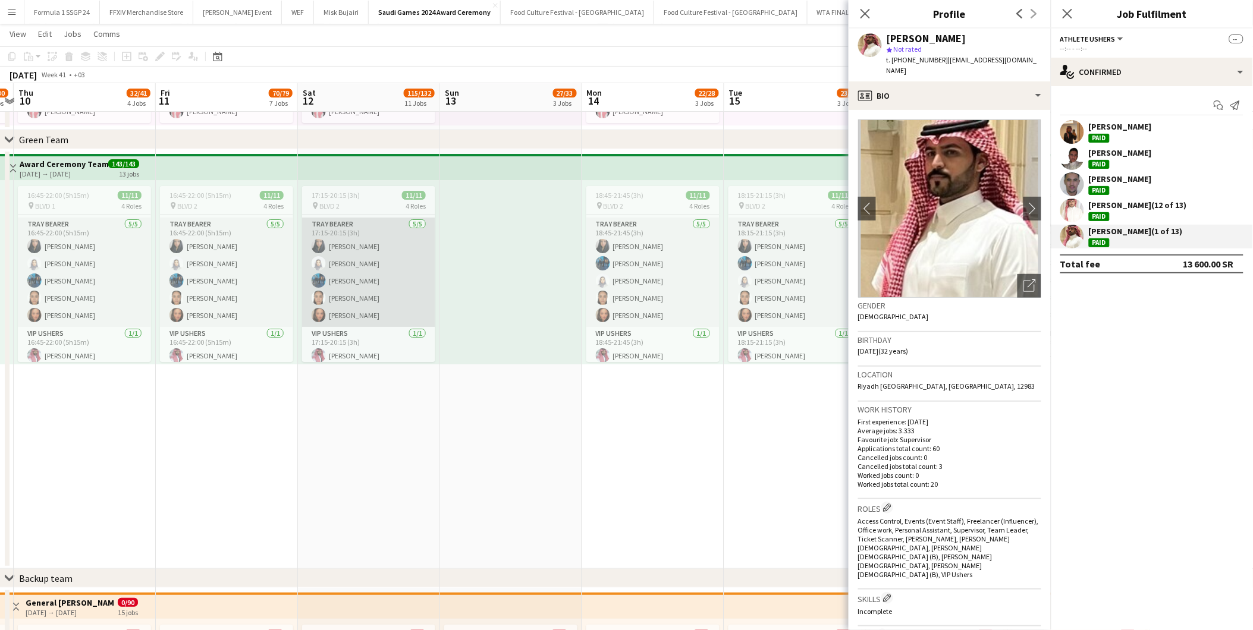
click at [353, 289] on app-card-role "Tray Bearer [DATE] 17:15-20:15 (3h) [PERSON_NAME] Alrakdhi [PERSON_NAME] [PERSO…" at bounding box center [368, 272] width 133 height 109
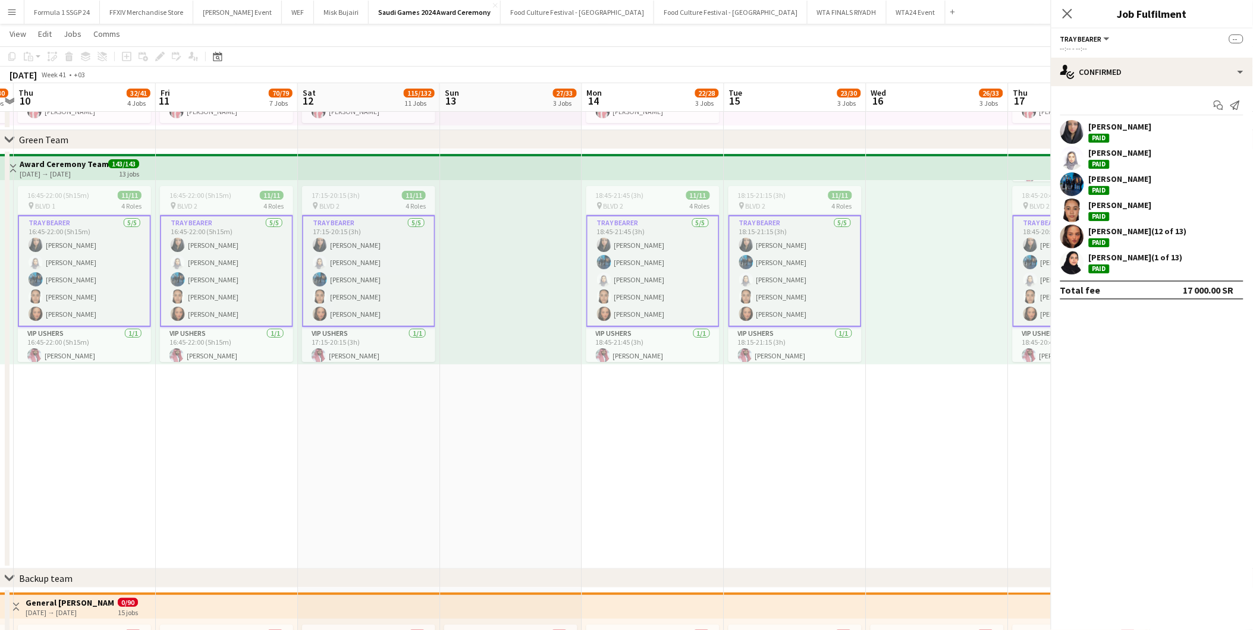
scroll to position [131, 0]
click at [1122, 237] on div "[PERSON_NAME] (12 of 13) Paid" at bounding box center [1138, 236] width 98 height 21
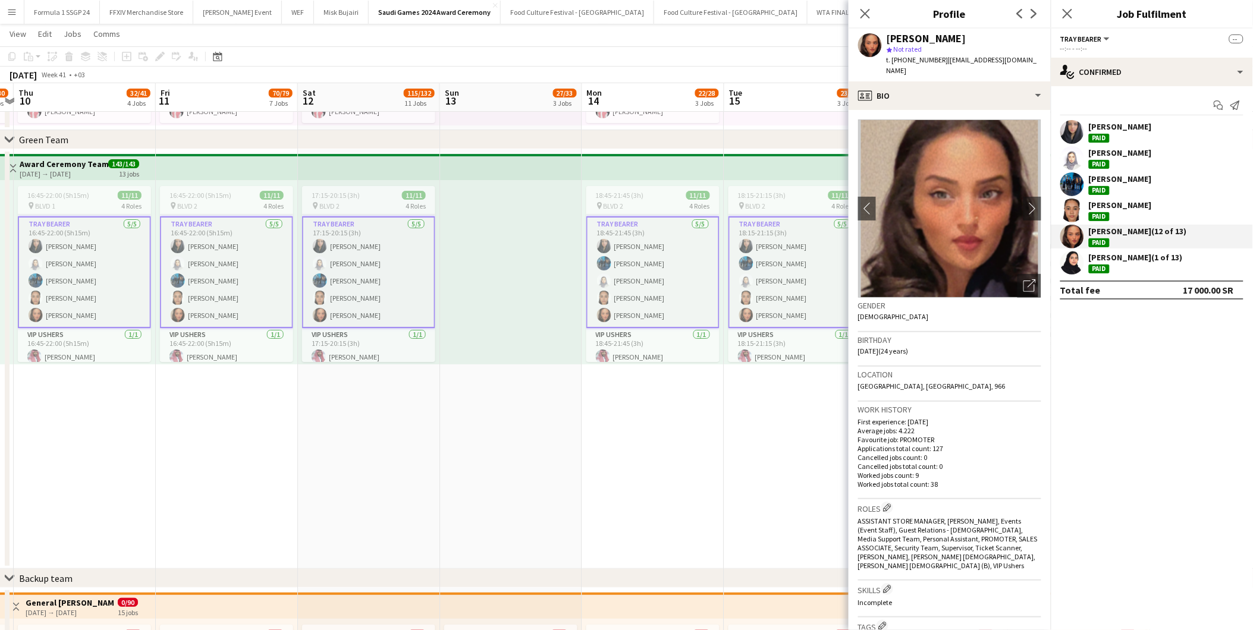
click at [1115, 213] on div "[PERSON_NAME]" at bounding box center [1120, 210] width 63 height 21
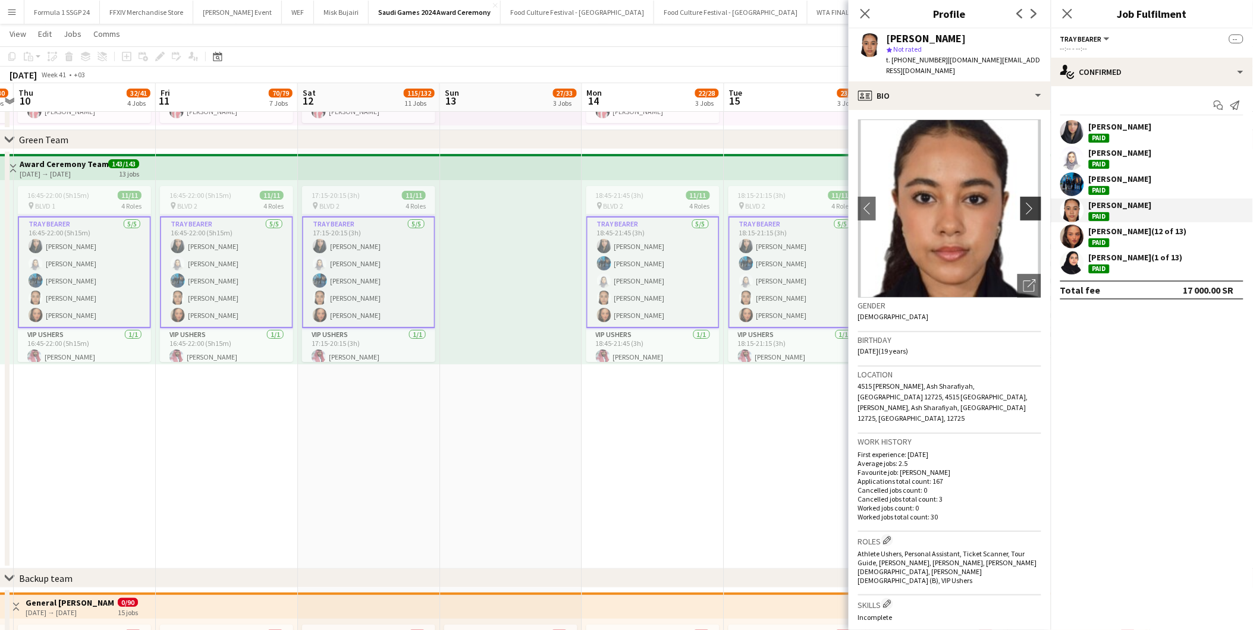
click at [1027, 197] on button "chevron-right" at bounding box center [1033, 209] width 24 height 24
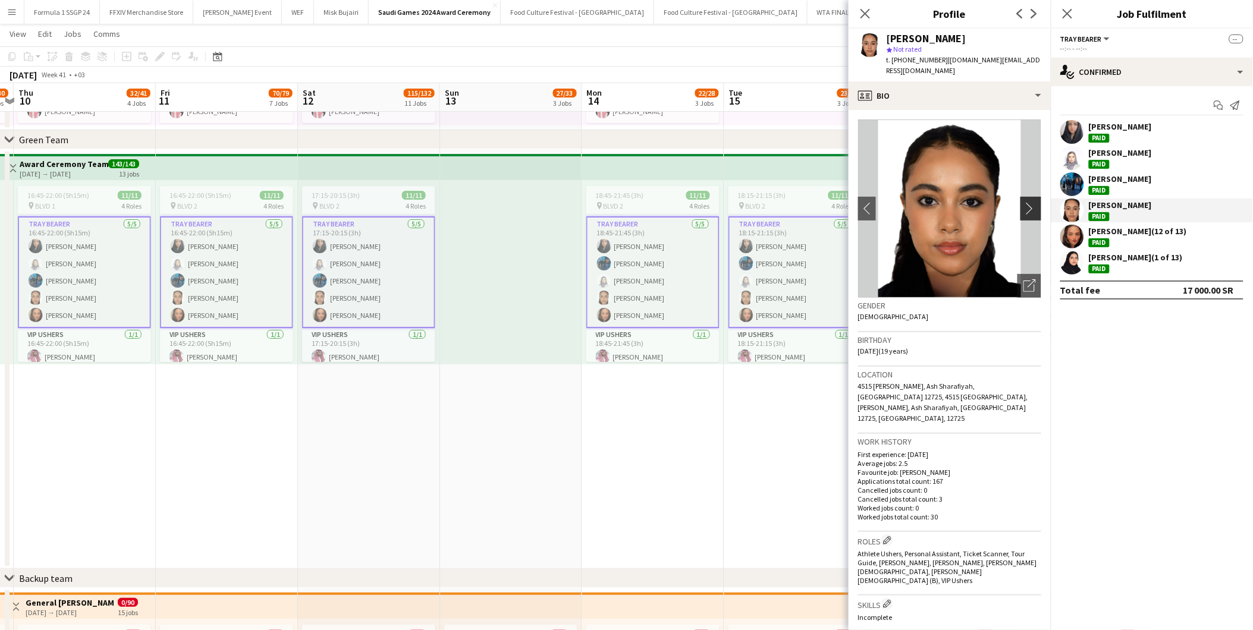
click at [1024, 202] on app-icon "chevron-right" at bounding box center [1033, 208] width 18 height 12
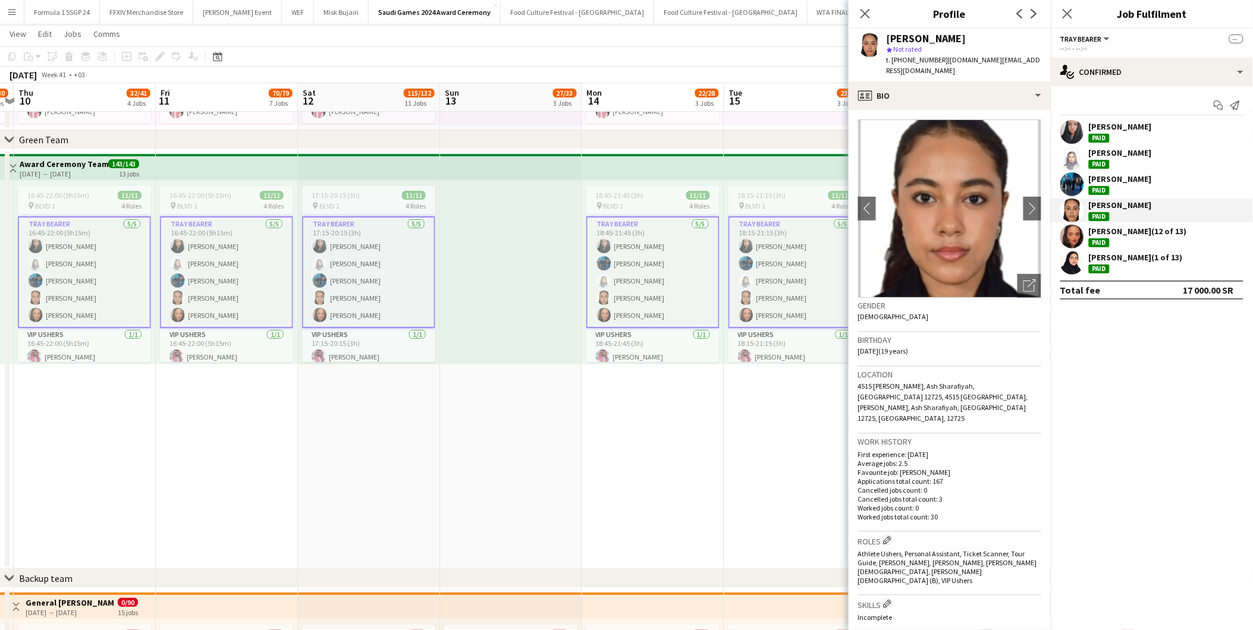
click at [1095, 153] on div "[PERSON_NAME]" at bounding box center [1120, 152] width 63 height 11
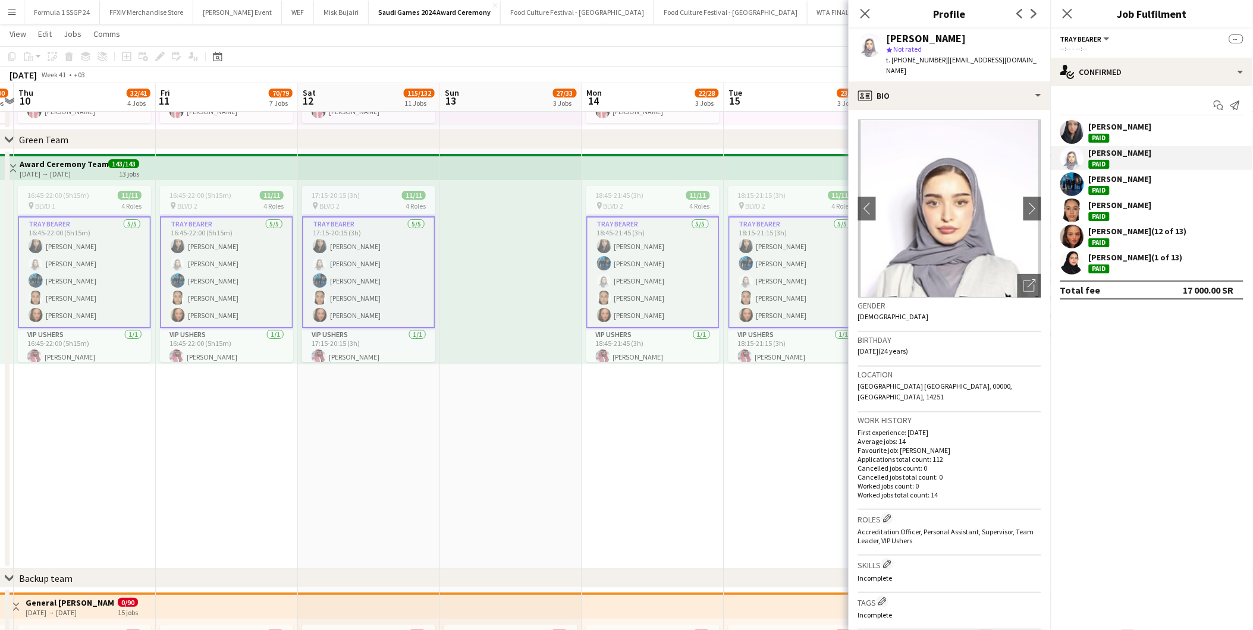
click at [1103, 176] on div "[PERSON_NAME]" at bounding box center [1120, 179] width 63 height 11
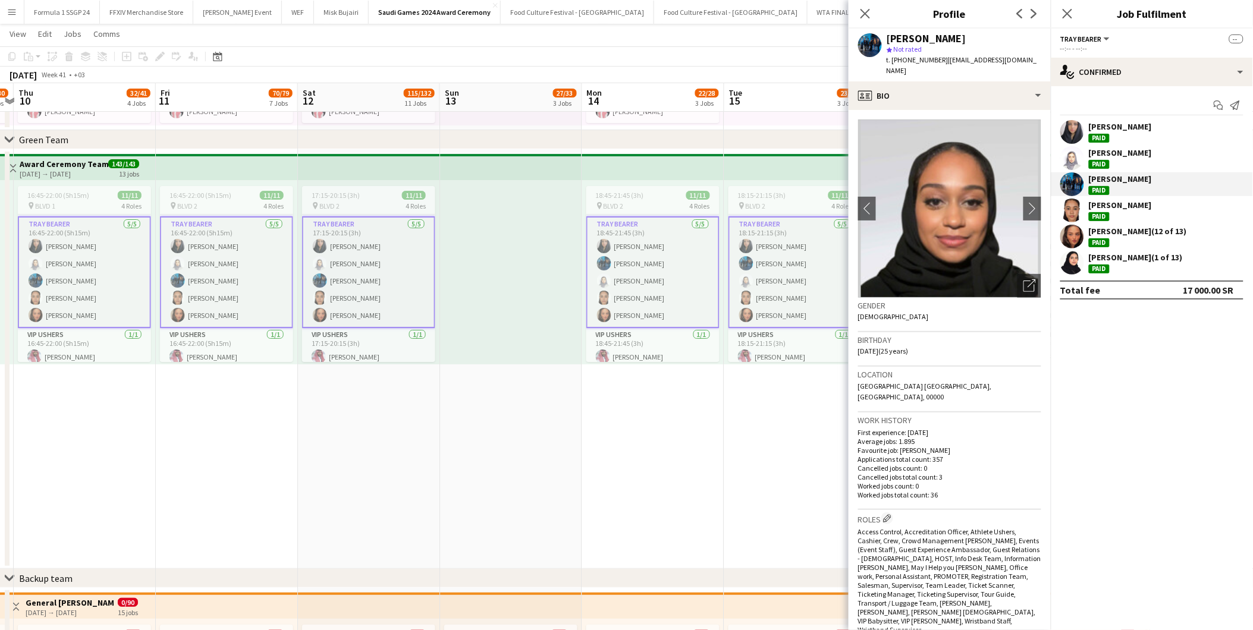
click at [1099, 130] on div "[PERSON_NAME]" at bounding box center [1120, 126] width 63 height 11
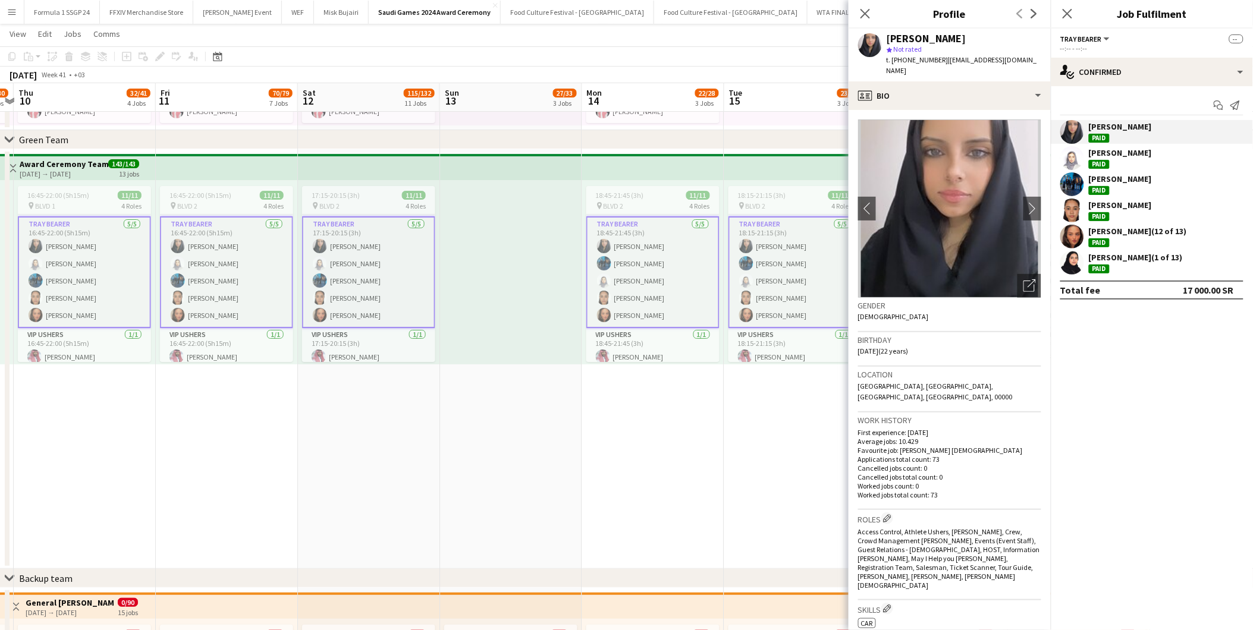
click at [1110, 260] on div "[PERSON_NAME] (1 of 13)" at bounding box center [1136, 257] width 94 height 11
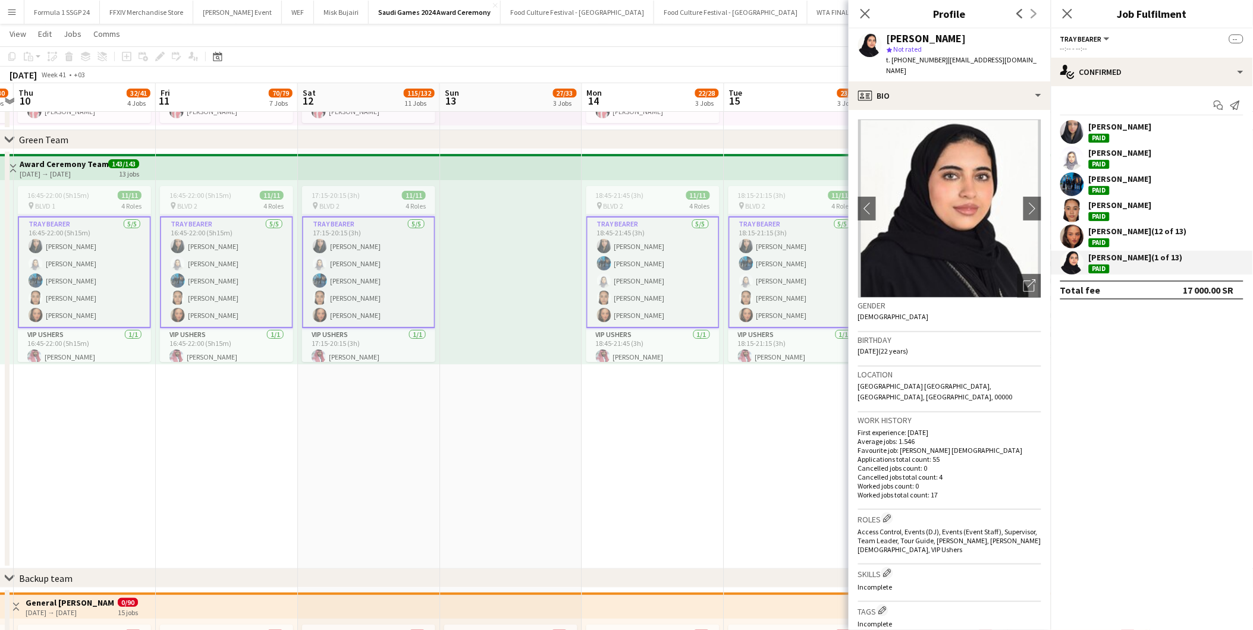
click at [1116, 214] on div "[PERSON_NAME]" at bounding box center [1120, 210] width 63 height 21
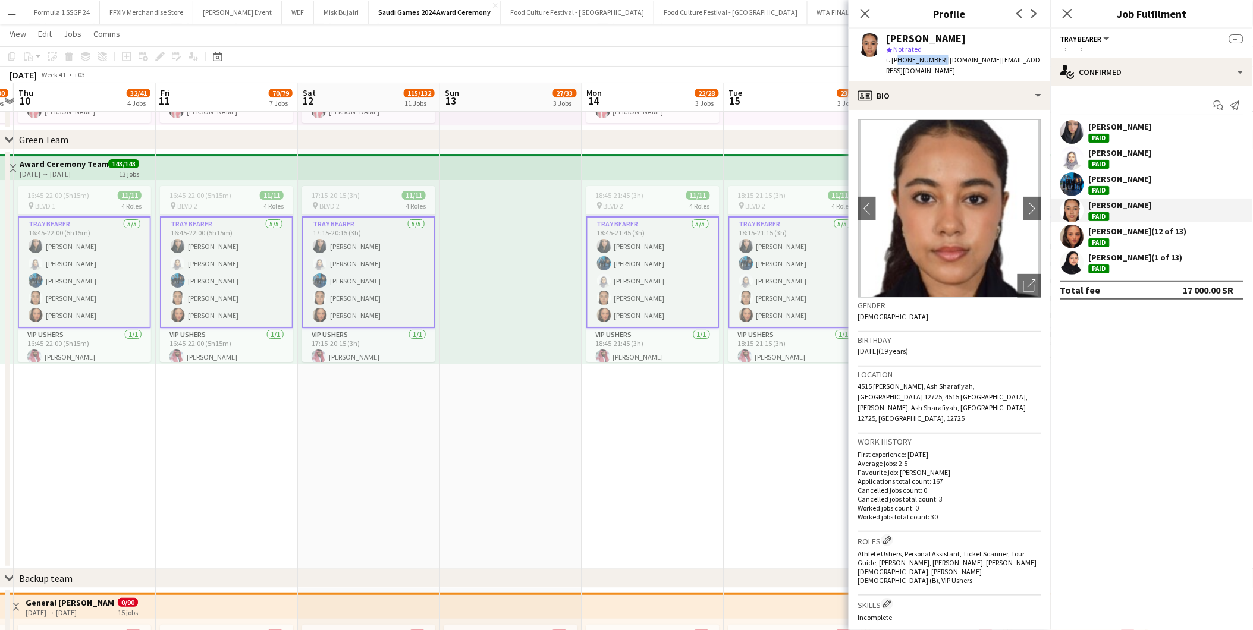
drag, startPoint x: 938, startPoint y: 61, endPoint x: 894, endPoint y: 58, distance: 43.5
click at [894, 58] on span "t. [PHONE_NUMBER]" at bounding box center [918, 59] width 62 height 9
copy span "966506009124"
drag, startPoint x: 893, startPoint y: 58, endPoint x: 938, endPoint y: 60, distance: 45.8
click at [938, 60] on span "t. [PHONE_NUMBER]" at bounding box center [918, 59] width 62 height 9
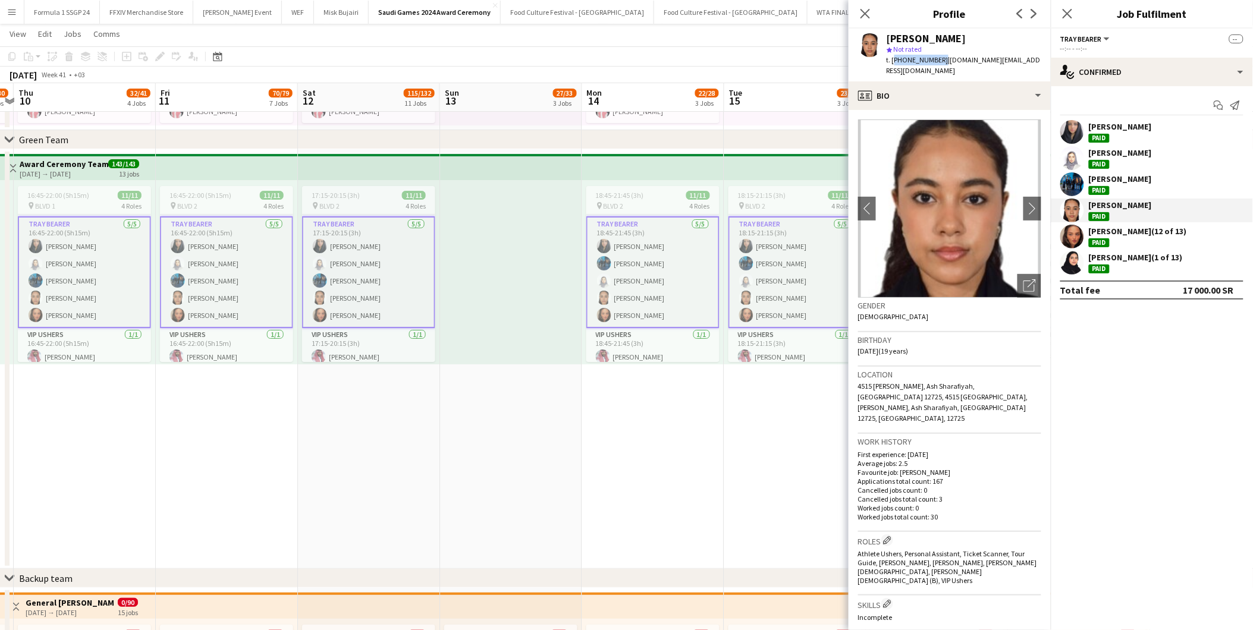
copy span "[PHONE_NUMBER]"
click at [691, 424] on app-date-cell "18:45-21:45 (3h) 11/11 pin BLVD 2 4 Roles Athlete Ushers [DATE] 18:45-21:45 (3h…" at bounding box center [653, 359] width 142 height 420
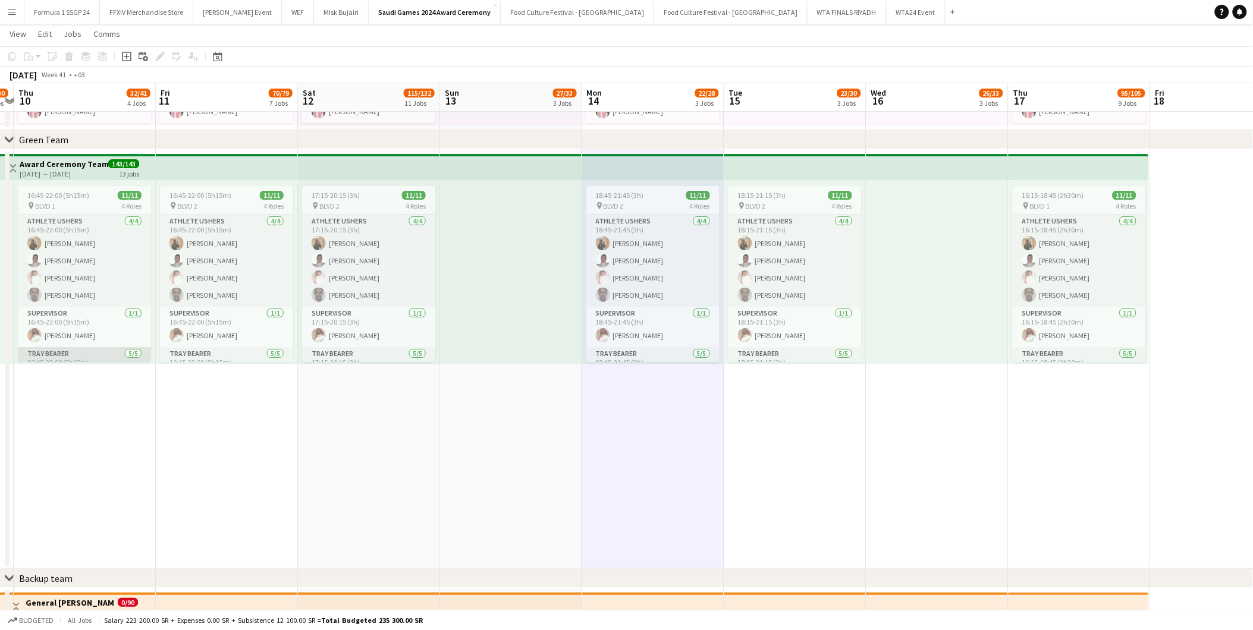
scroll to position [0, 0]
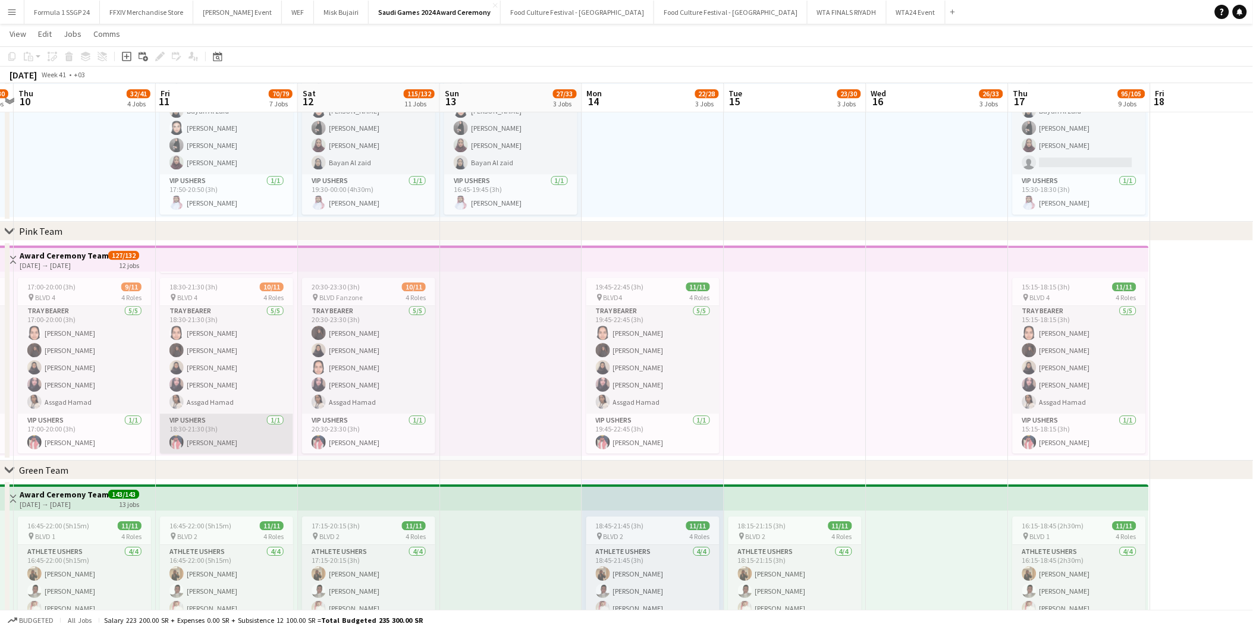
click at [212, 439] on app-card-role "VIP Ushers [DATE] 18:30-21:30 (3h) [PERSON_NAME]" at bounding box center [226, 434] width 133 height 40
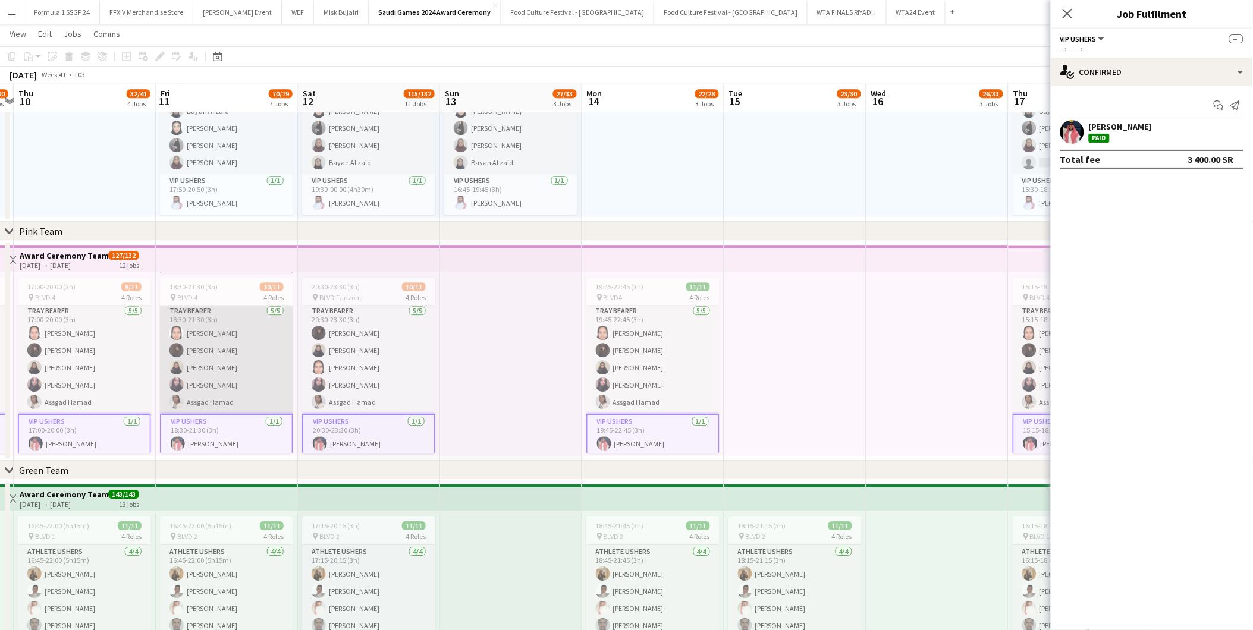
click at [241, 363] on app-card-role "Tray Bearer [DATE] 18:30-21:30 (3h) [PERSON_NAME] [PERSON_NAME] [PERSON_NAME] […" at bounding box center [226, 359] width 133 height 109
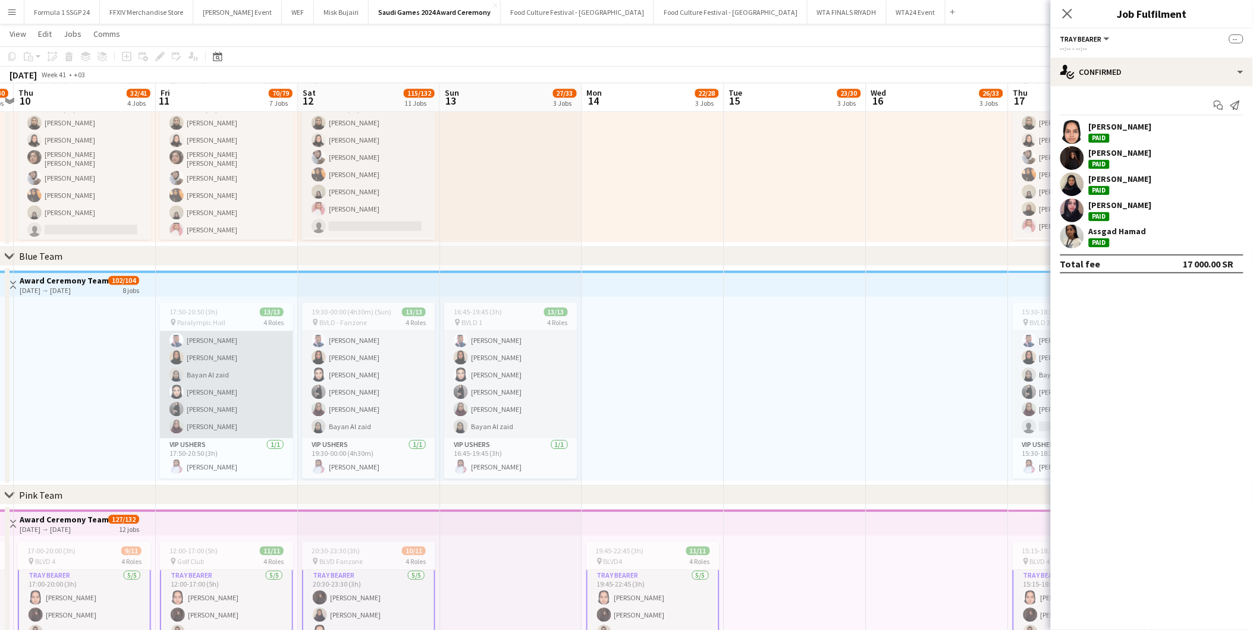
click at [228, 373] on app-card-role "Tray Bearer [DATE] 17:50-20:50 (3h) [PERSON_NAME] [PERSON_NAME] [PERSON_NAME] B…" at bounding box center [226, 366] width 133 height 144
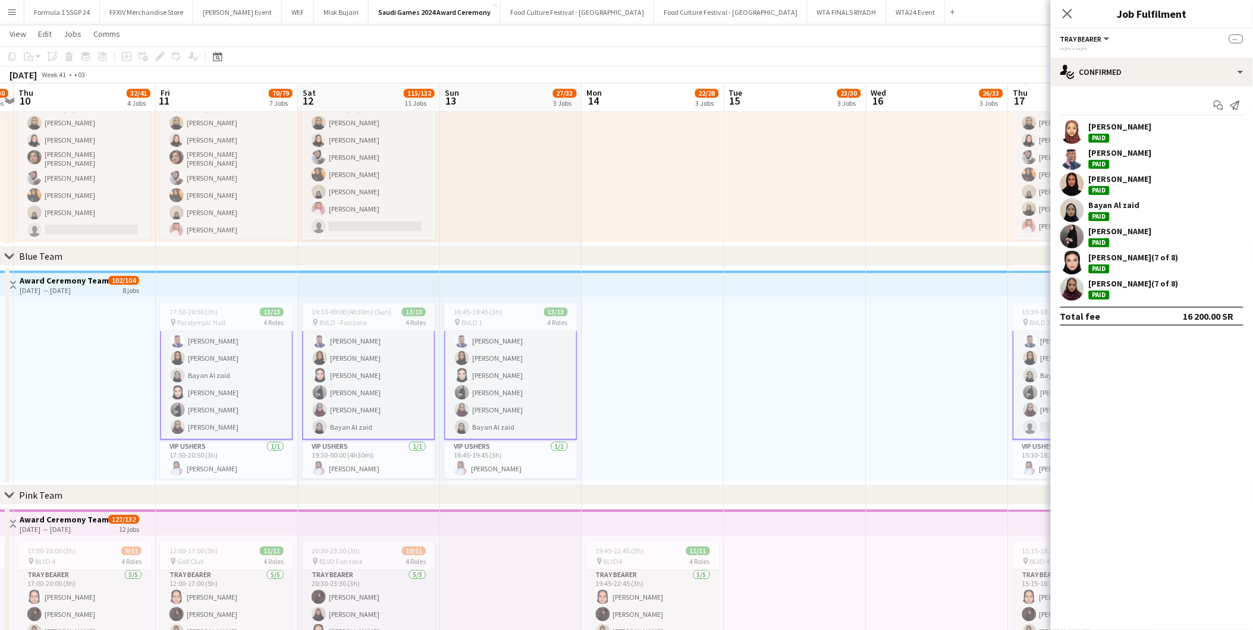
click at [1125, 181] on div "[PERSON_NAME]" at bounding box center [1120, 179] width 63 height 11
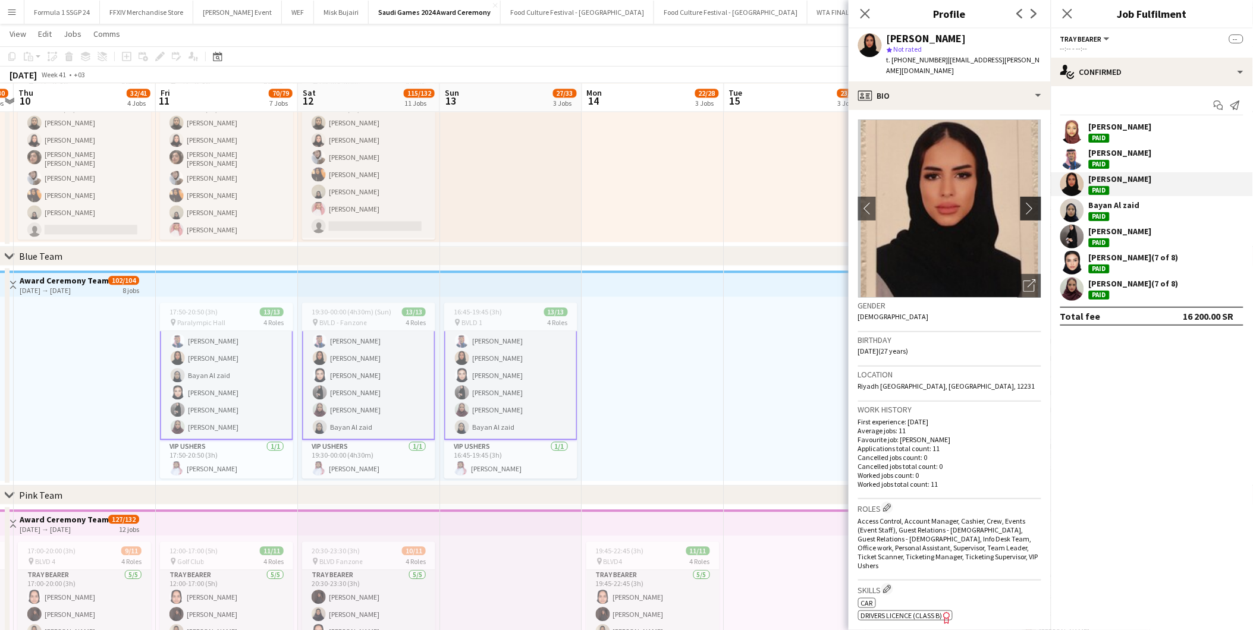
click at [1024, 204] on app-icon "chevron-right" at bounding box center [1033, 208] width 18 height 12
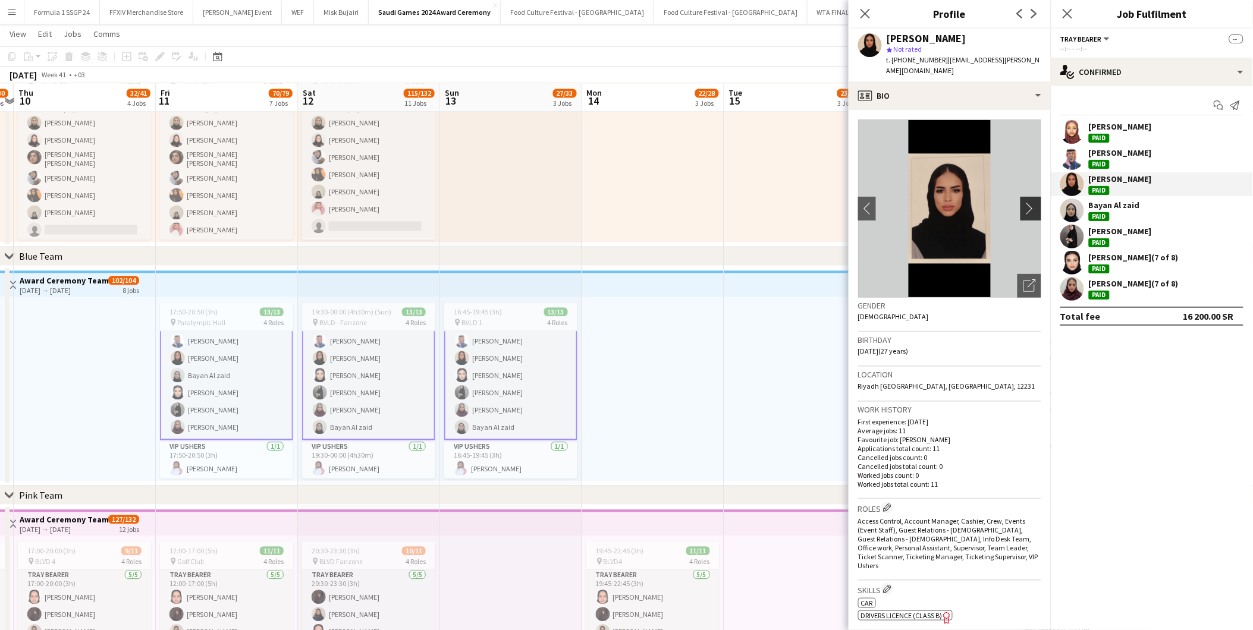
click at [1024, 204] on app-icon "chevron-right" at bounding box center [1033, 208] width 18 height 12
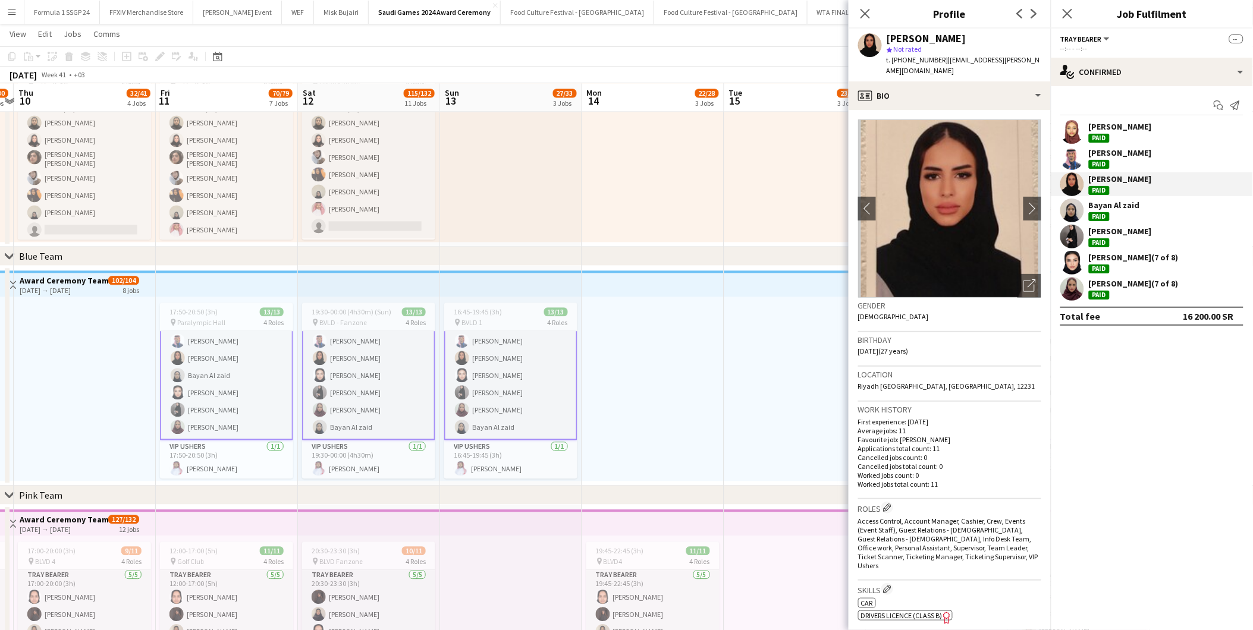
click at [1104, 247] on div "[PERSON_NAME]" at bounding box center [1152, 237] width 202 height 24
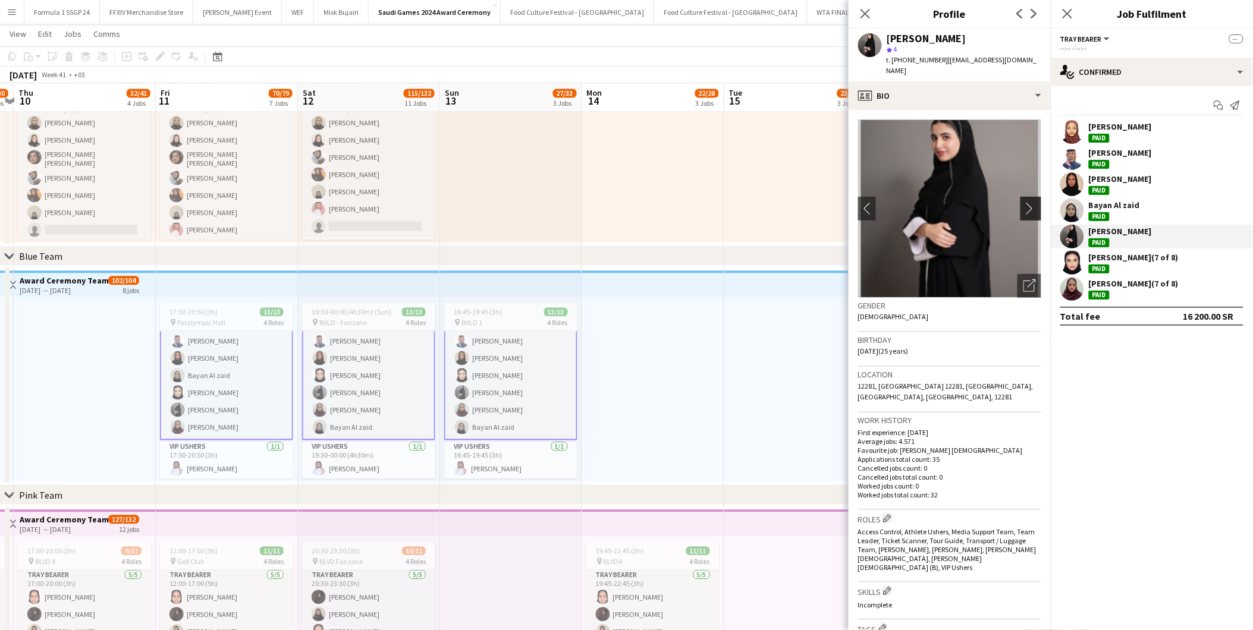
click at [1024, 202] on app-icon "chevron-right" at bounding box center [1033, 208] width 18 height 12
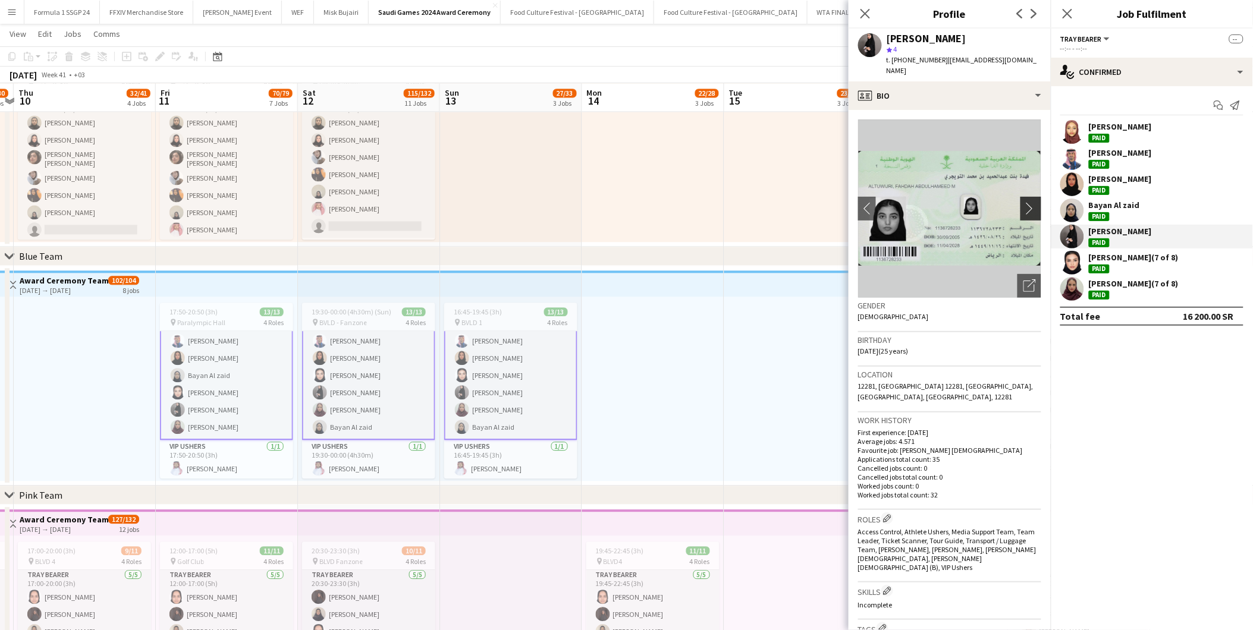
click at [1024, 202] on app-icon "chevron-right" at bounding box center [1033, 208] width 18 height 12
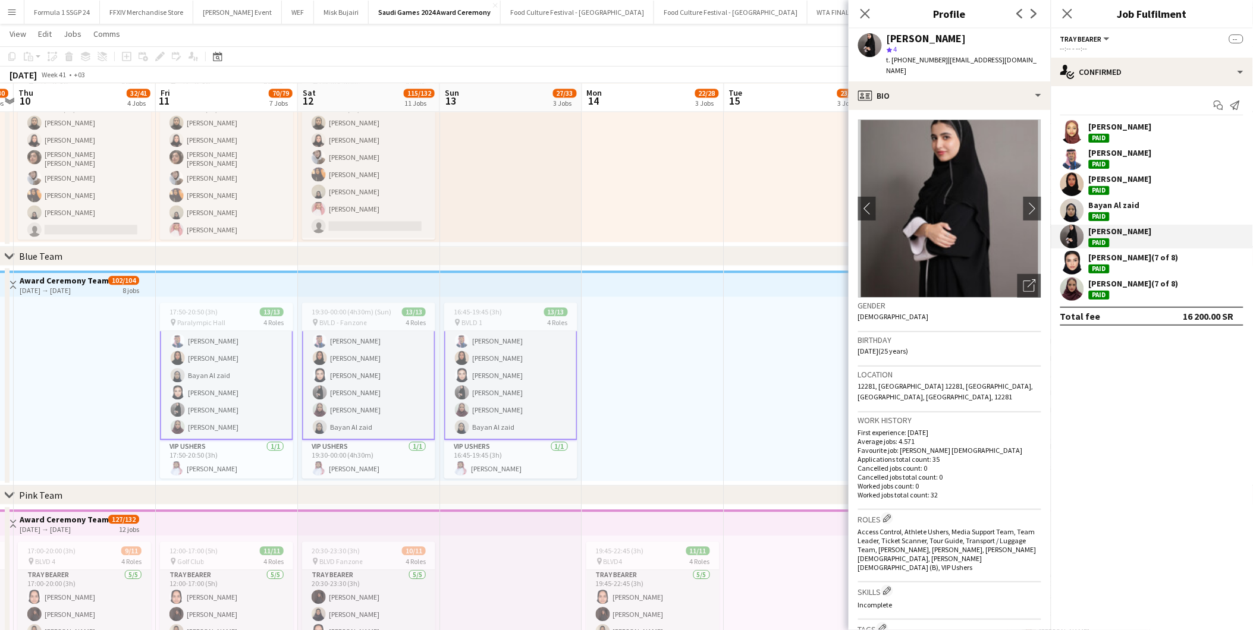
click at [1097, 259] on div "[PERSON_NAME] (7 of 8)" at bounding box center [1134, 257] width 90 height 11
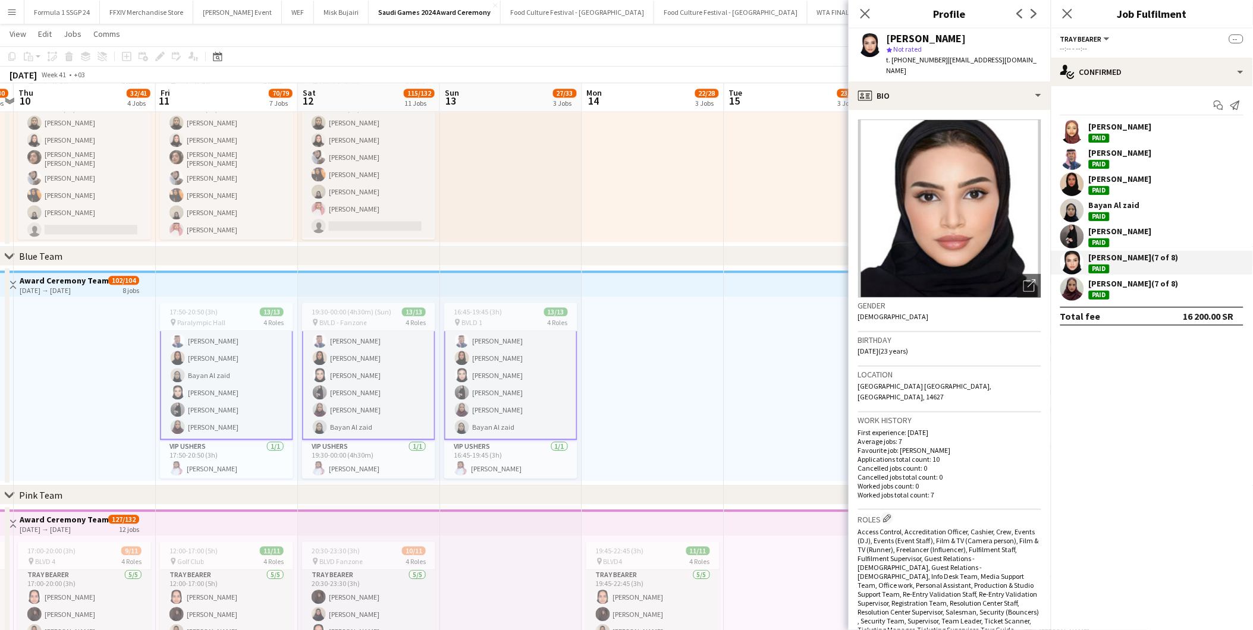
click at [1100, 205] on div "Bayan Al zaid" at bounding box center [1114, 205] width 51 height 11
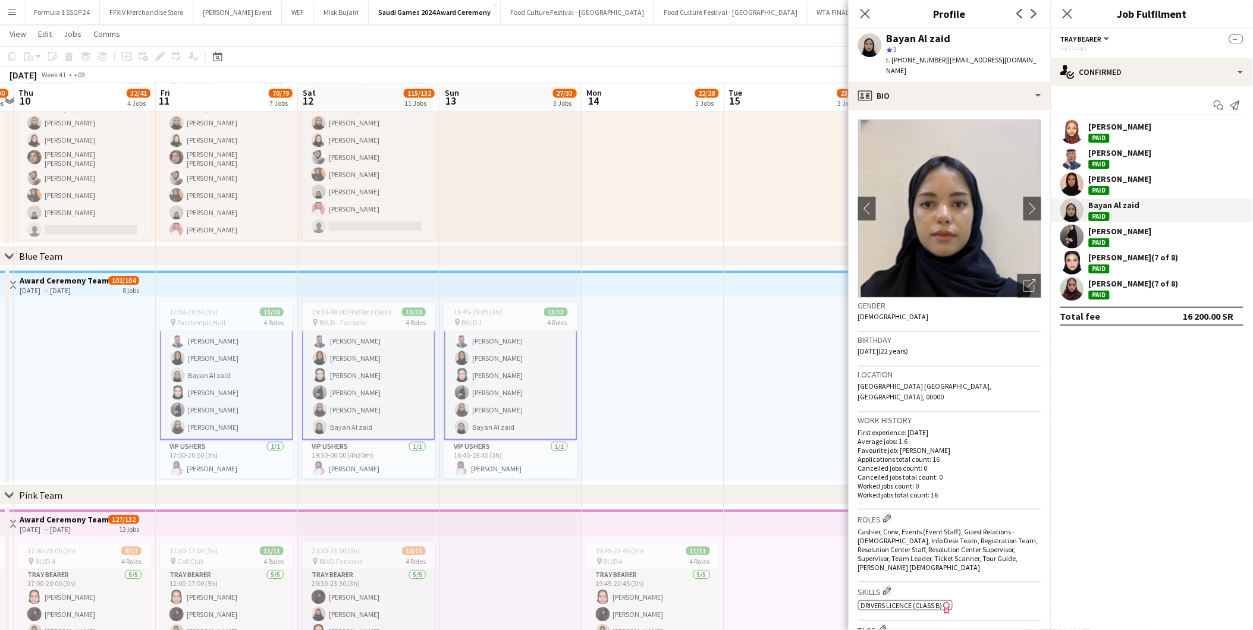
click at [1104, 188] on div "Paid" at bounding box center [1099, 190] width 21 height 9
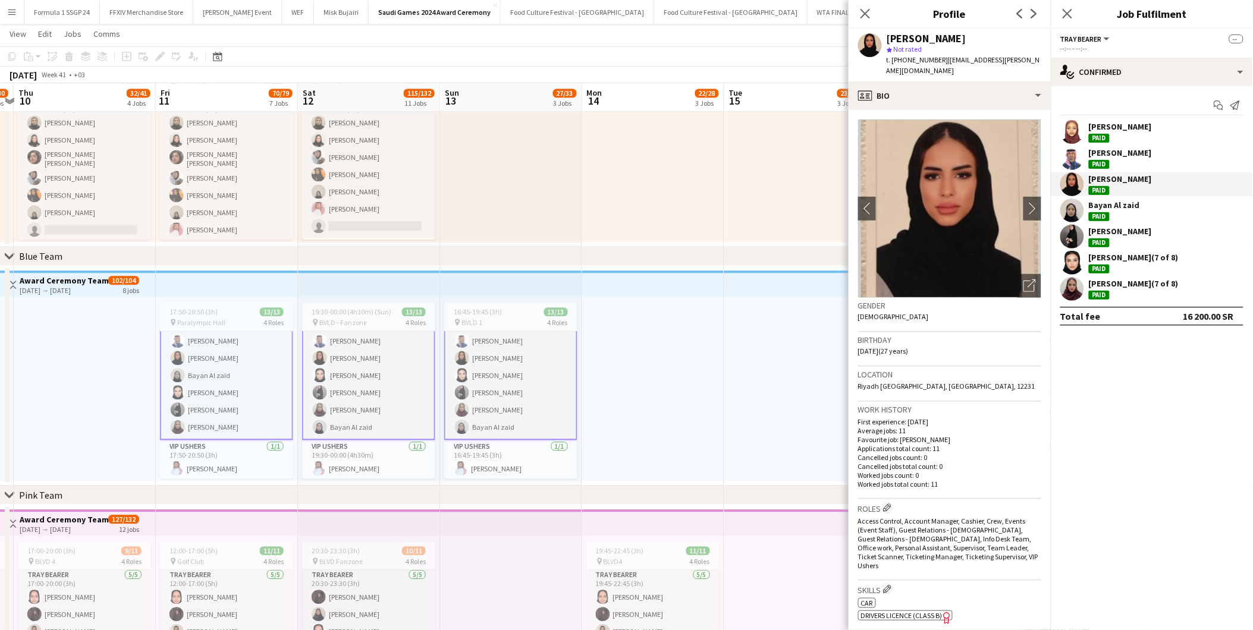
click at [1102, 168] on div "Paid" at bounding box center [1099, 164] width 21 height 9
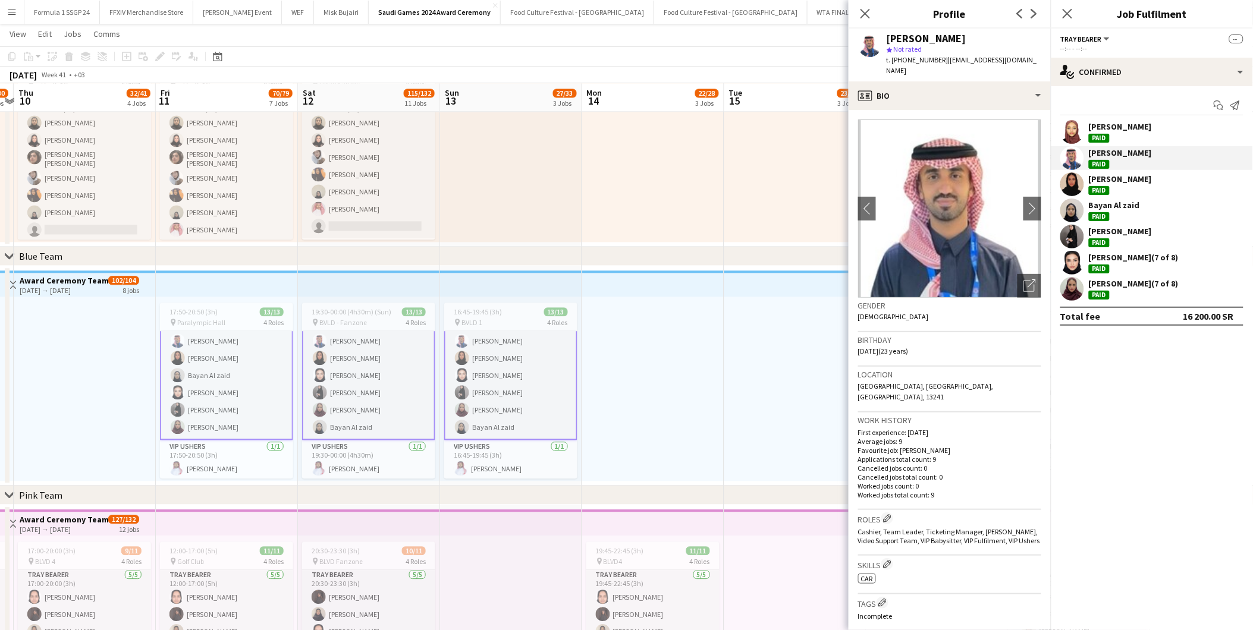
click at [1093, 131] on div "[PERSON_NAME]" at bounding box center [1120, 131] width 63 height 21
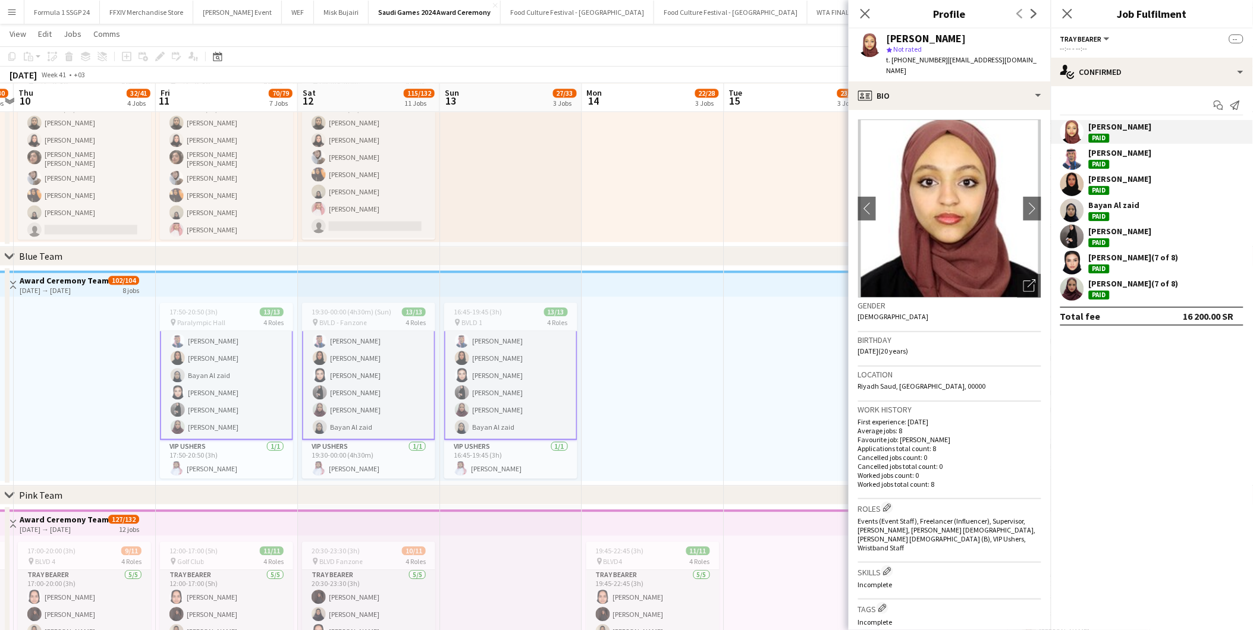
click at [1084, 158] on app-user-avatar at bounding box center [1072, 158] width 24 height 24
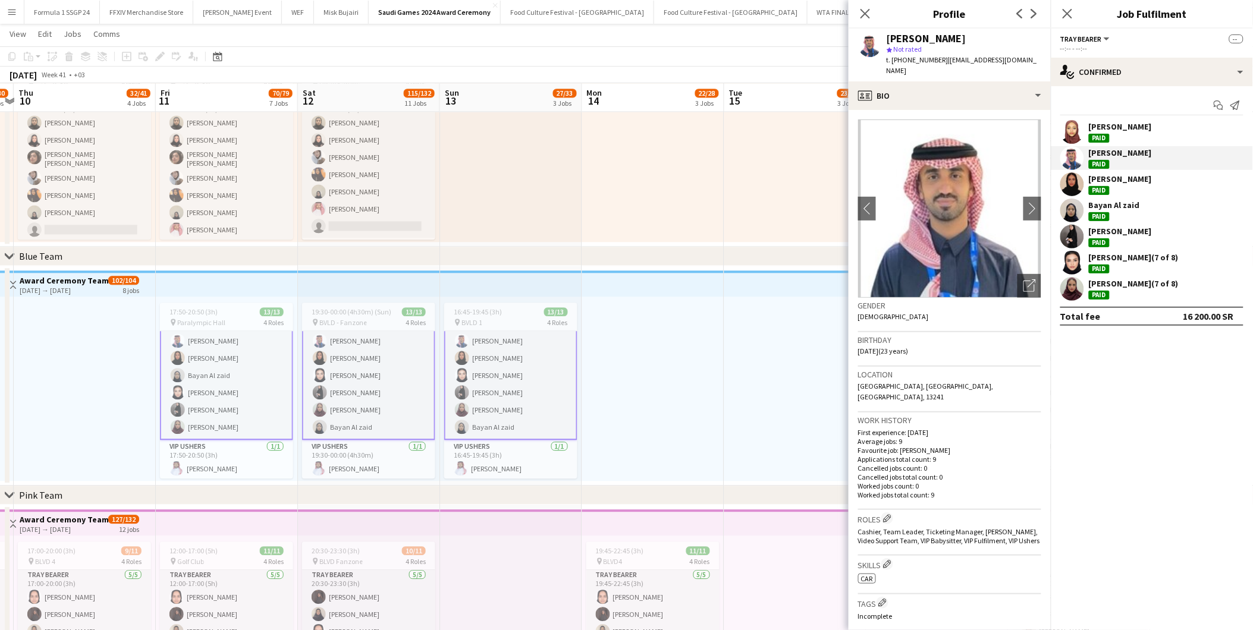
click at [1088, 175] on div "[PERSON_NAME] Paid" at bounding box center [1152, 184] width 202 height 24
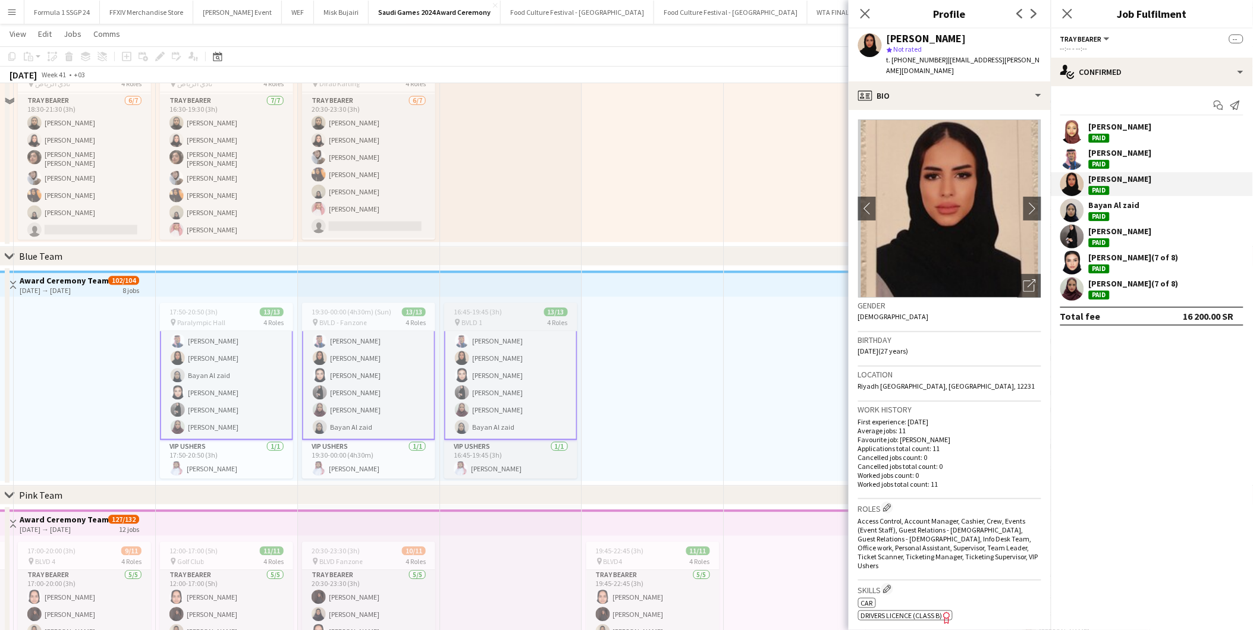
scroll to position [773, 0]
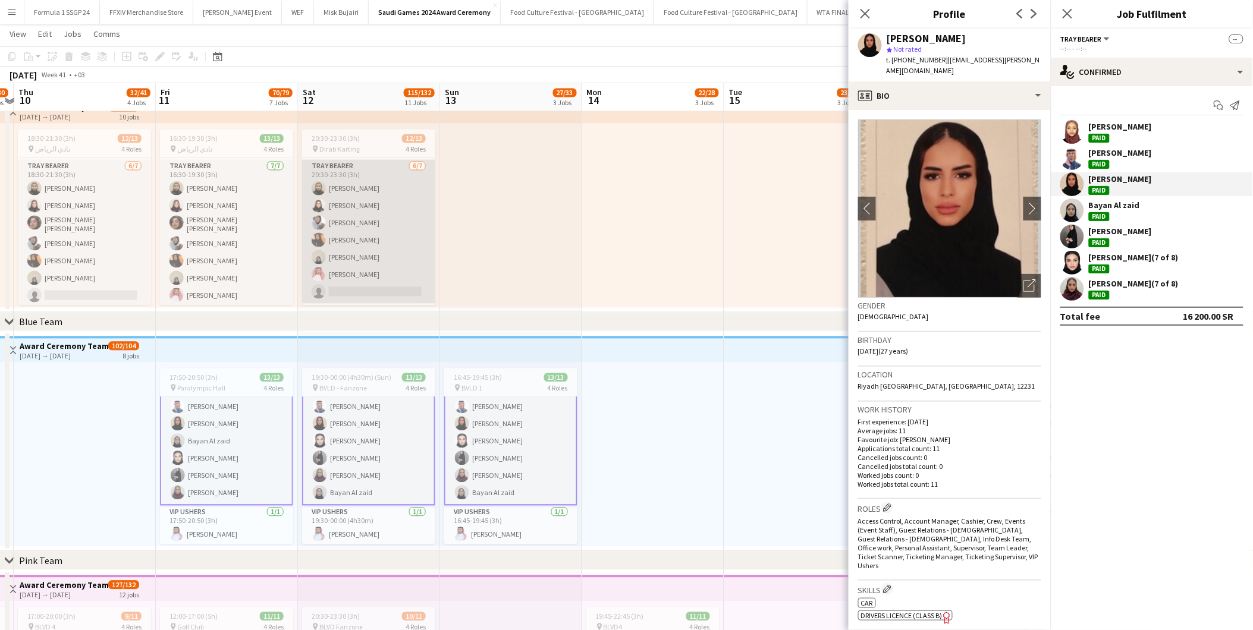
click at [381, 259] on app-card-role "Tray Bearer [DATE] 20:30-23:30 (3h) [PERSON_NAME] [PERSON_NAME] [PERSON_NAME] […" at bounding box center [368, 232] width 133 height 144
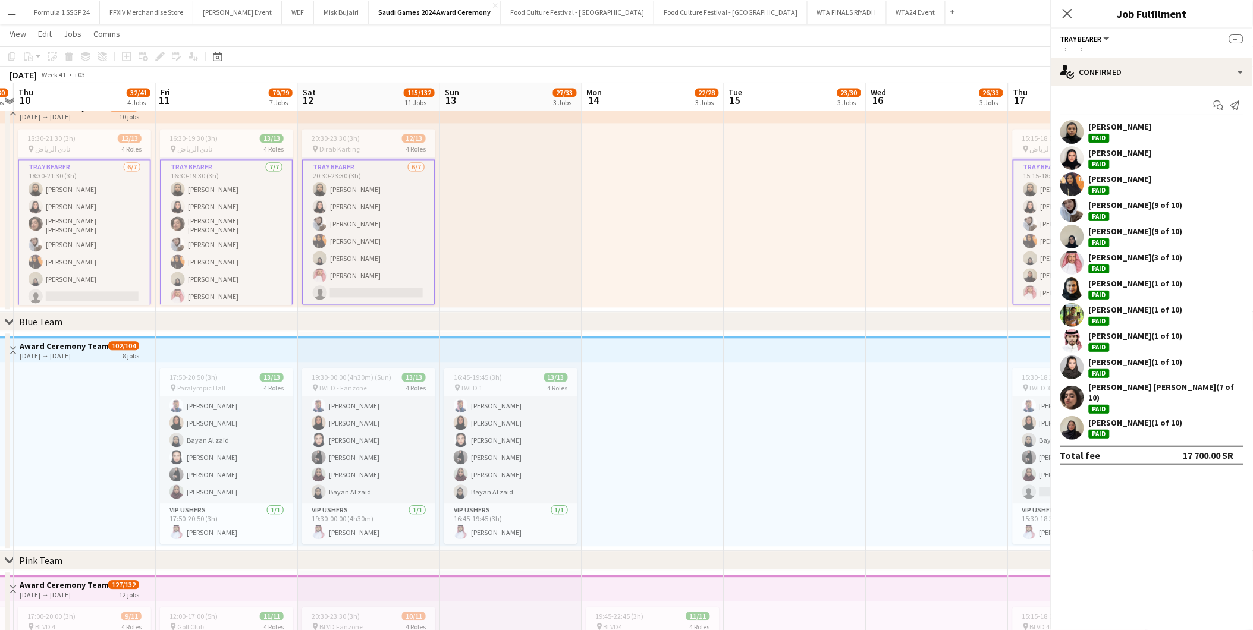
scroll to position [169, 0]
click at [1146, 181] on div "[PERSON_NAME] Paid" at bounding box center [1152, 184] width 202 height 24
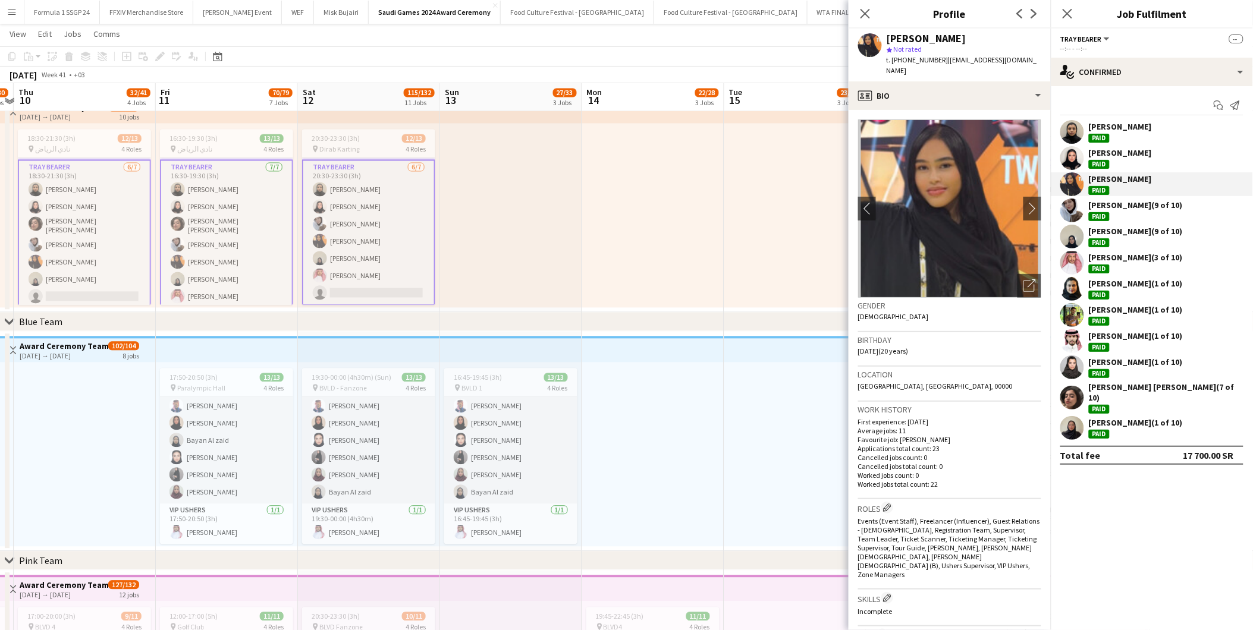
click at [1139, 210] on div "[PERSON_NAME] (9 of 10)" at bounding box center [1136, 205] width 94 height 11
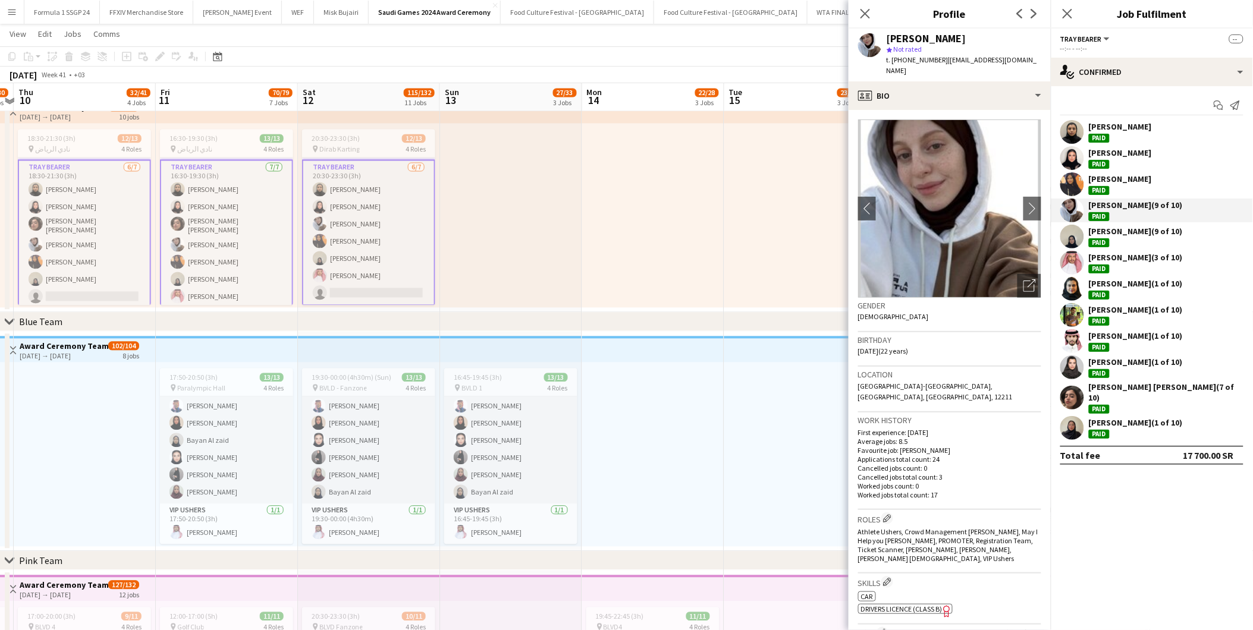
click at [1128, 229] on div "[PERSON_NAME] (9 of 10)" at bounding box center [1136, 231] width 94 height 11
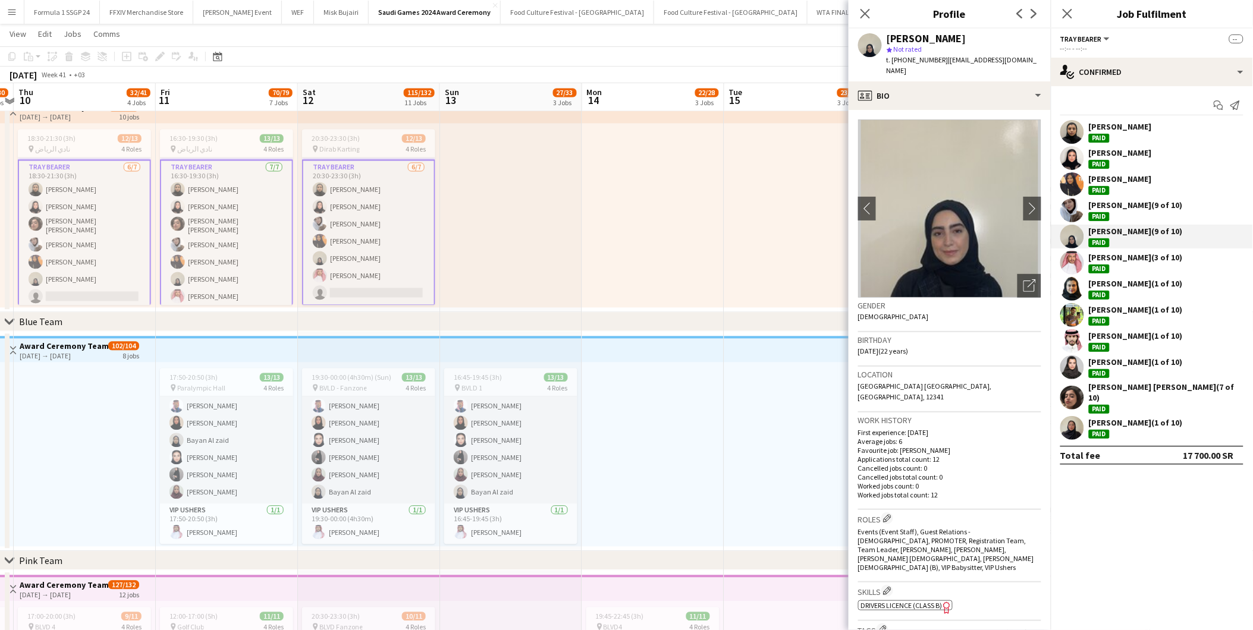
click at [1137, 275] on div "[PERSON_NAME] Paid [PERSON_NAME] Paid [PERSON_NAME] Paid [PERSON_NAME] (9 of 10…" at bounding box center [1152, 280] width 202 height 320
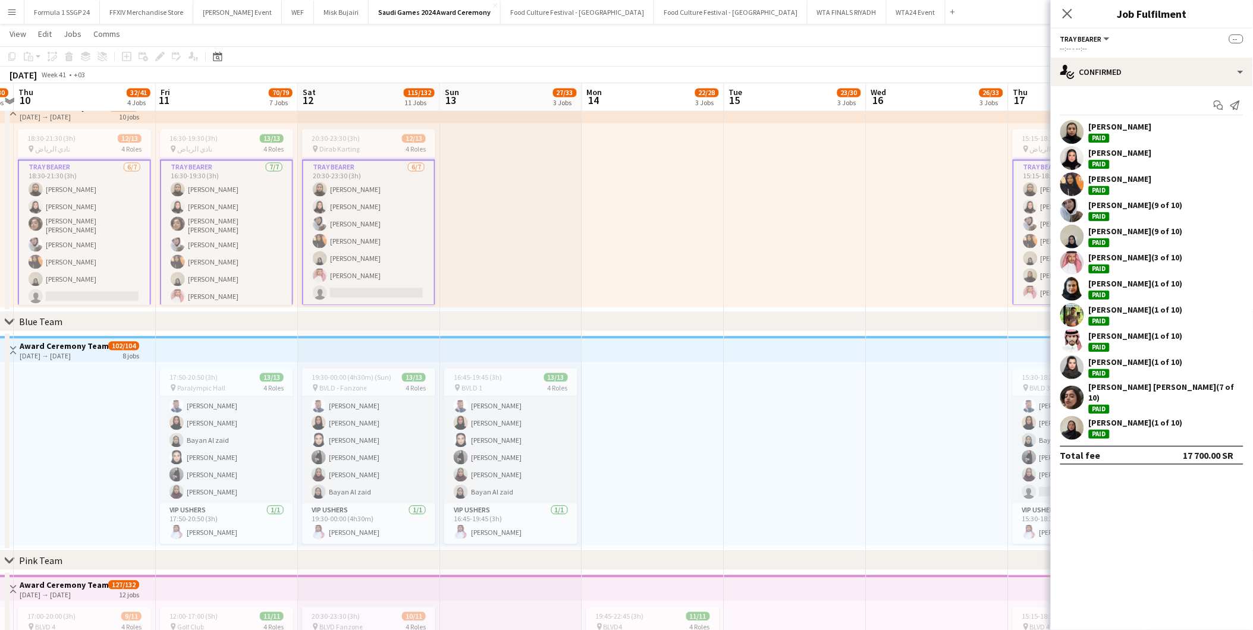
click at [1123, 263] on div "[PERSON_NAME] (3 of 10) Paid" at bounding box center [1136, 262] width 94 height 21
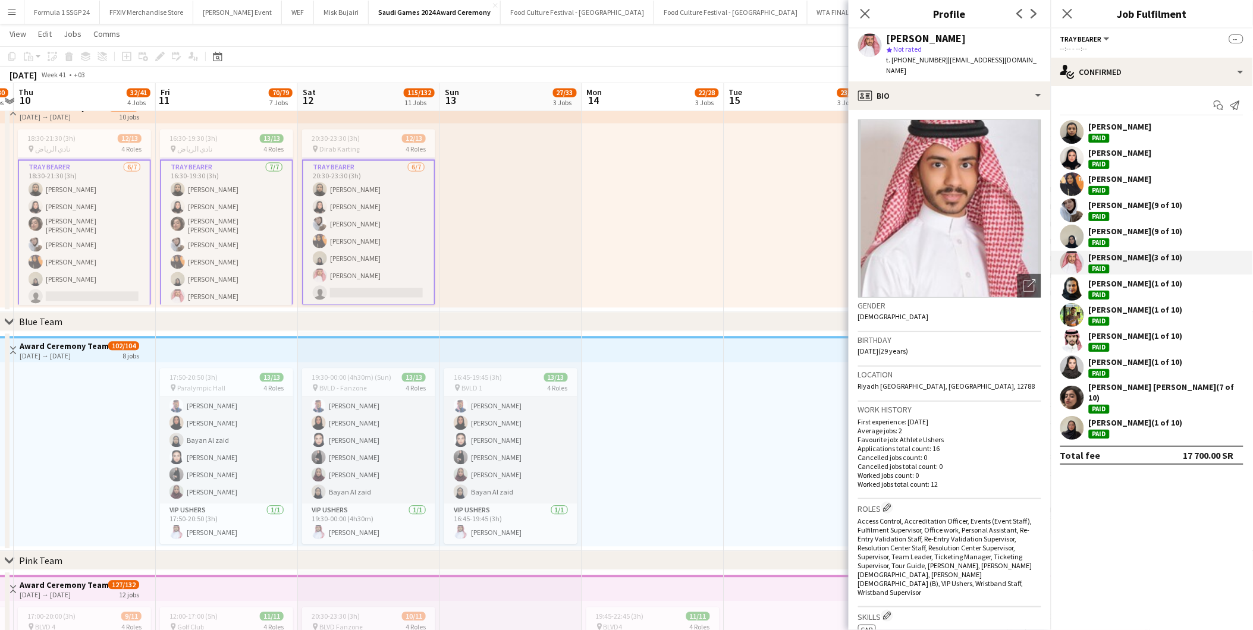
click at [1107, 313] on div "[PERSON_NAME] (1 of 10)" at bounding box center [1136, 310] width 94 height 11
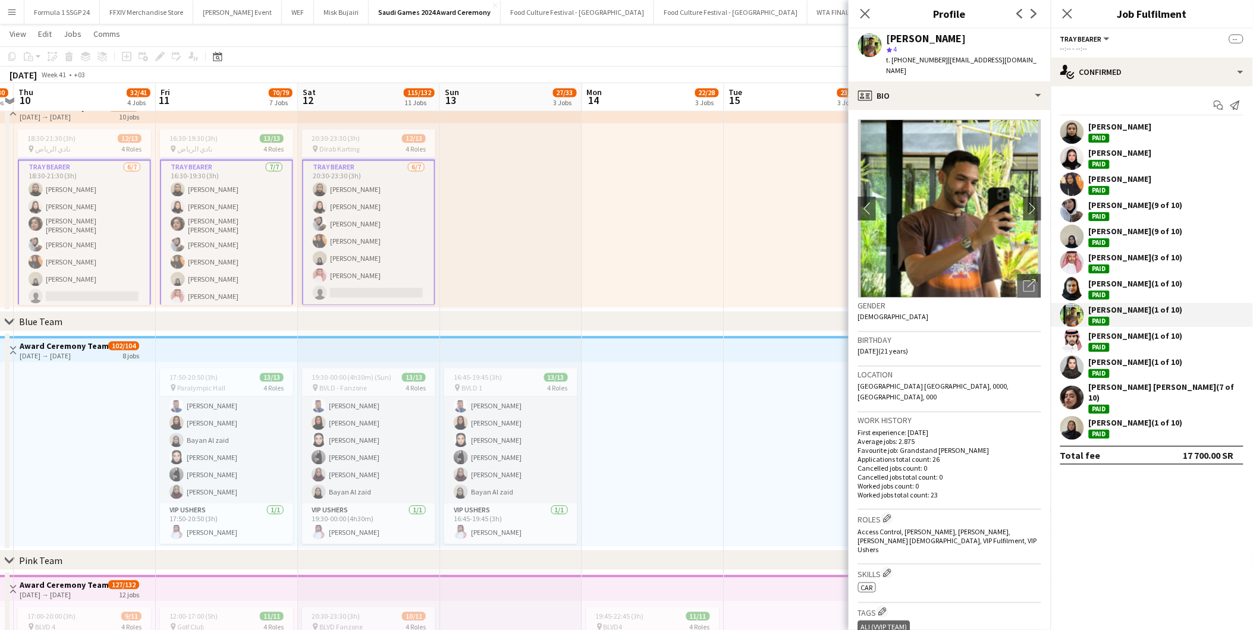
click at [1119, 338] on div "[PERSON_NAME] (1 of 10)" at bounding box center [1136, 336] width 94 height 11
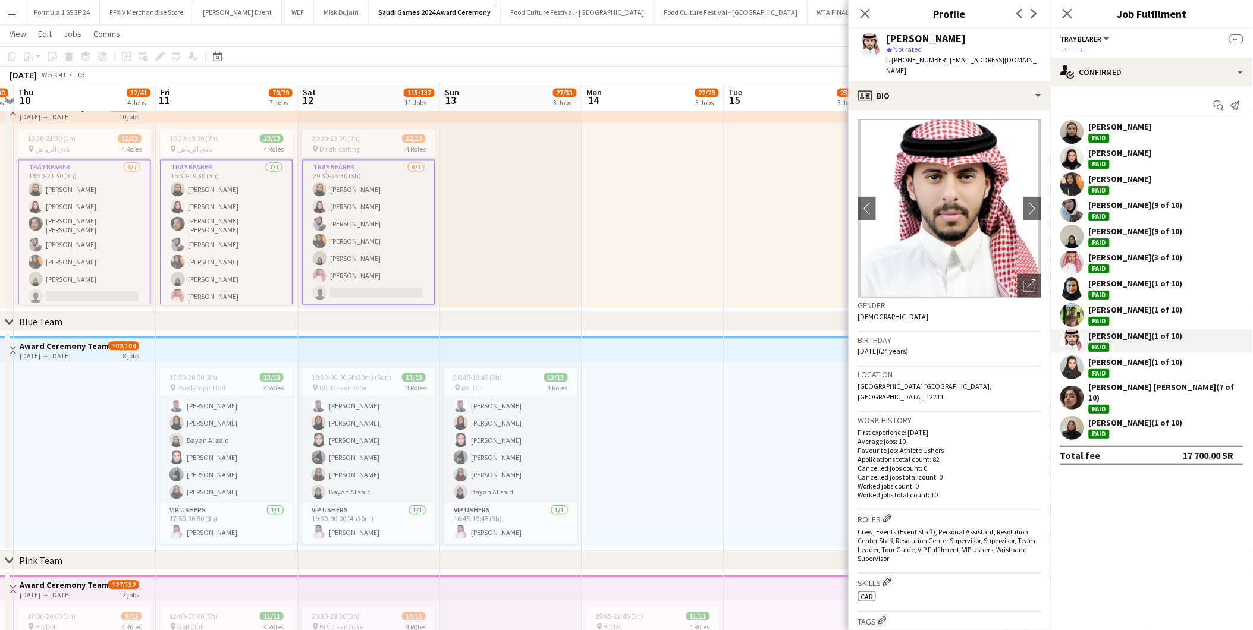
click at [1121, 357] on div "[PERSON_NAME] (1 of 10) Paid" at bounding box center [1152, 368] width 202 height 24
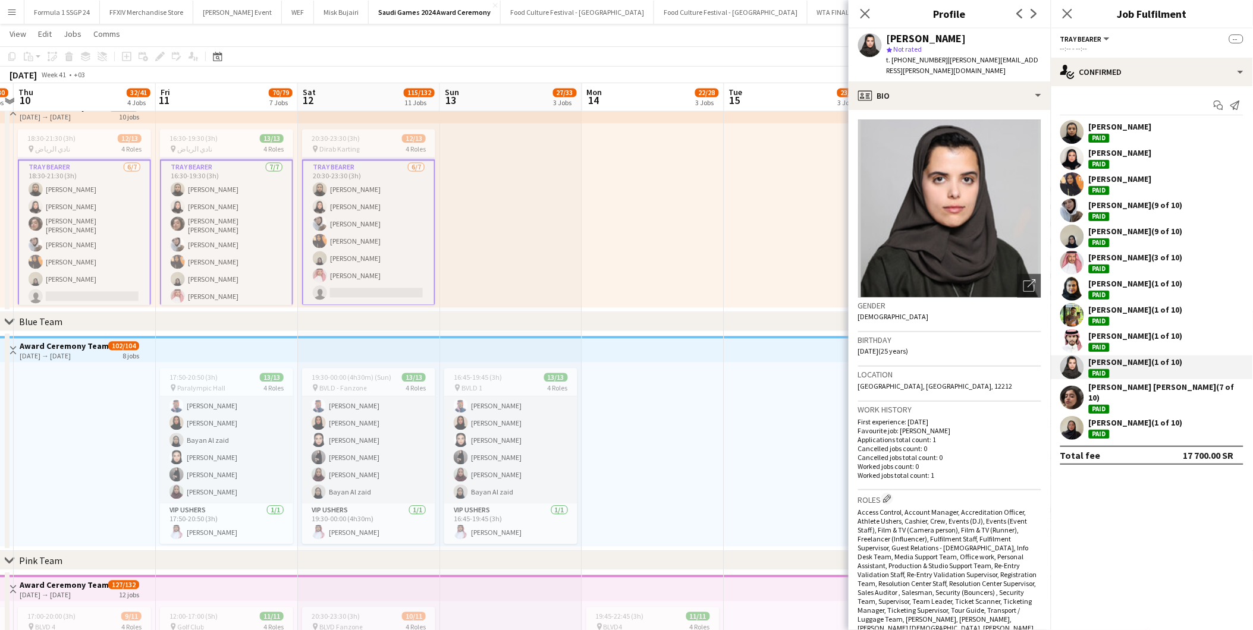
click at [1125, 385] on div "[PERSON_NAME] [PERSON_NAME] (7 of 10)" at bounding box center [1165, 392] width 152 height 21
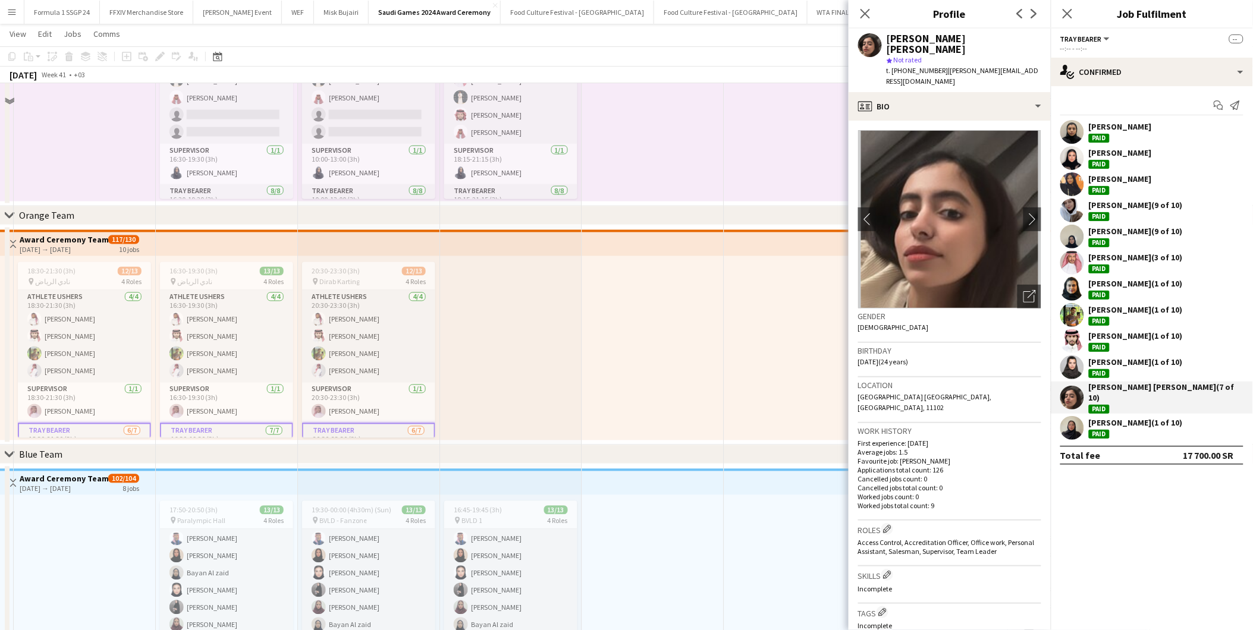
scroll to position [508, 0]
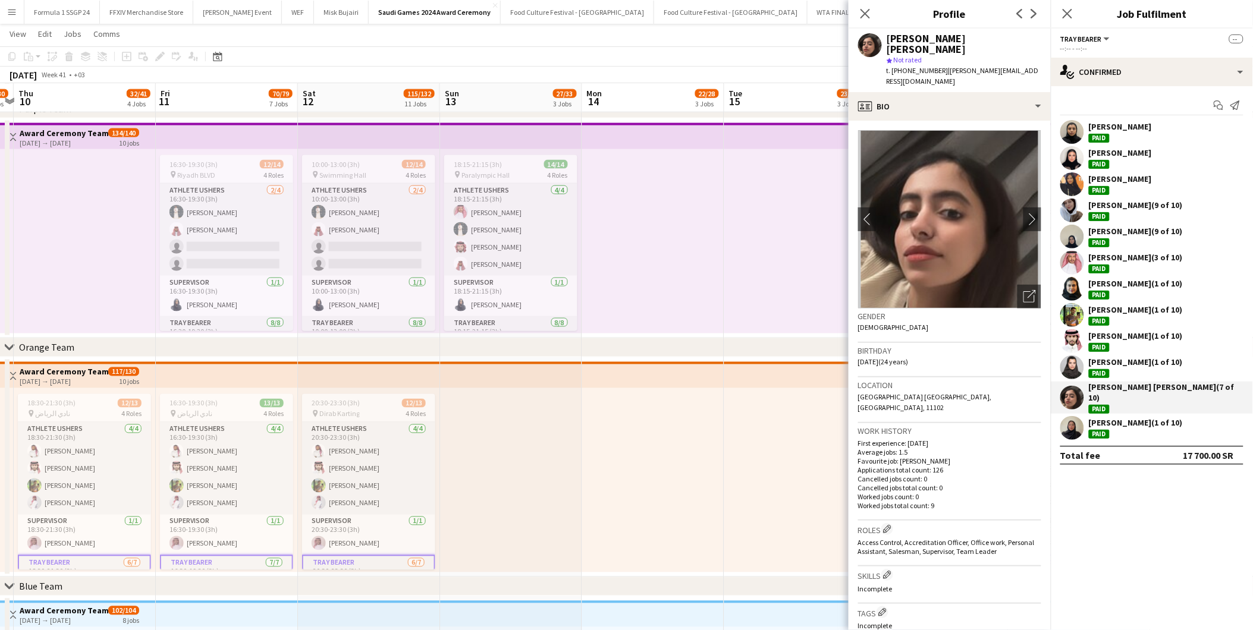
click at [484, 232] on app-card-role "Athlete Ushers [DATE] 18:15-21:15 (3h) [PERSON_NAME] Saif [PERSON_NAME] [PERSON…" at bounding box center [510, 230] width 133 height 92
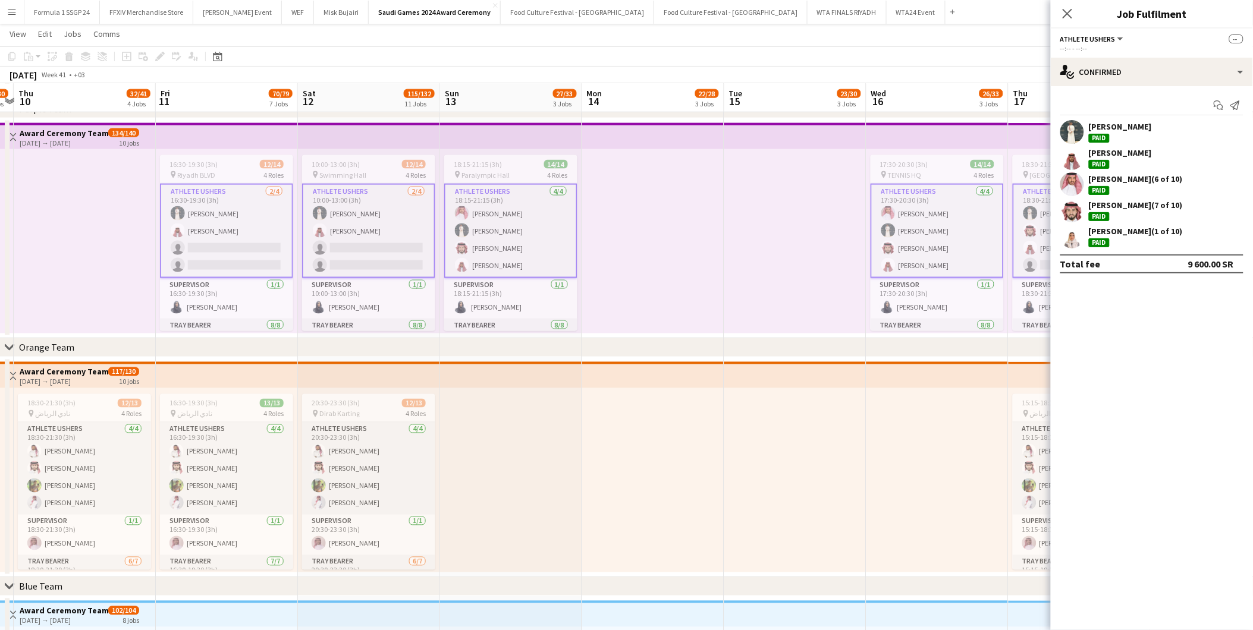
click at [1090, 167] on div "Paid" at bounding box center [1099, 164] width 21 height 9
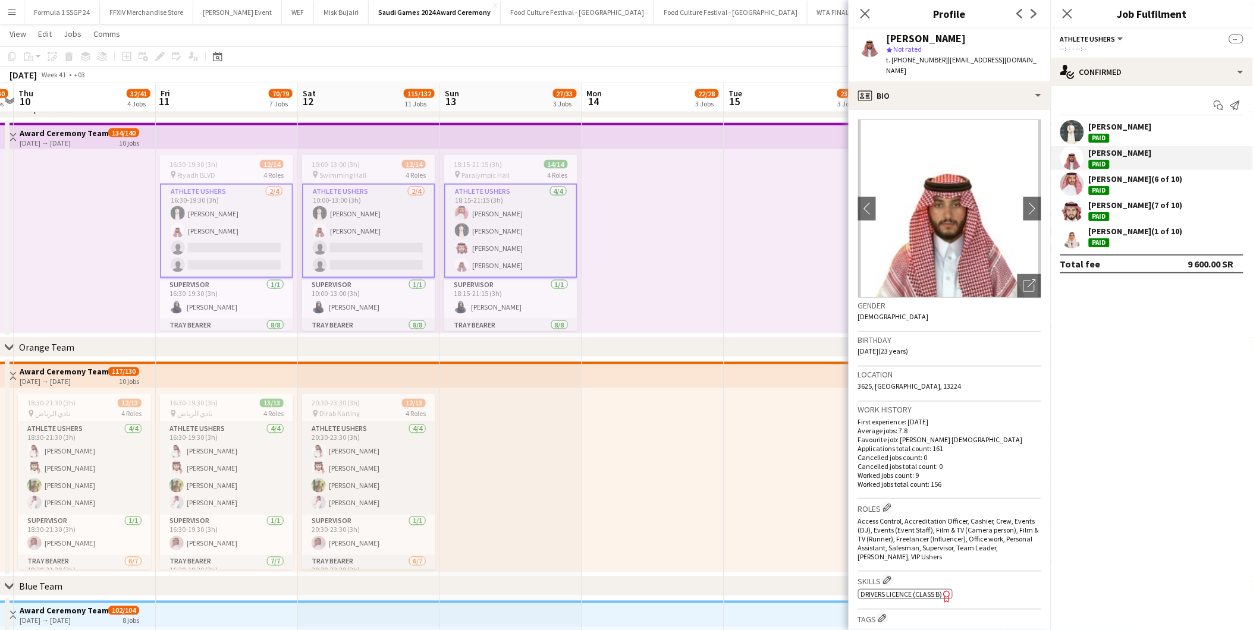
click at [1093, 183] on div "[PERSON_NAME] (6 of 10)" at bounding box center [1136, 179] width 94 height 11
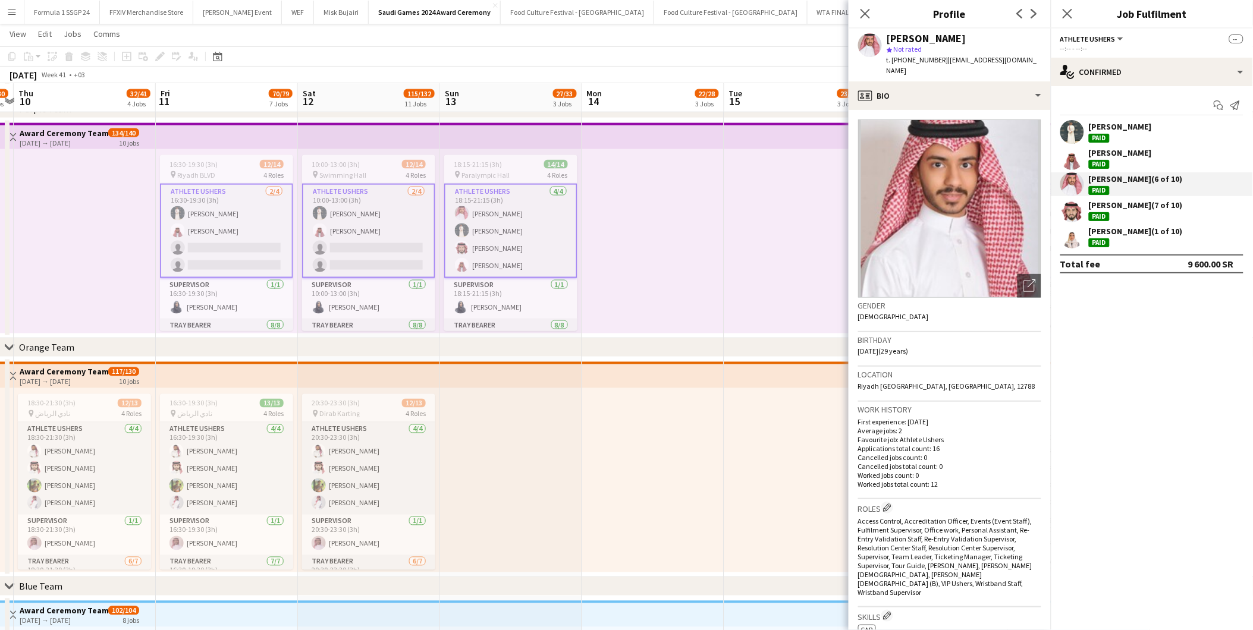
click at [1099, 207] on div "[PERSON_NAME] (7 of 10)" at bounding box center [1136, 205] width 94 height 11
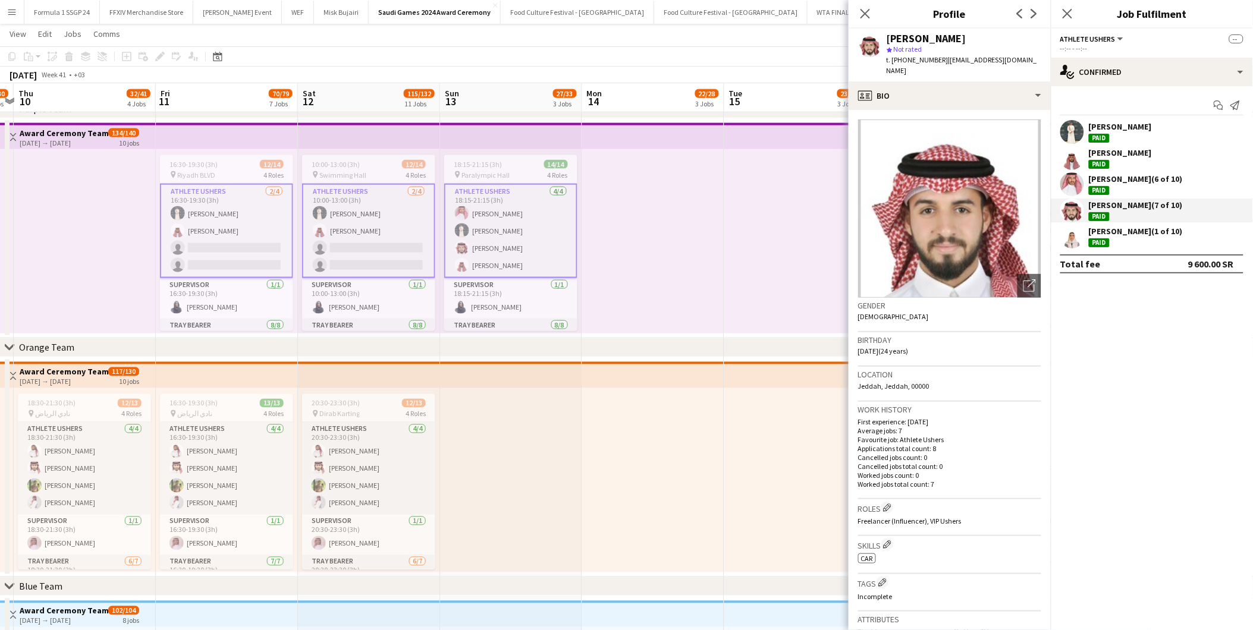
click at [1133, 236] on div "[PERSON_NAME] (1 of 10)" at bounding box center [1136, 231] width 94 height 11
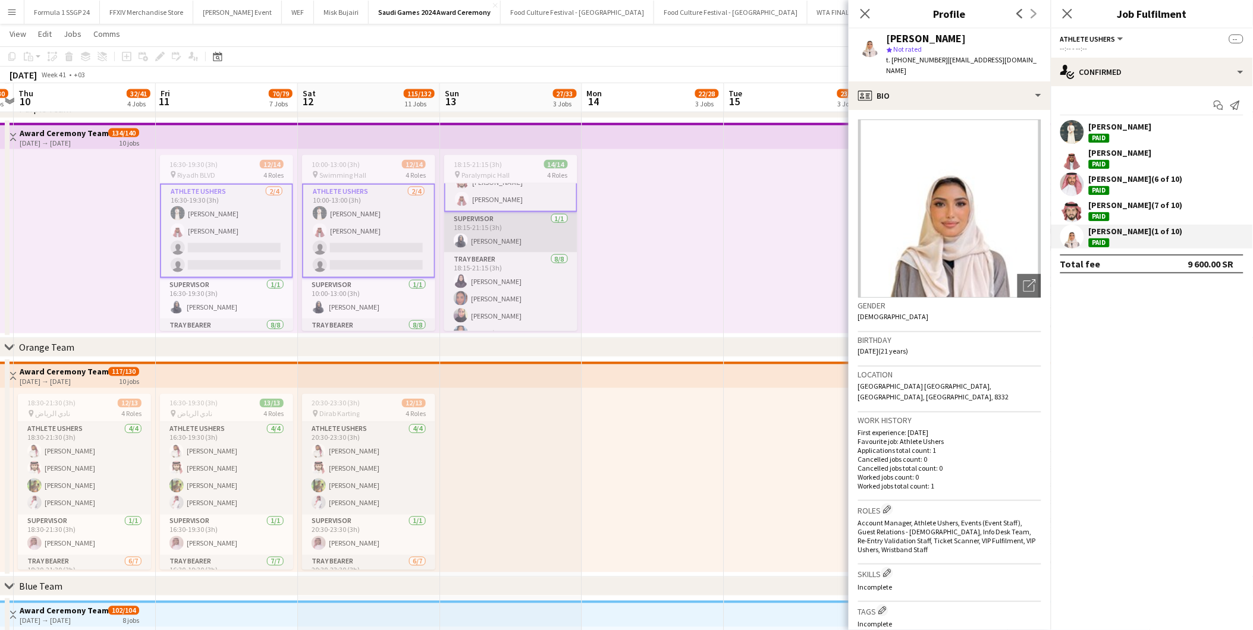
click at [485, 269] on app-card-role "Tray Bearer [DATE] 18:15-21:15 (3h) [PERSON_NAME] [PERSON_NAME] [PERSON_NAME] م…" at bounding box center [510, 333] width 133 height 161
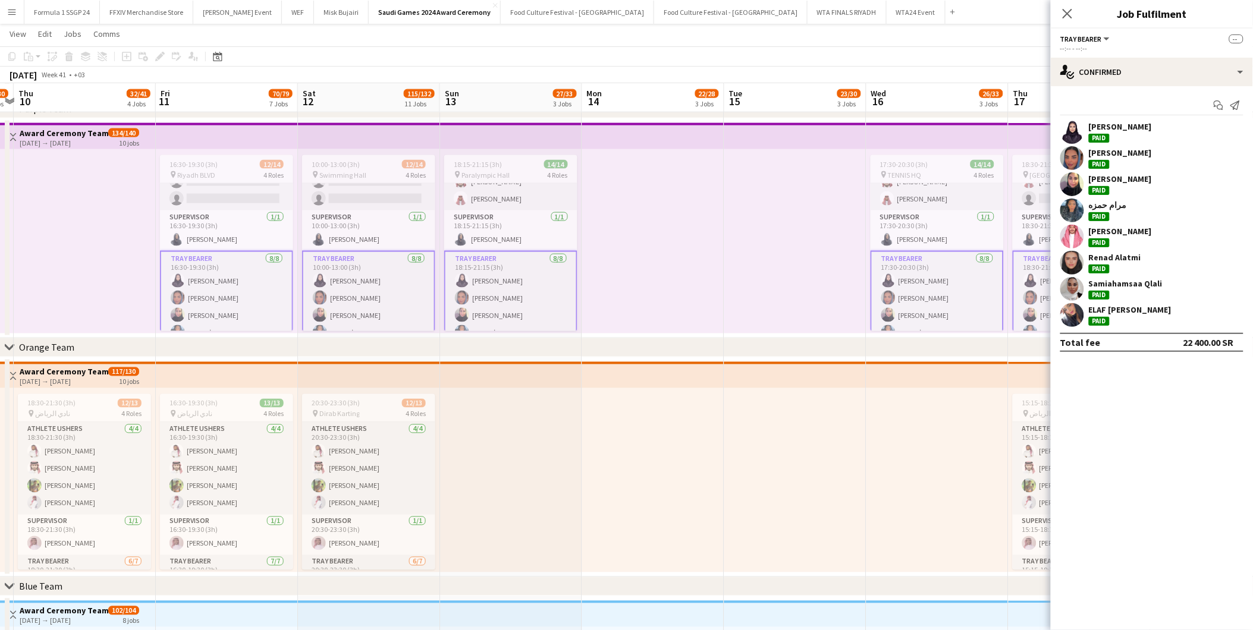
click at [1109, 125] on div "[PERSON_NAME]" at bounding box center [1120, 126] width 63 height 11
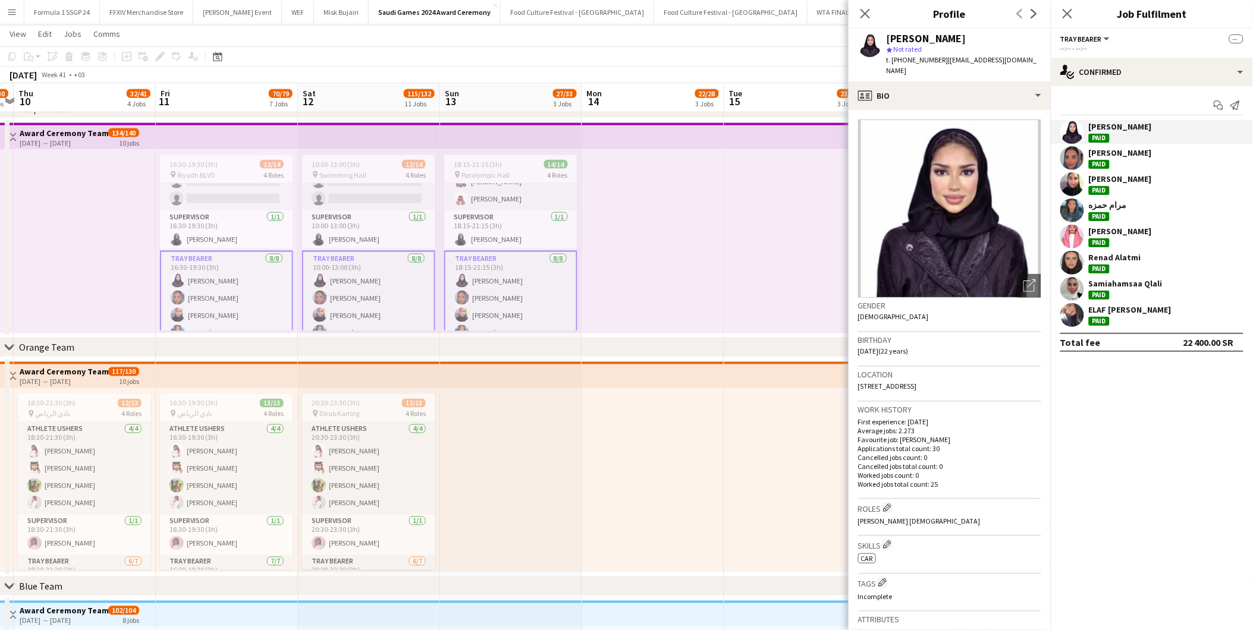
click at [1107, 155] on div "[PERSON_NAME]" at bounding box center [1120, 152] width 63 height 11
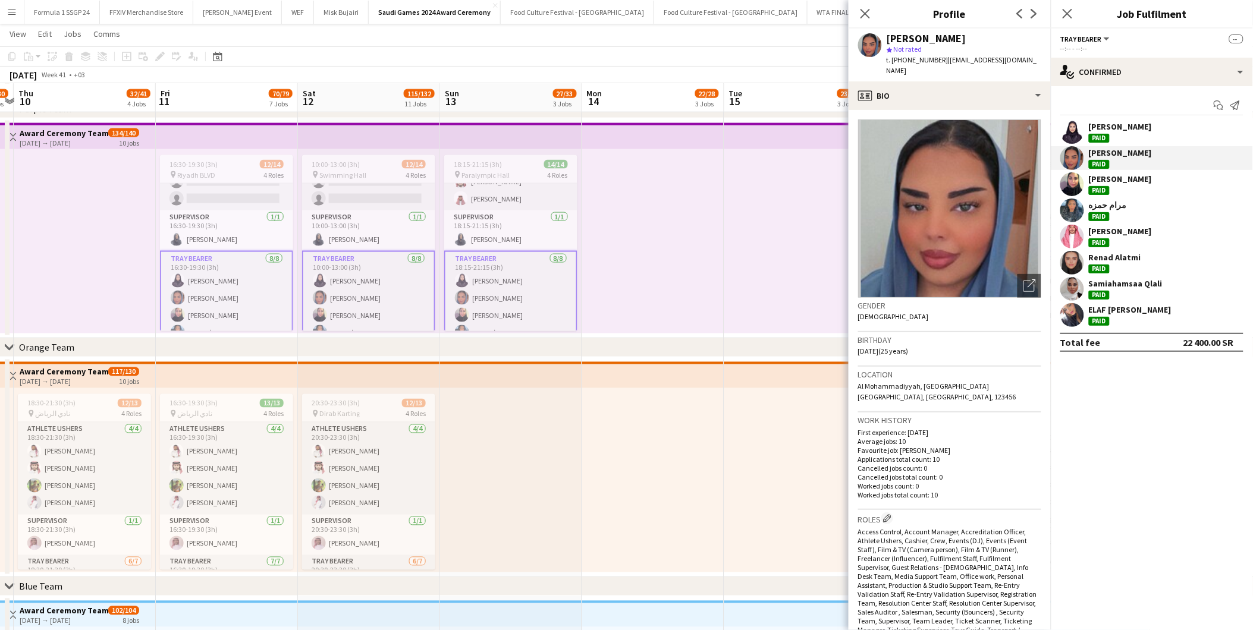
click at [1109, 175] on div "[PERSON_NAME]" at bounding box center [1120, 179] width 63 height 11
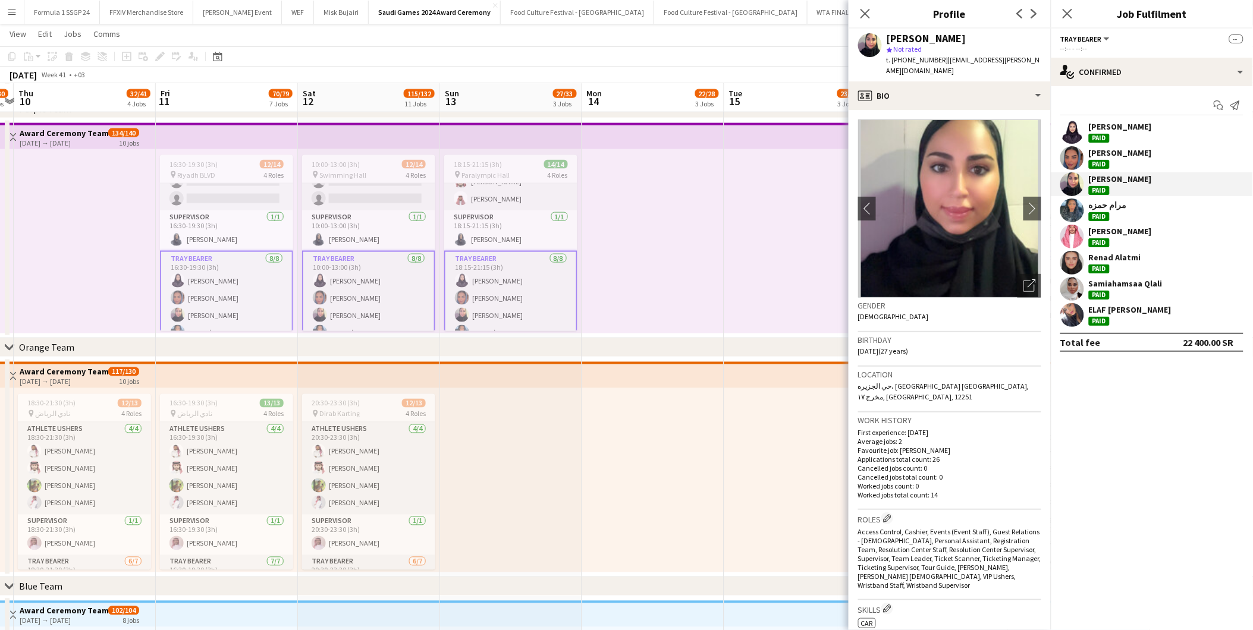
click at [1118, 200] on div "مرام حمزه Paid" at bounding box center [1152, 211] width 202 height 24
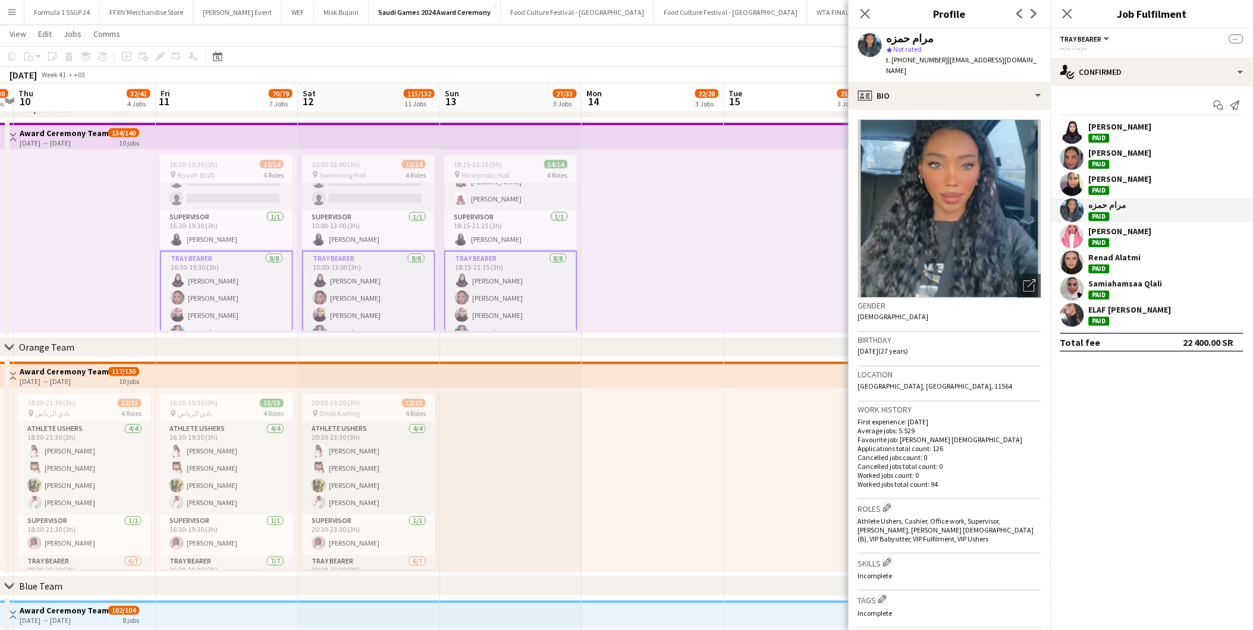
click at [1104, 234] on div "[PERSON_NAME]" at bounding box center [1120, 231] width 63 height 11
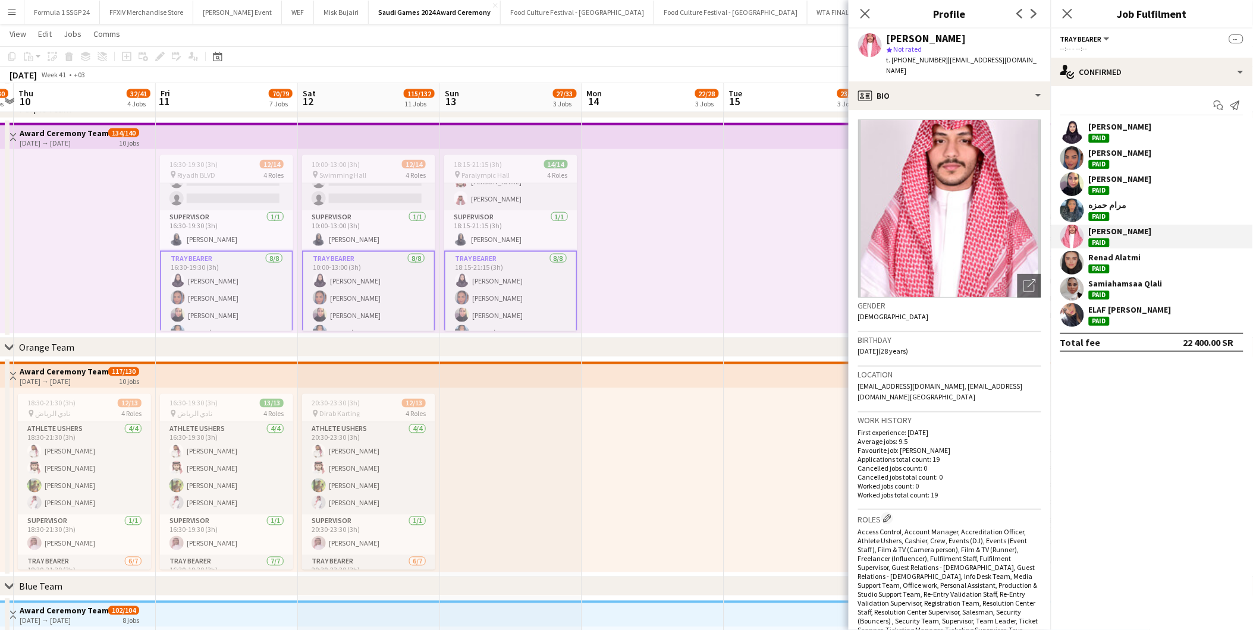
click at [1103, 246] on div "Paid" at bounding box center [1099, 242] width 21 height 9
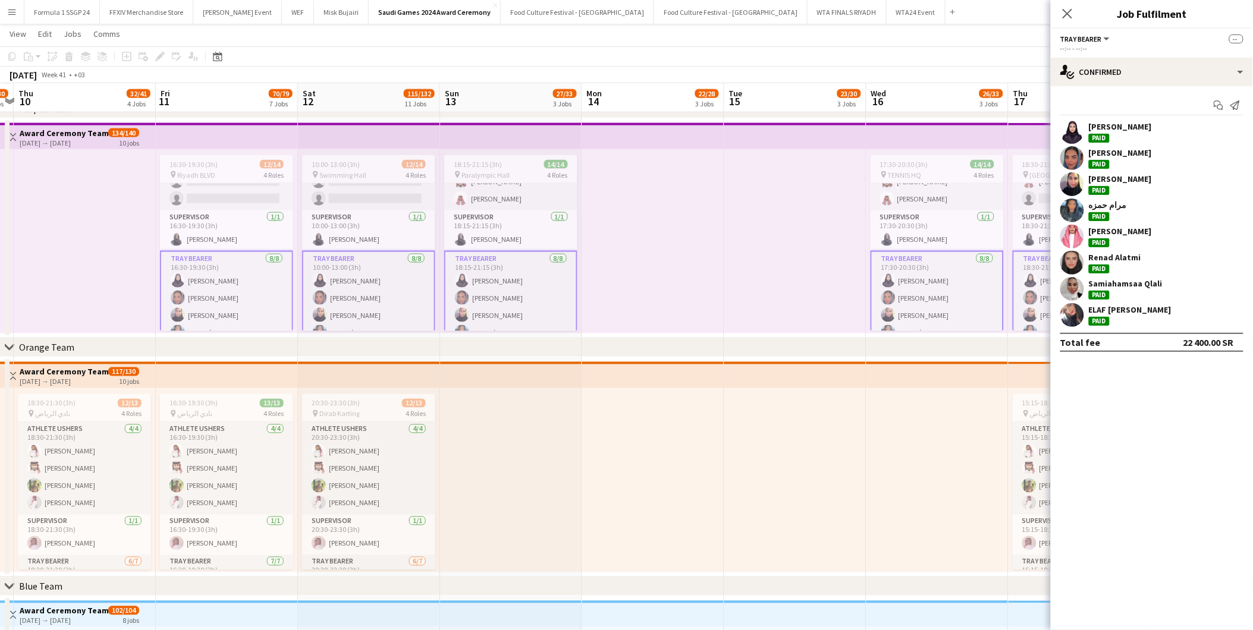
click at [1104, 259] on div "Renad Alatmi" at bounding box center [1115, 257] width 52 height 11
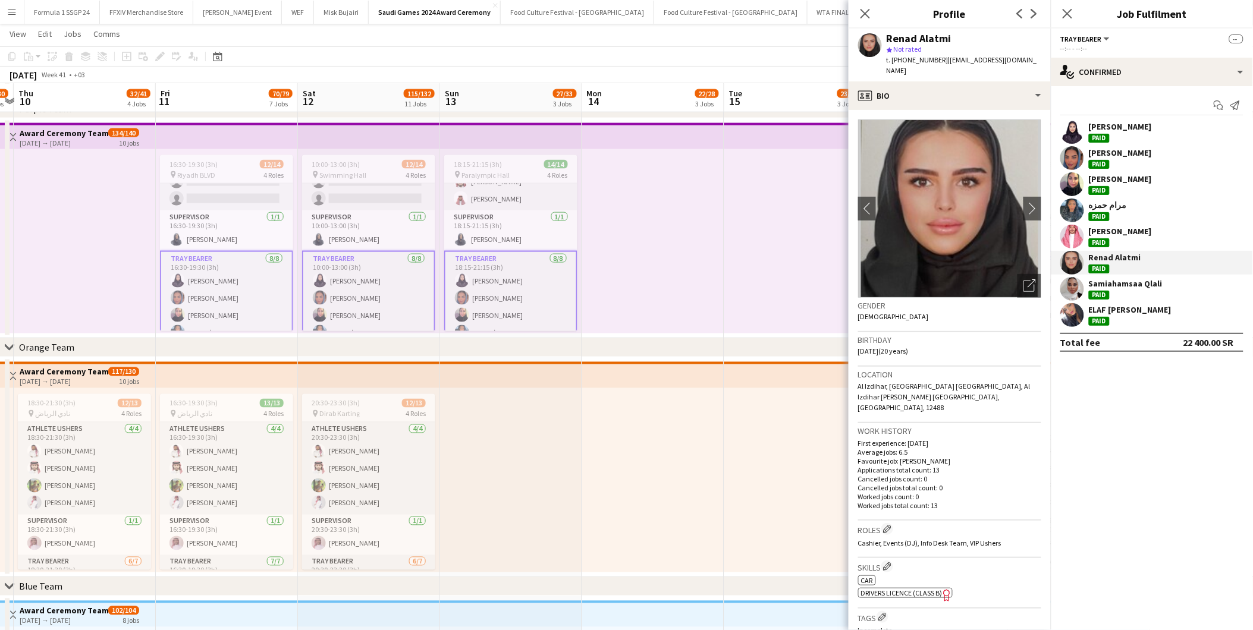
click at [1112, 297] on div "Samiahamsaa Qlali Paid" at bounding box center [1126, 288] width 74 height 21
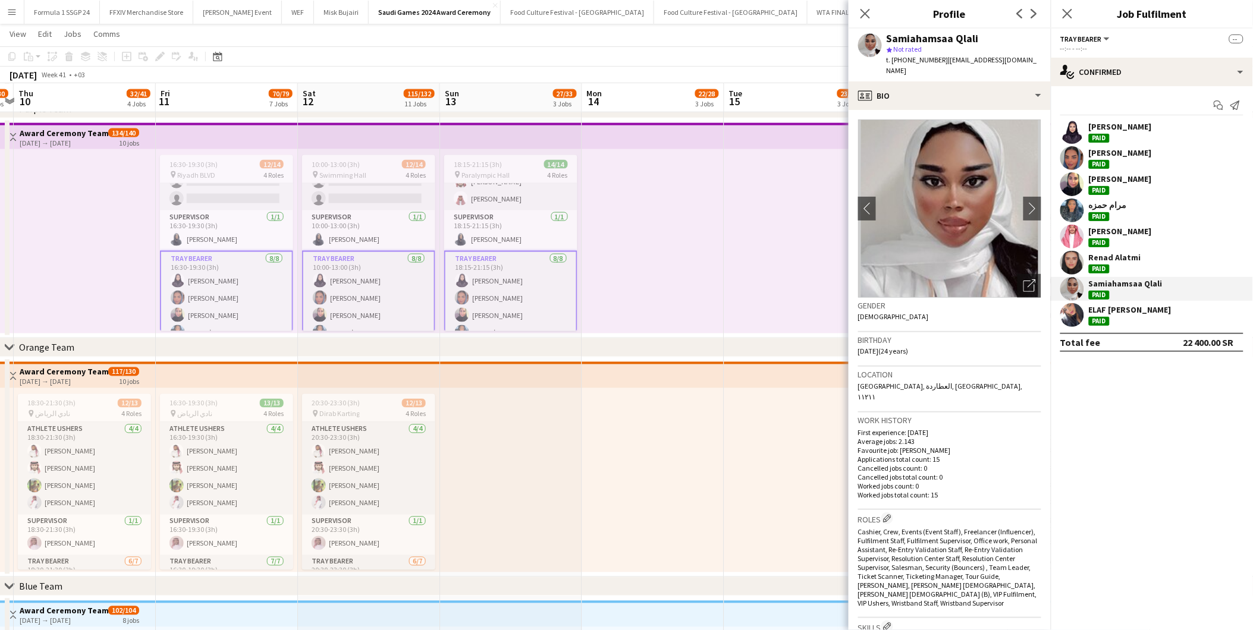
click at [1112, 297] on div "Samiahamsaa Qlali Paid" at bounding box center [1126, 288] width 74 height 21
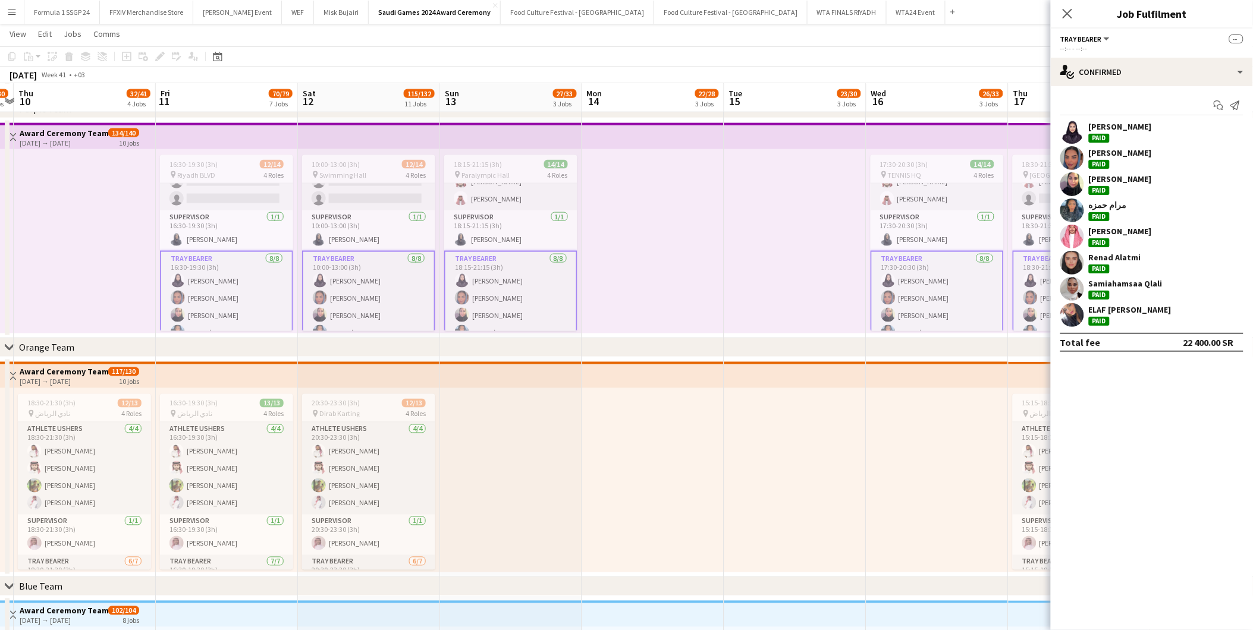
click at [1111, 305] on div "ELAF [PERSON_NAME]" at bounding box center [1130, 310] width 83 height 11
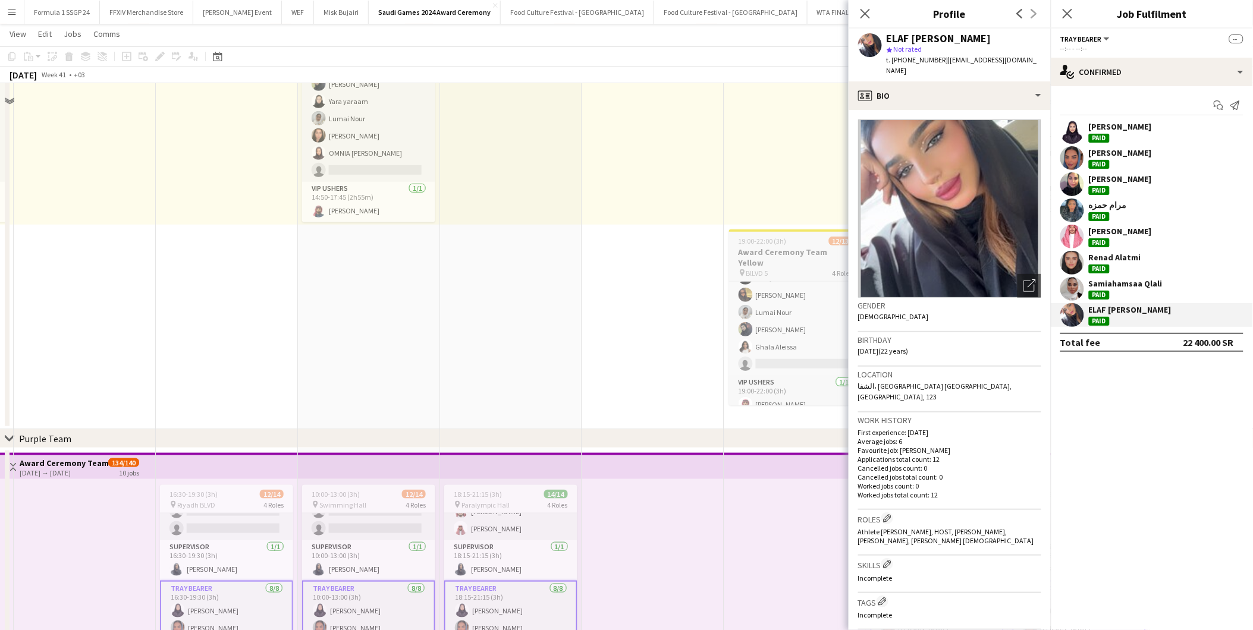
scroll to position [112, 0]
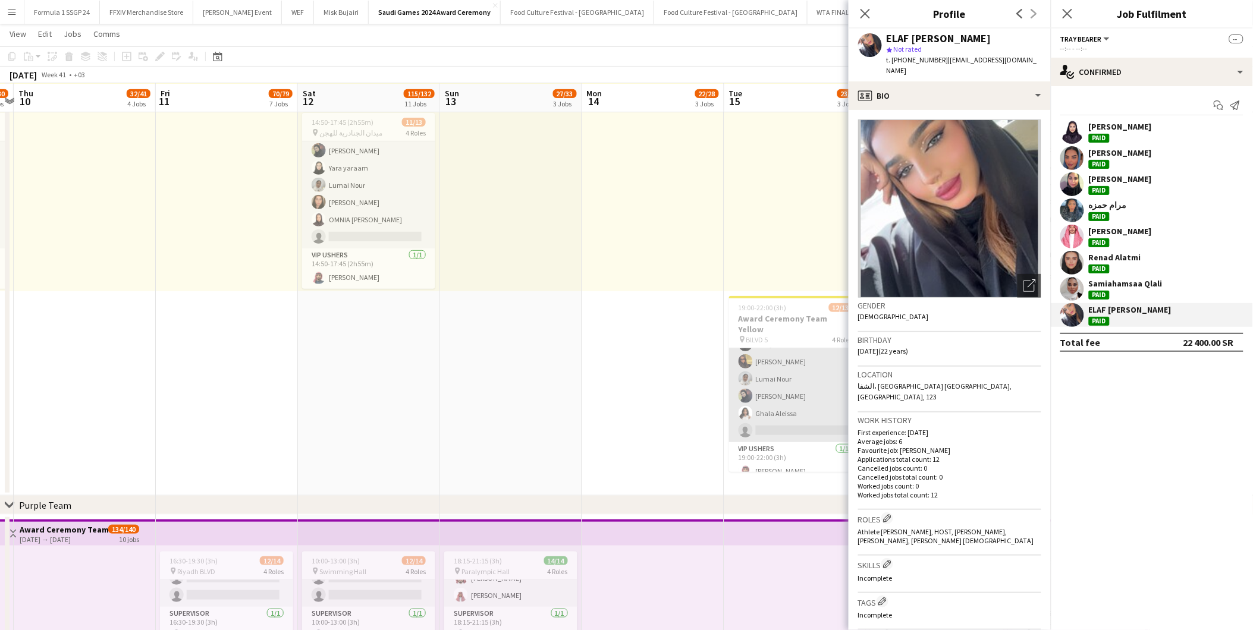
click at [768, 360] on app-card-role "Tray Bearer [DATE] 19:00-22:00 (3h) OMNIA [PERSON_NAME] yaraam Shouq Tariq Luma…" at bounding box center [795, 371] width 133 height 144
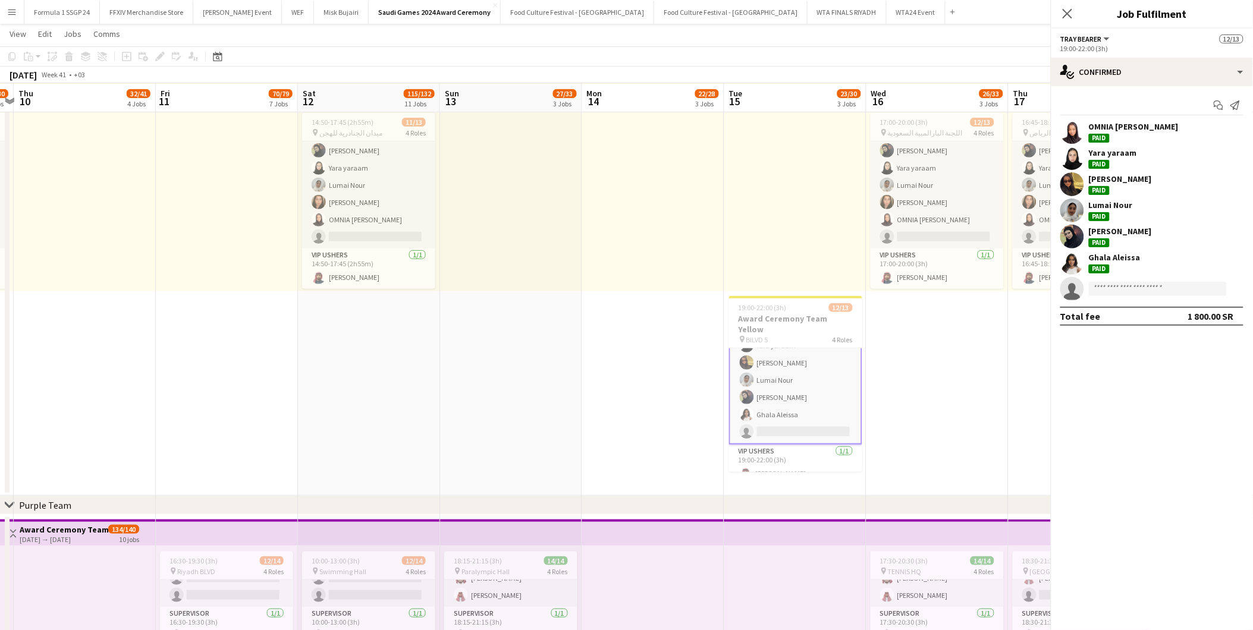
scroll to position [183, 0]
click at [1117, 126] on div "OMNIA [PERSON_NAME]" at bounding box center [1134, 126] width 90 height 11
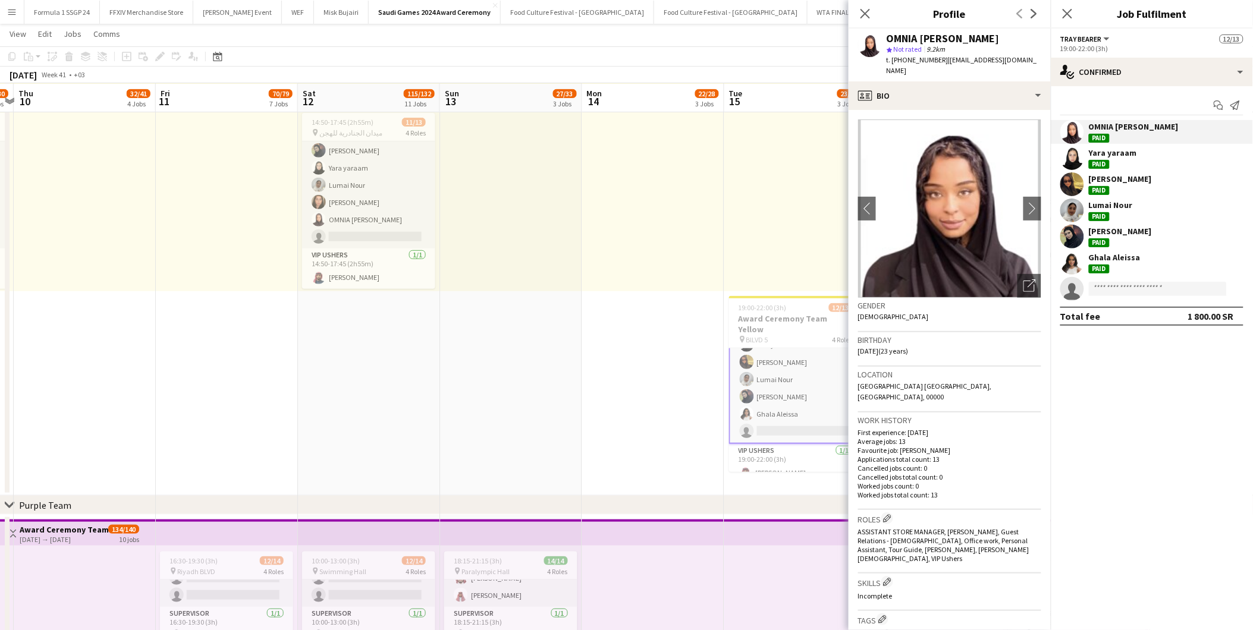
click at [1120, 155] on div "Yara yaraam" at bounding box center [1113, 152] width 48 height 11
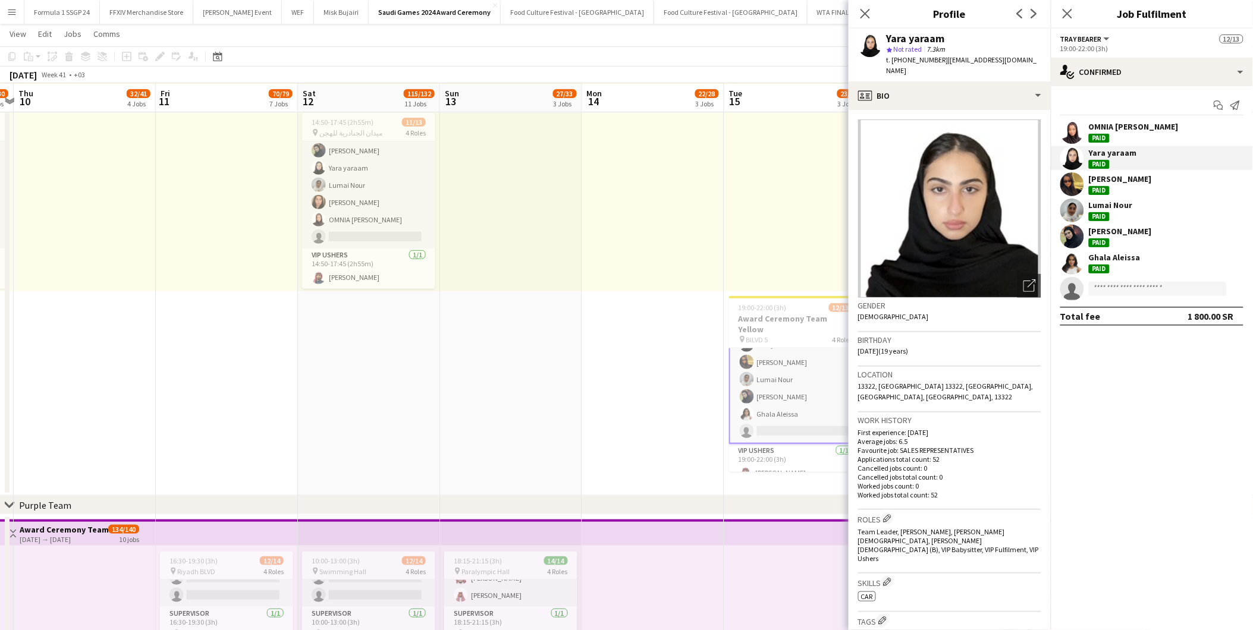
click at [1118, 182] on div "[PERSON_NAME]" at bounding box center [1120, 179] width 63 height 11
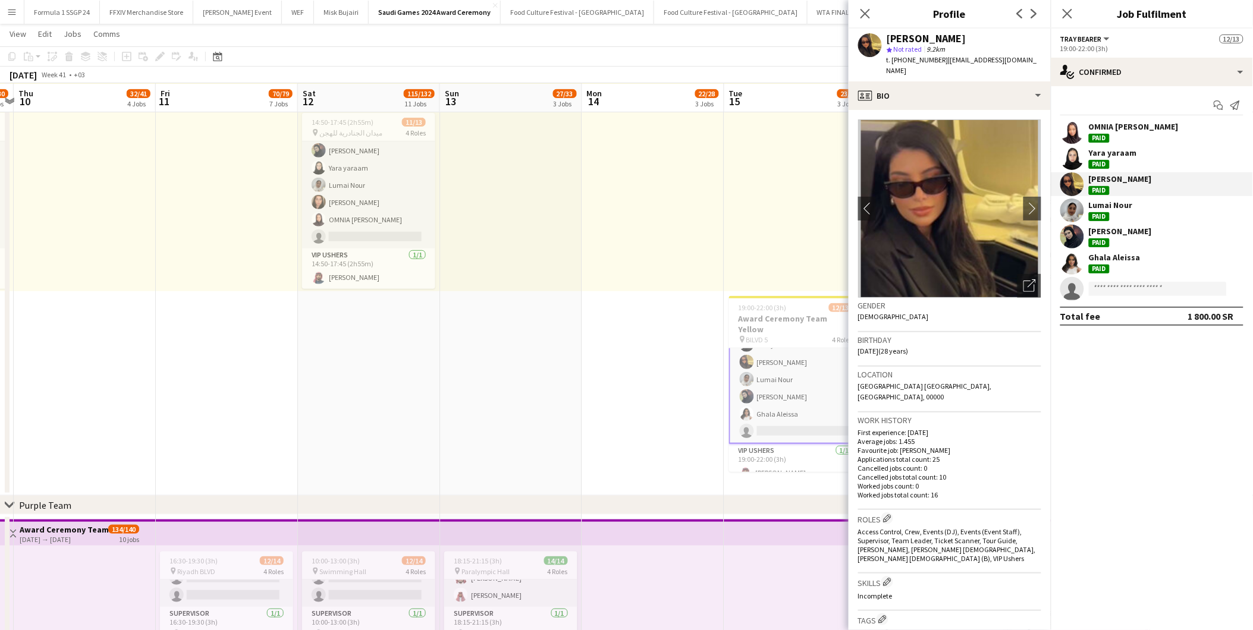
click at [1116, 205] on div "Lumai Nour" at bounding box center [1111, 205] width 44 height 11
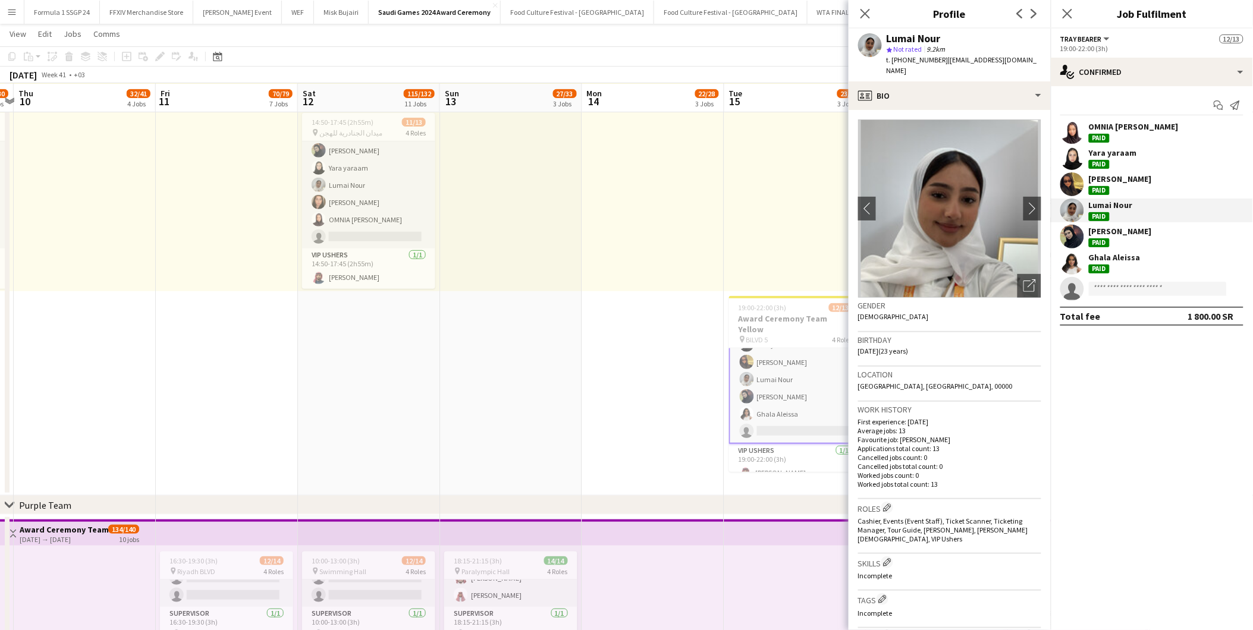
click at [1114, 240] on div "[PERSON_NAME] Paid" at bounding box center [1120, 236] width 63 height 21
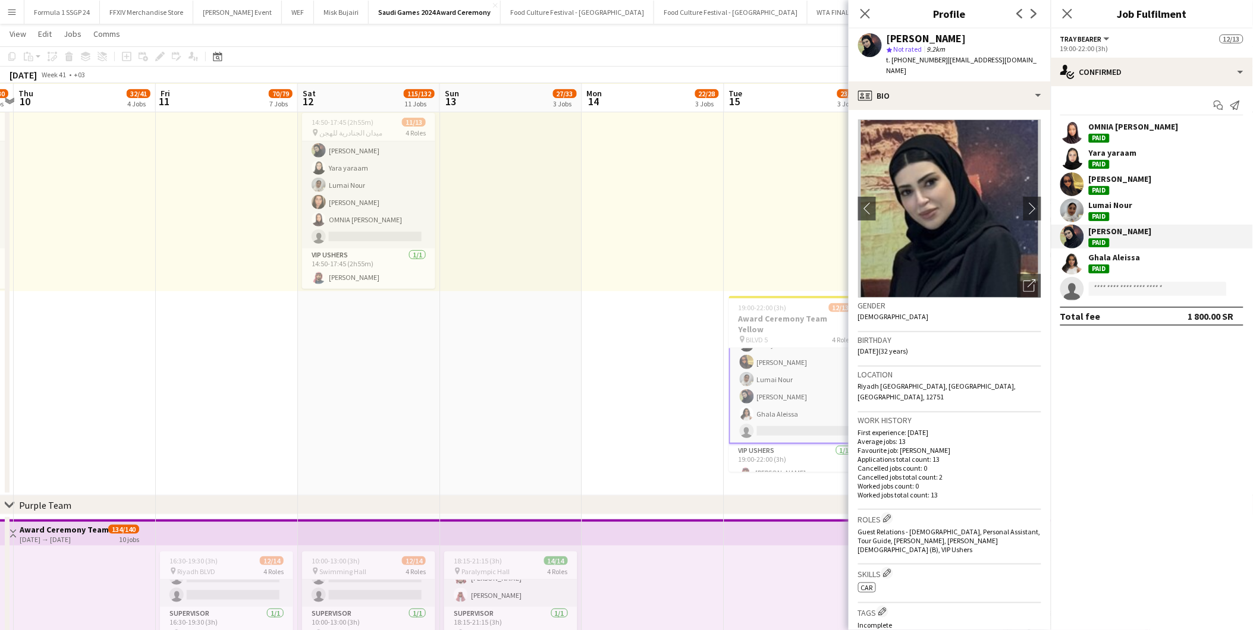
click at [1122, 275] on div "OMNIA [PERSON_NAME] Yara yaraam Paid Shouq Tariq Paid Lumai Nour Paid [PERSON_N…" at bounding box center [1152, 210] width 202 height 181
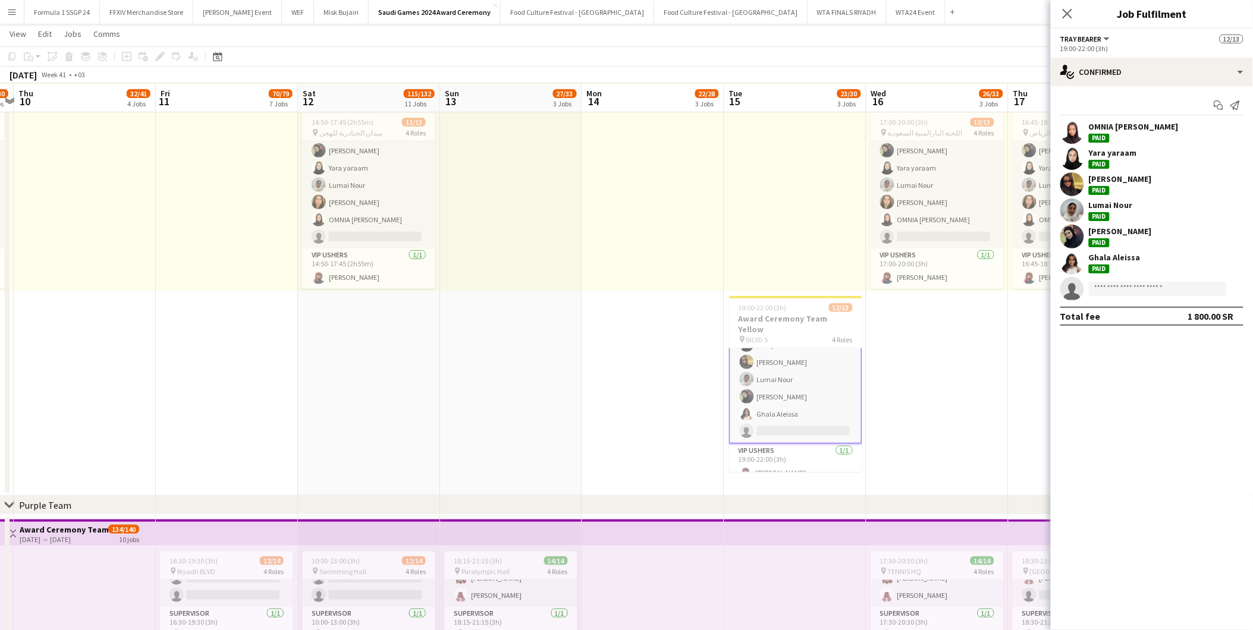
click at [1120, 265] on div "Ghala [PERSON_NAME]" at bounding box center [1115, 262] width 52 height 21
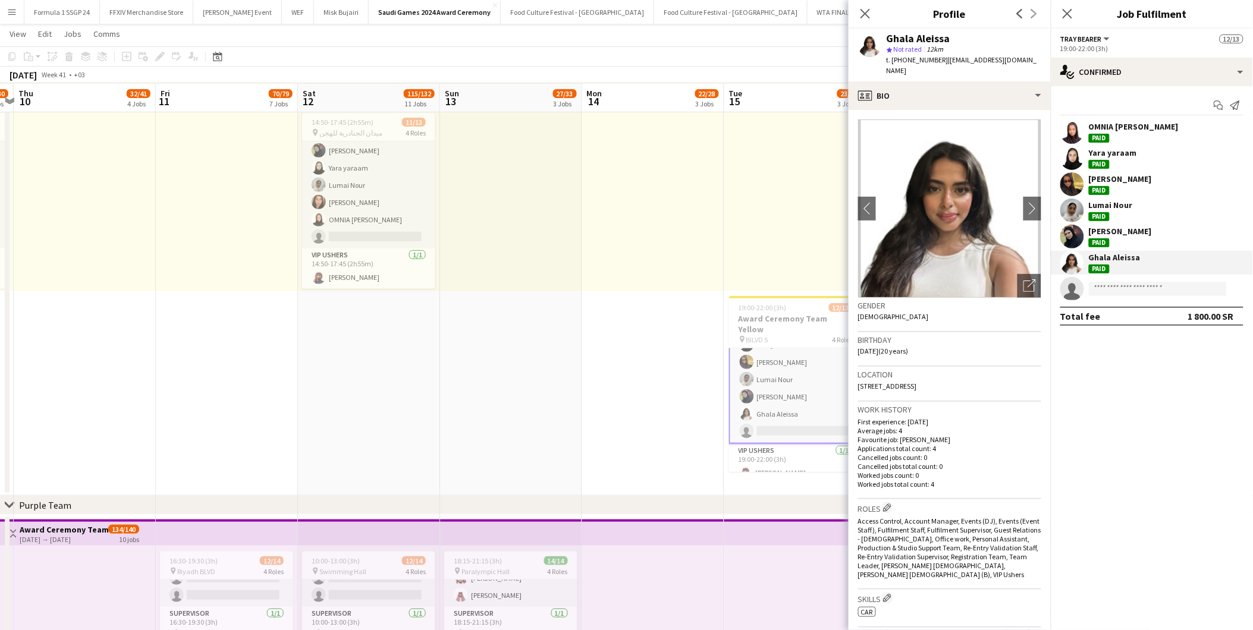
scroll to position [0, 0]
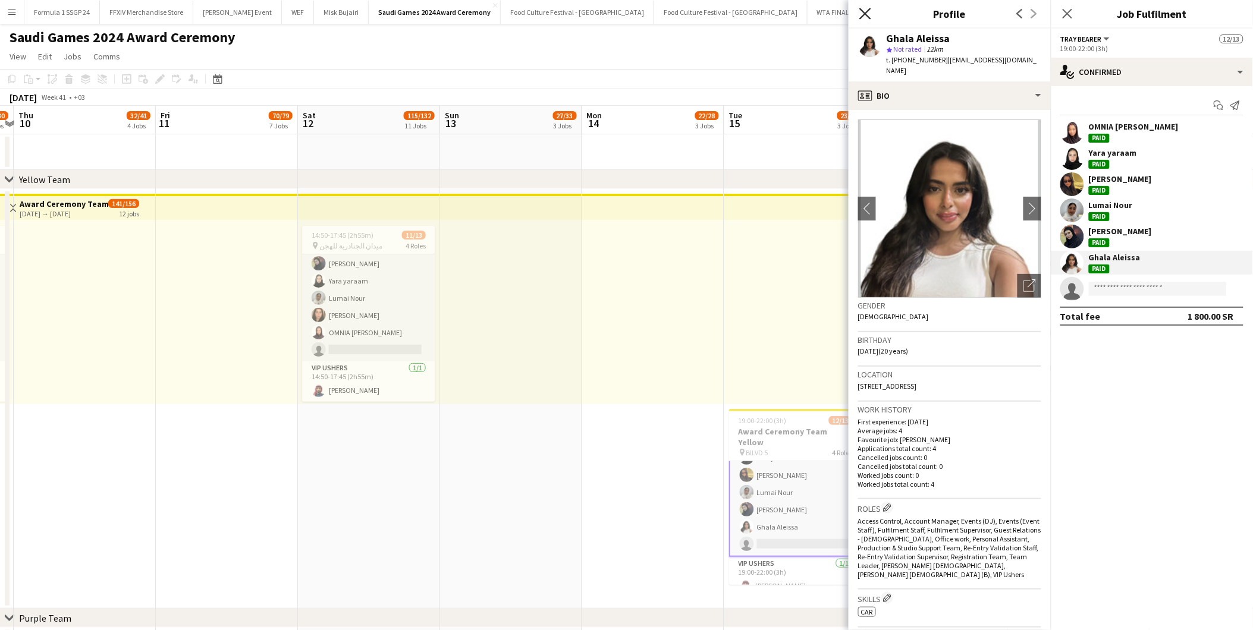
click at [867, 9] on icon "Close pop-in" at bounding box center [864, 13] width 11 height 11
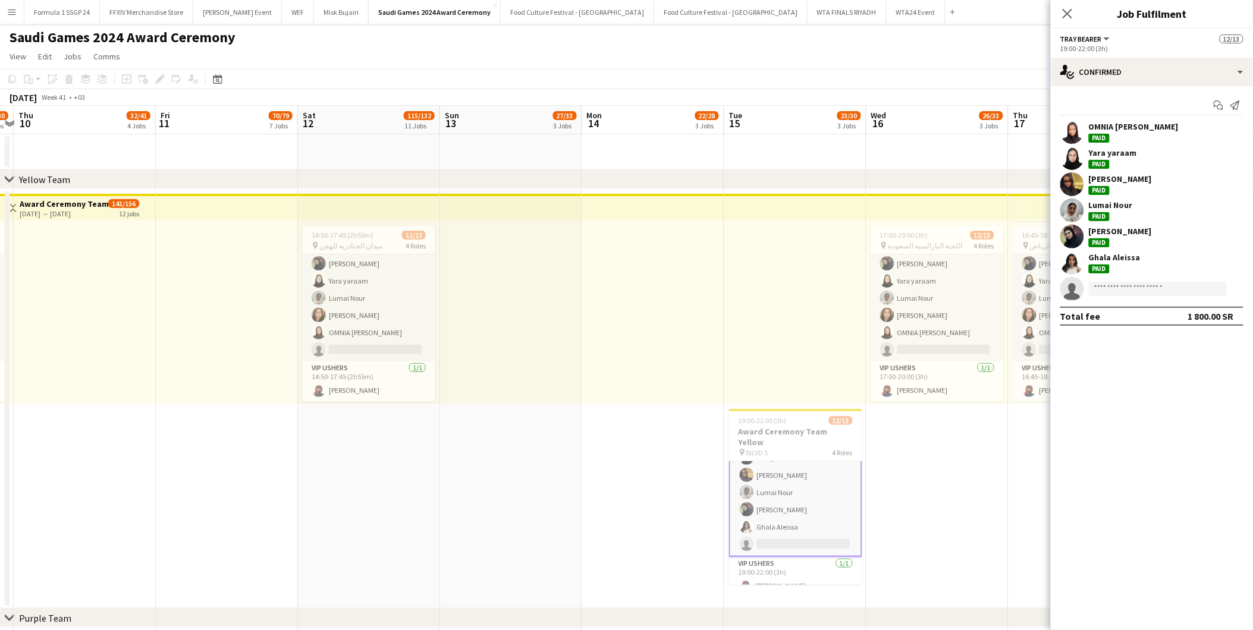
click at [1095, 258] on div "Ghala Aleissa" at bounding box center [1115, 257] width 52 height 11
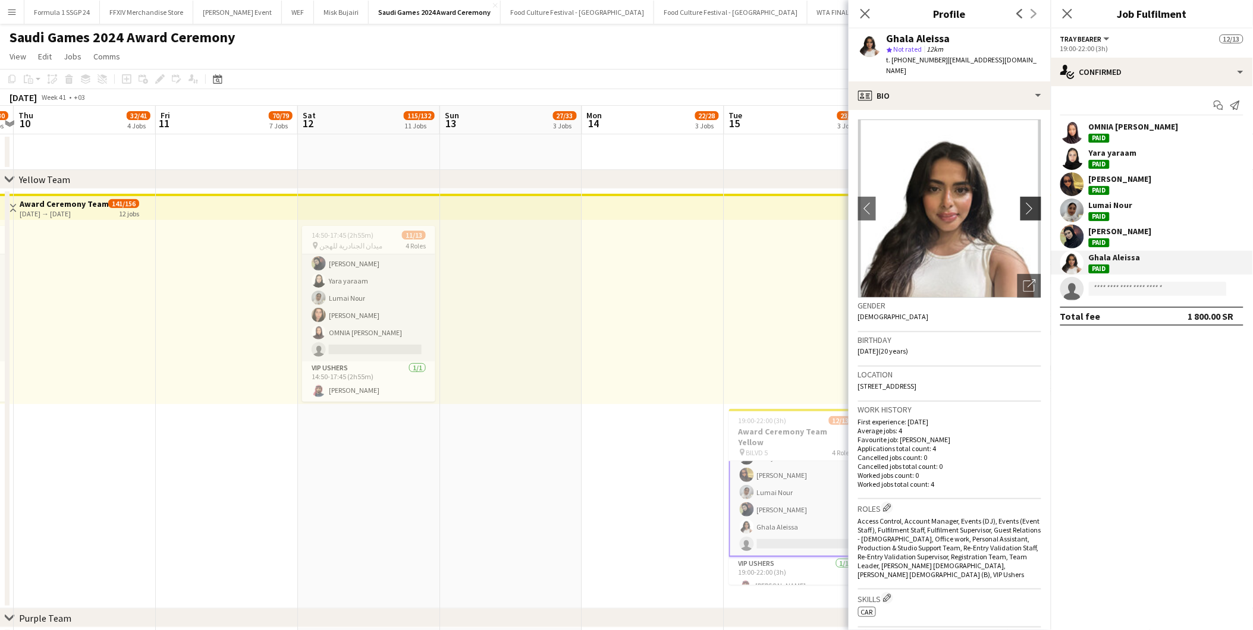
click at [1027, 202] on app-icon "chevron-right" at bounding box center [1033, 208] width 18 height 12
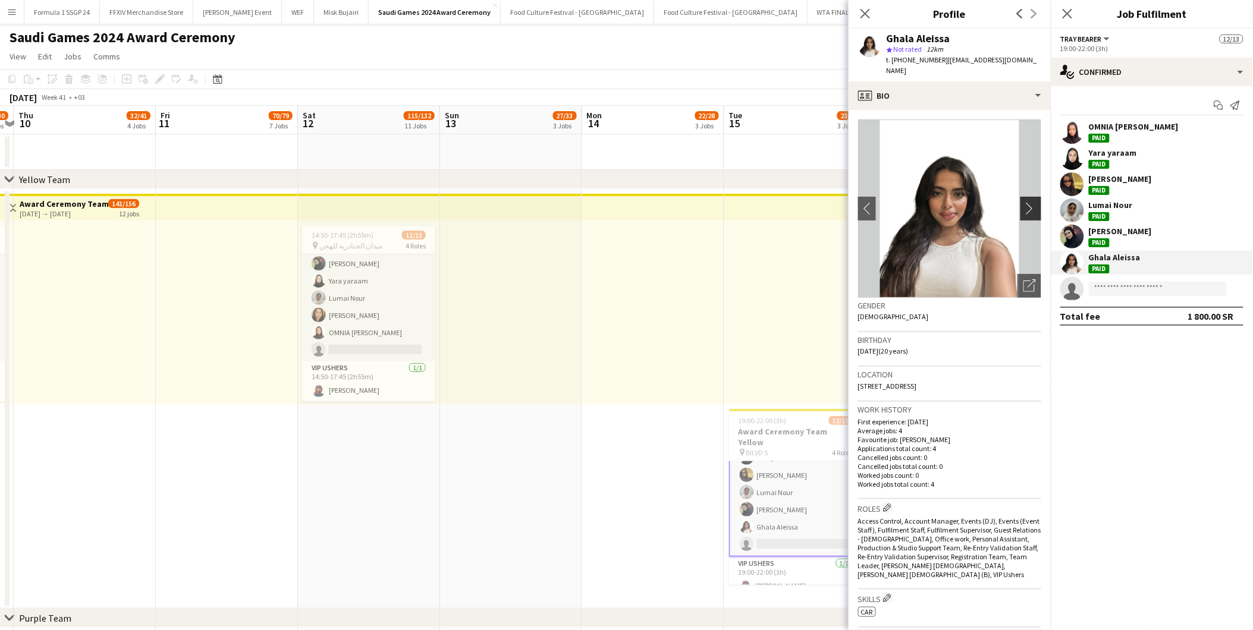
click at [1027, 202] on app-icon "chevron-right" at bounding box center [1033, 208] width 18 height 12
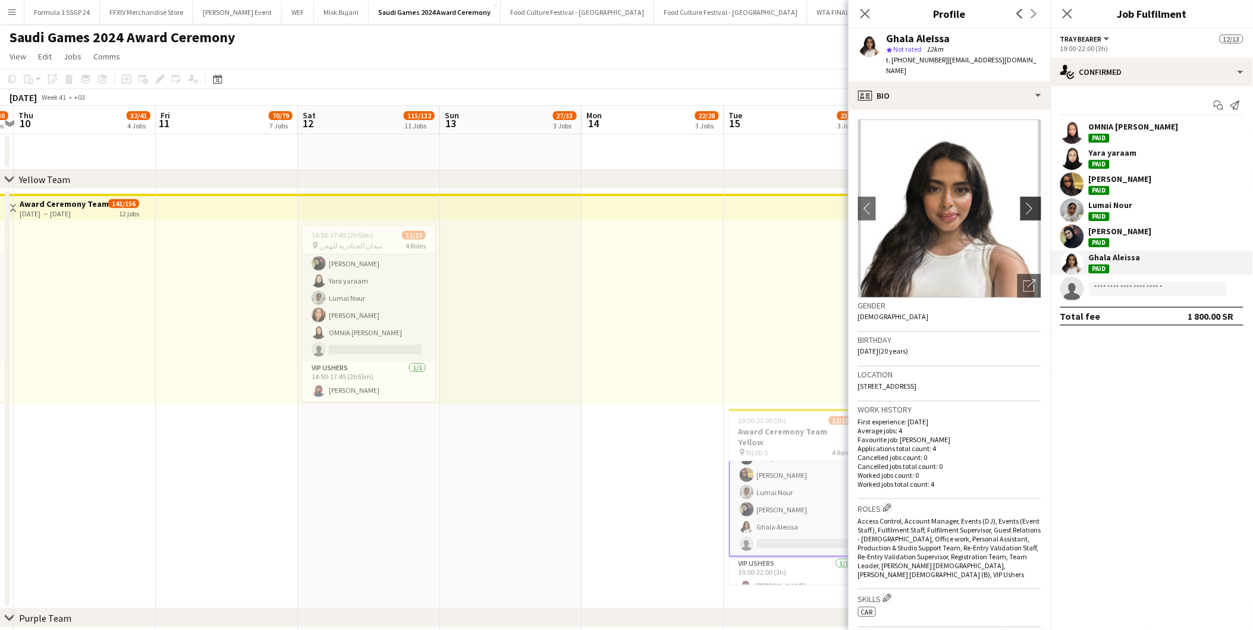
click at [1027, 202] on app-icon "chevron-right" at bounding box center [1033, 208] width 18 height 12
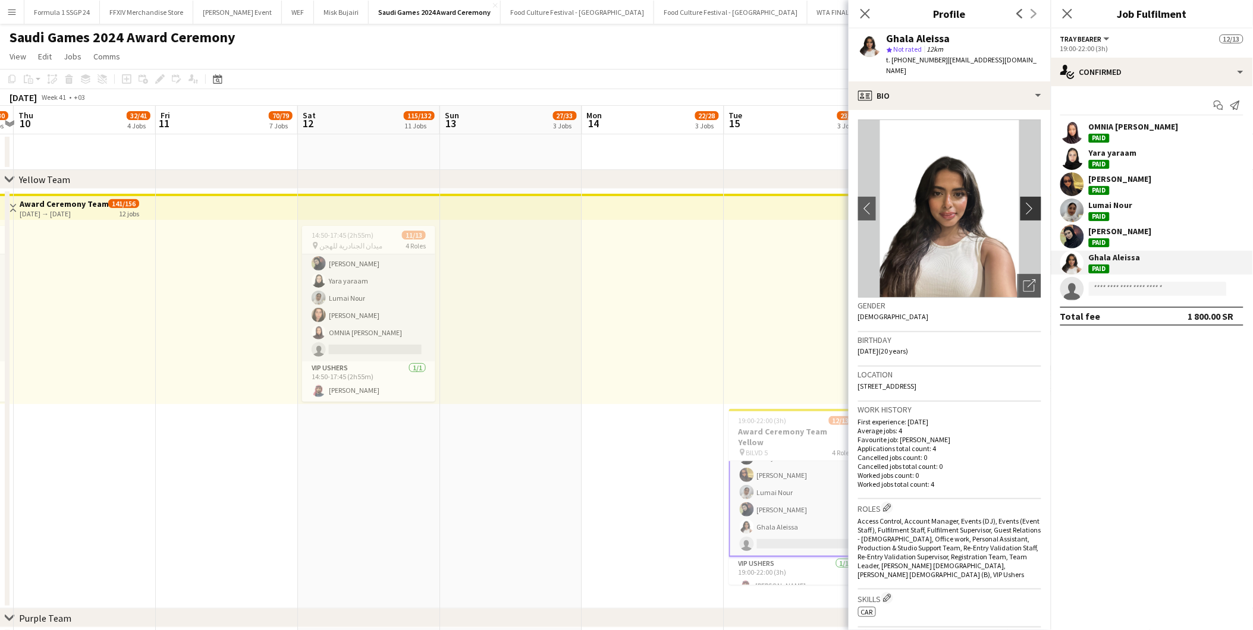
click at [1027, 202] on app-icon "chevron-right" at bounding box center [1033, 208] width 18 height 12
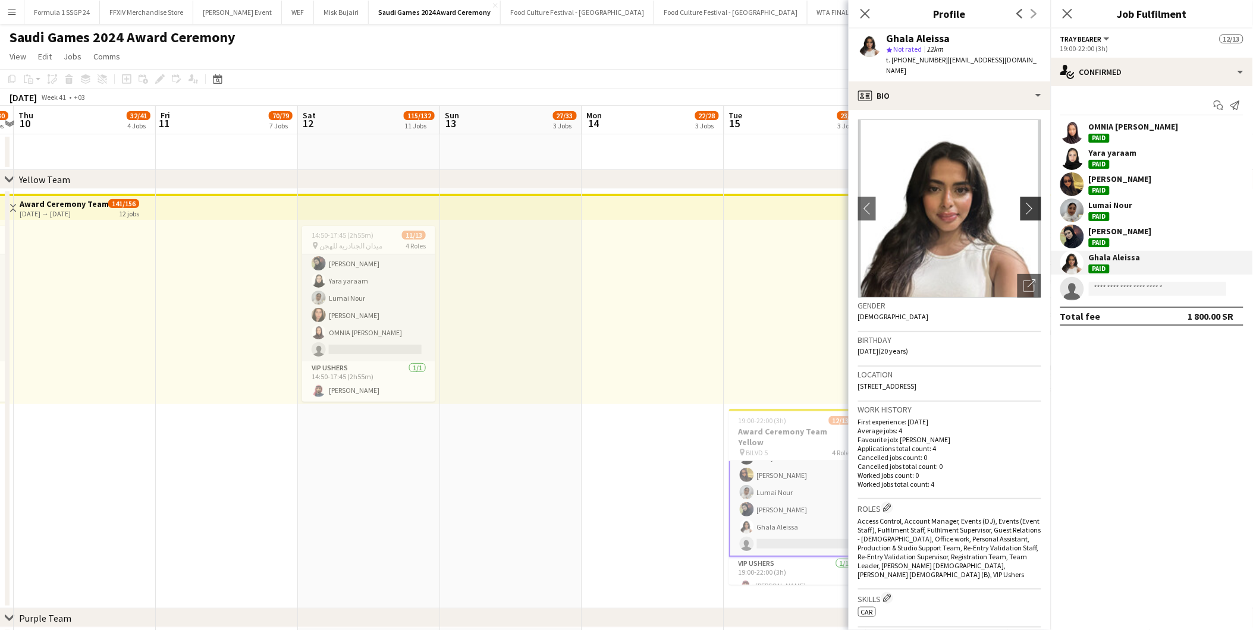
click at [1021, 205] on button "chevron-right" at bounding box center [1033, 209] width 24 height 24
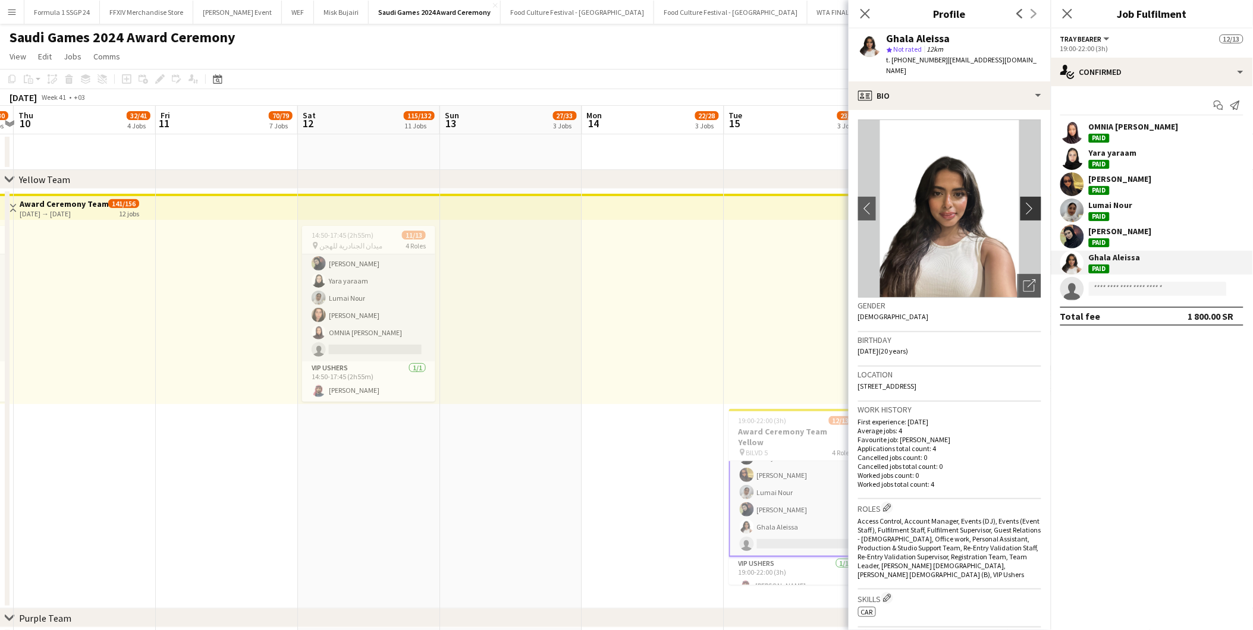
click at [1021, 205] on button "chevron-right" at bounding box center [1033, 209] width 24 height 24
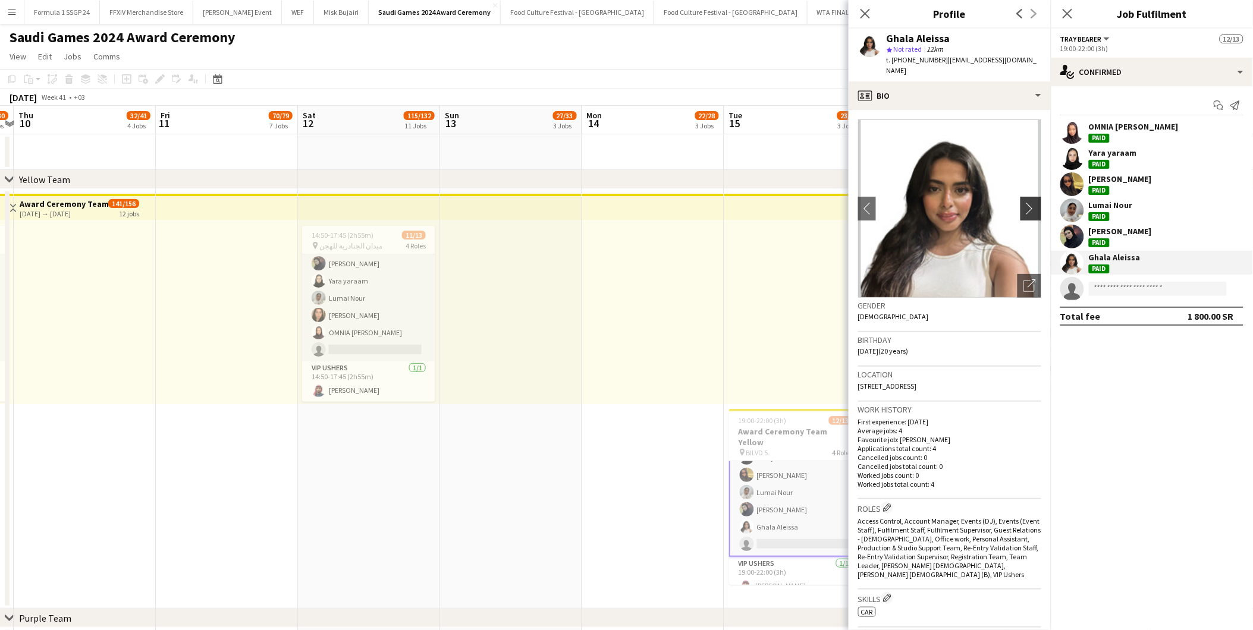
click at [1021, 205] on button "chevron-right" at bounding box center [1033, 209] width 24 height 24
